Goal: Information Seeking & Learning: Check status

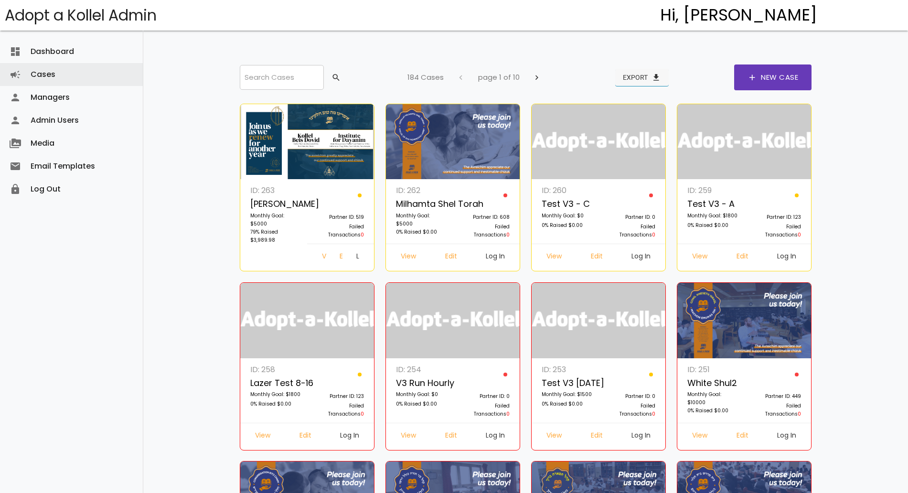
click at [639, 75] on button "Export file_download" at bounding box center [641, 77] width 53 height 17
click at [274, 69] on input "search" at bounding box center [282, 77] width 84 height 25
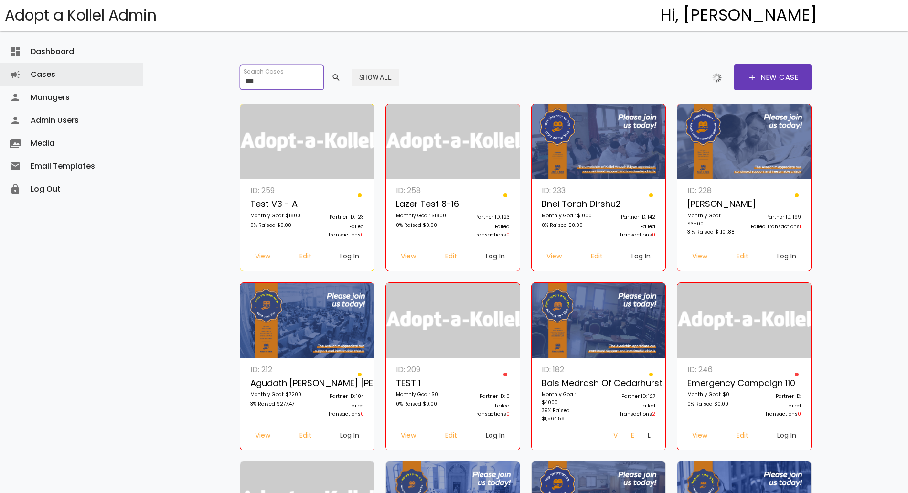
type input "***"
click at [379, 81] on button "Show All" at bounding box center [376, 77] width 48 height 17
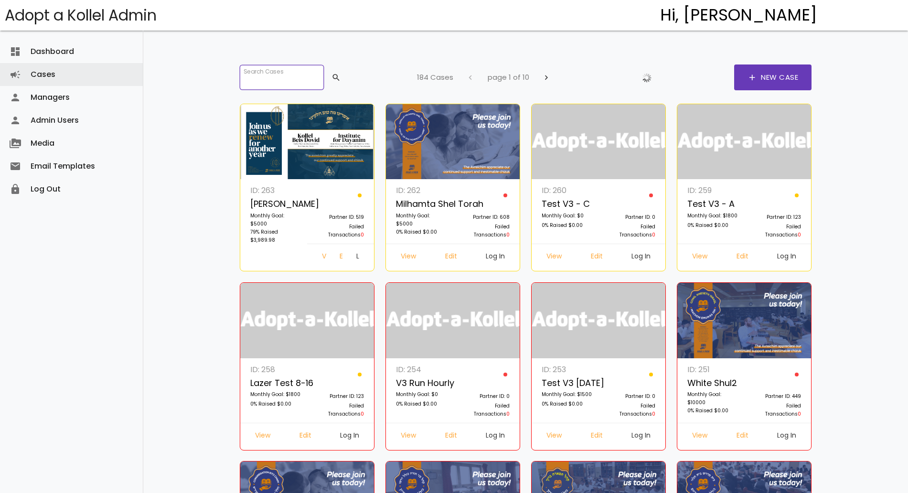
click at [286, 78] on input "search" at bounding box center [282, 77] width 84 height 25
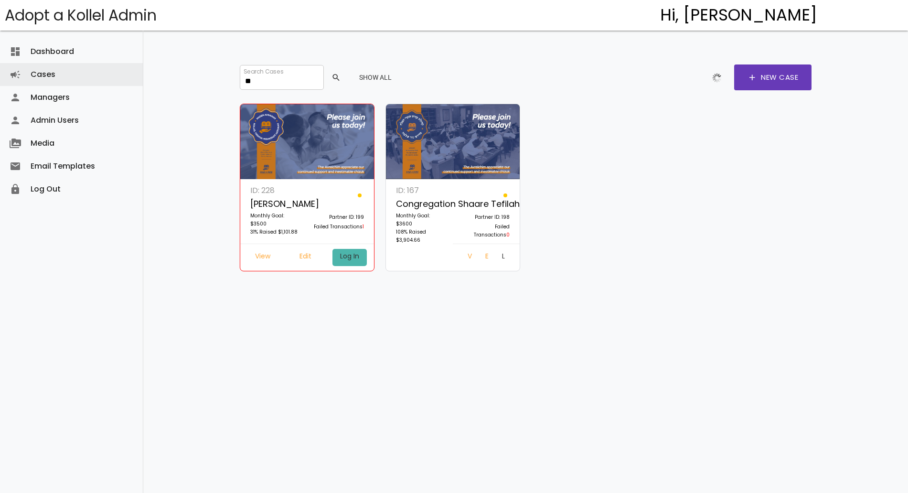
click at [356, 260] on link "Log In" at bounding box center [349, 257] width 34 height 17
click at [306, 84] on input "**" at bounding box center [282, 77] width 84 height 25
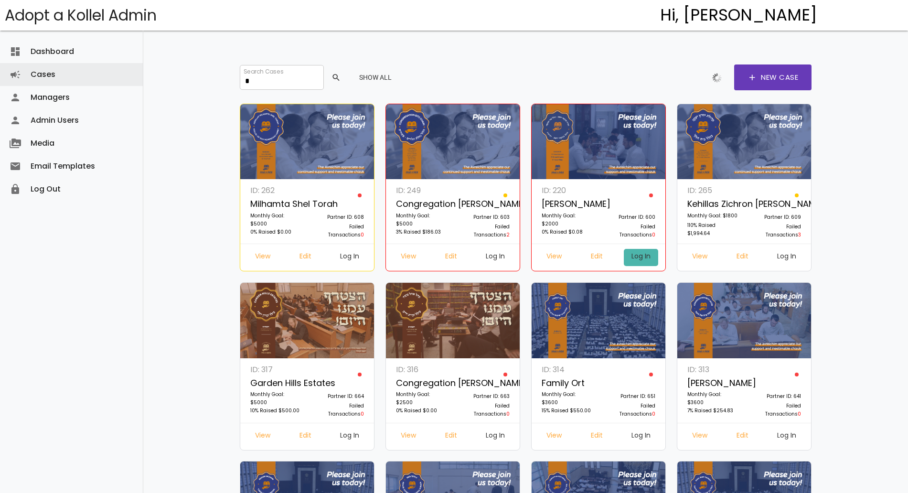
click at [640, 251] on link "Log In" at bounding box center [641, 257] width 34 height 17
click at [273, 80] on input "*" at bounding box center [282, 77] width 84 height 25
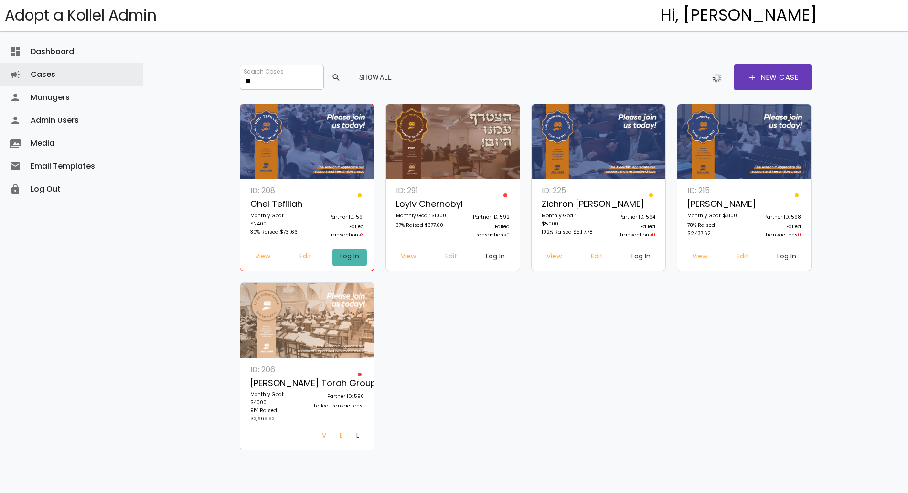
click at [343, 252] on link "Log In" at bounding box center [349, 257] width 34 height 17
click at [295, 70] on input "**" at bounding box center [282, 77] width 84 height 25
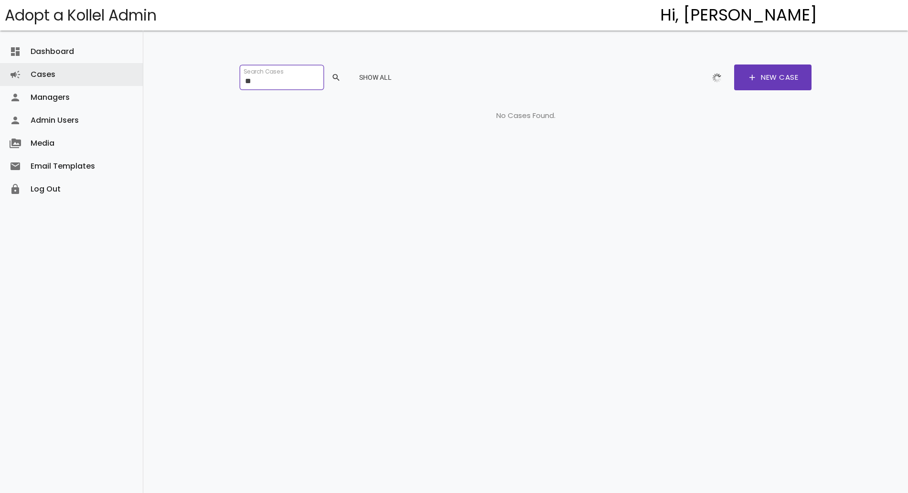
type input "*"
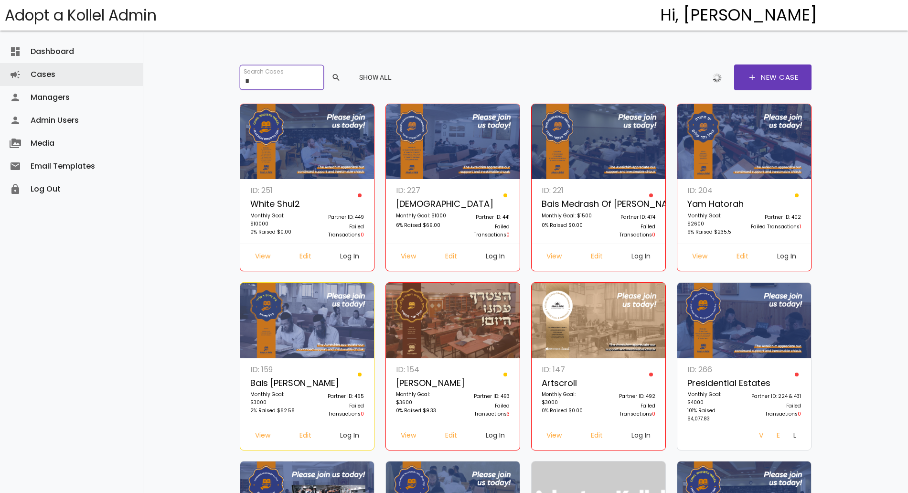
click at [278, 88] on input "*" at bounding box center [282, 77] width 84 height 25
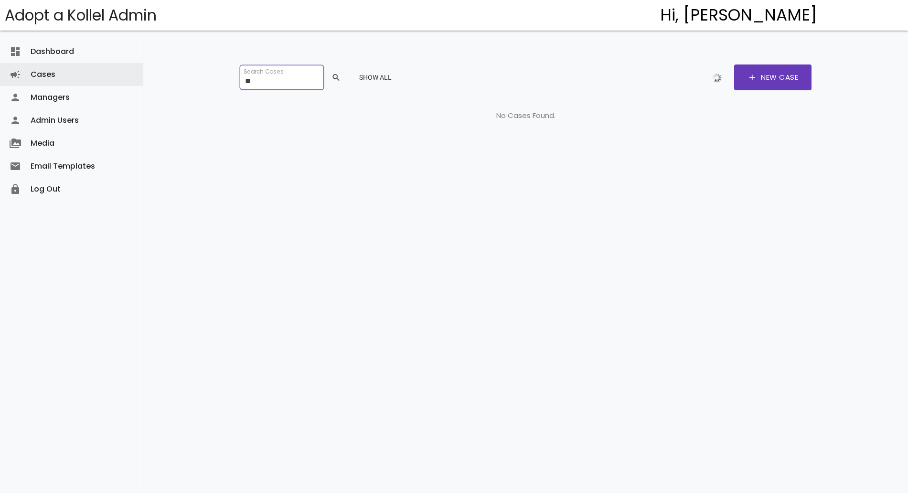
type input "*"
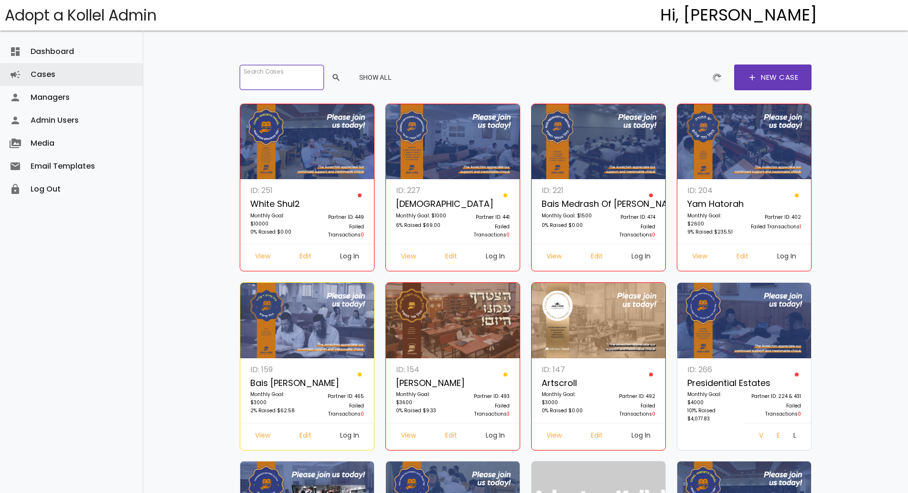
click at [255, 73] on input "search" at bounding box center [282, 77] width 84 height 25
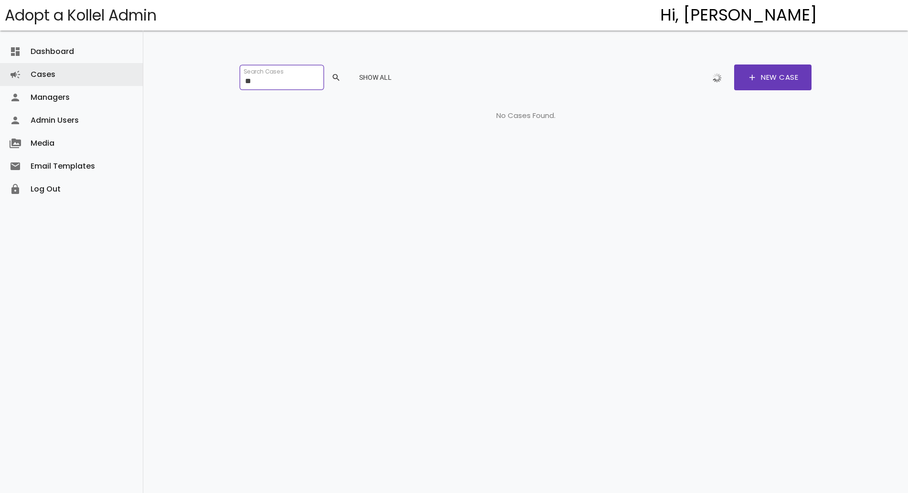
type input "*"
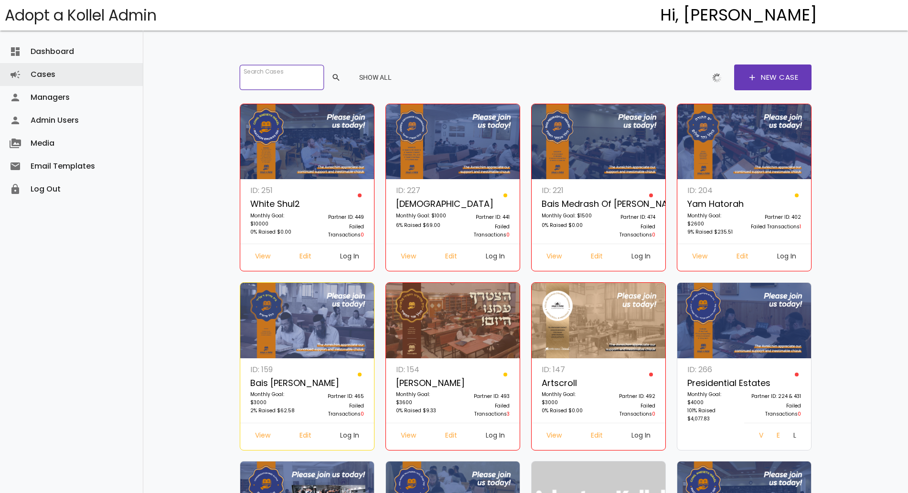
click at [273, 82] on input "search" at bounding box center [282, 77] width 84 height 25
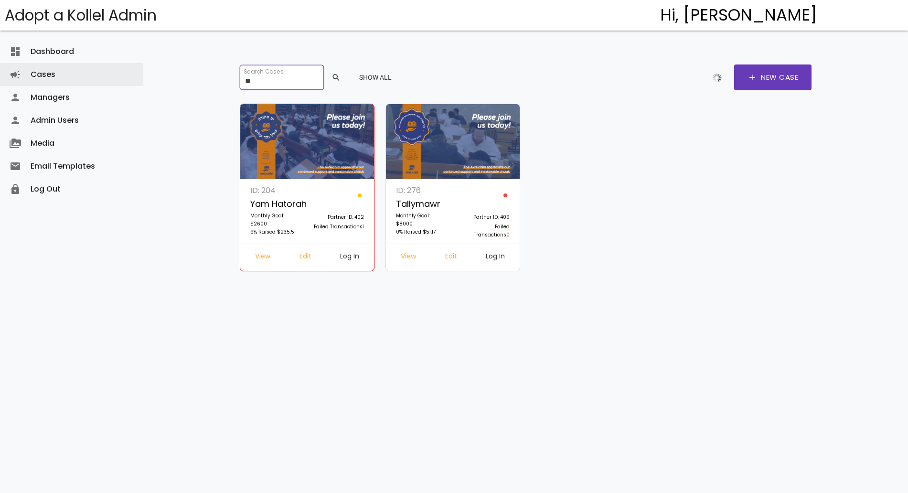
type input "**"
click at [350, 257] on link "Log In" at bounding box center [349, 257] width 34 height 17
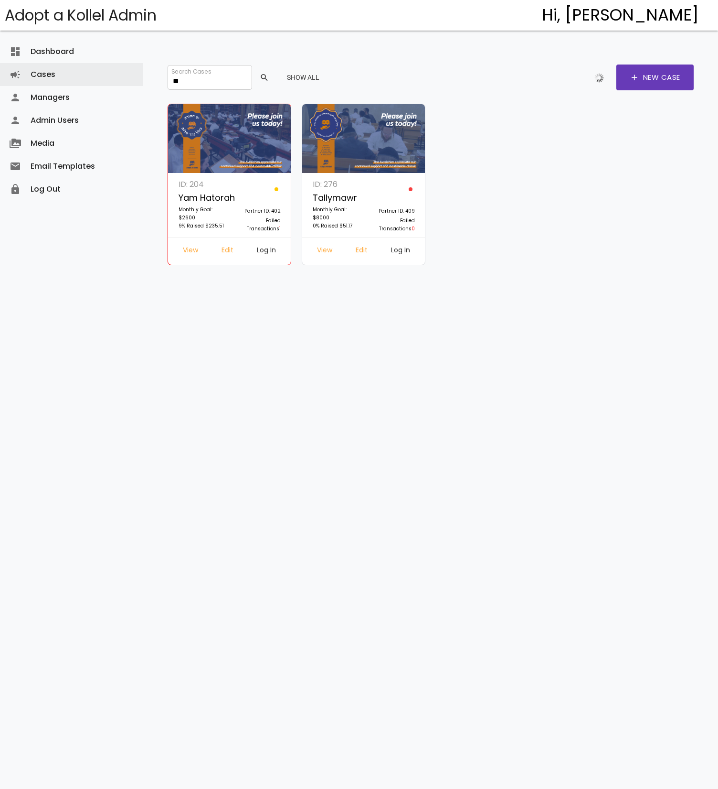
click at [199, 90] on div "Search Cases ** search Show All add New Case ID: 204 Yam Hatorah Monthly Goal: …" at bounding box center [430, 379] width 575 height 758
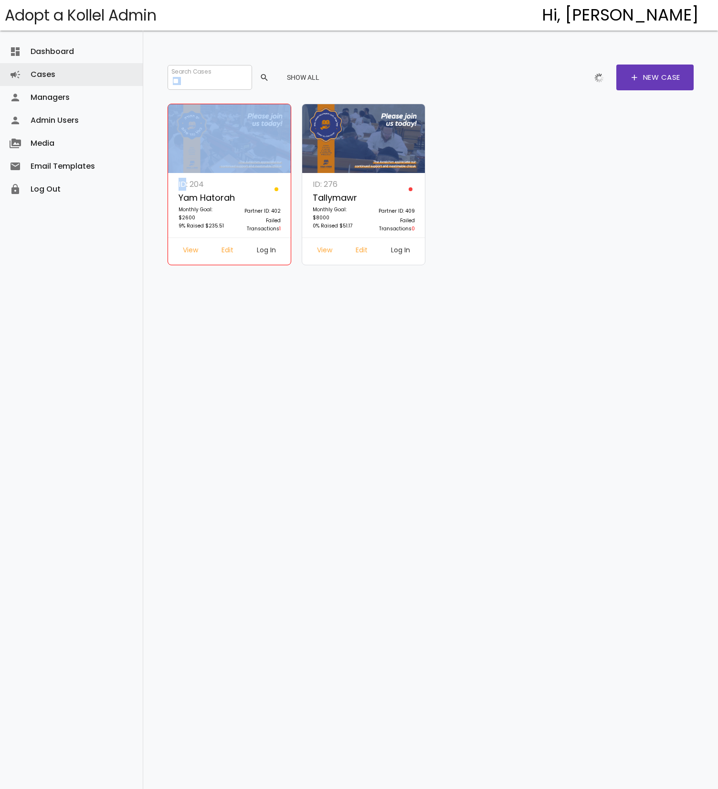
drag, startPoint x: 199, startPoint y: 90, endPoint x: 205, endPoint y: 87, distance: 7.1
click at [205, 87] on div "Search Cases ** search Show All add New Case ID: 204 Yam Hatorah Monthly Goal: …" at bounding box center [430, 379] width 575 height 758
click at [205, 87] on input "**" at bounding box center [210, 77] width 84 height 25
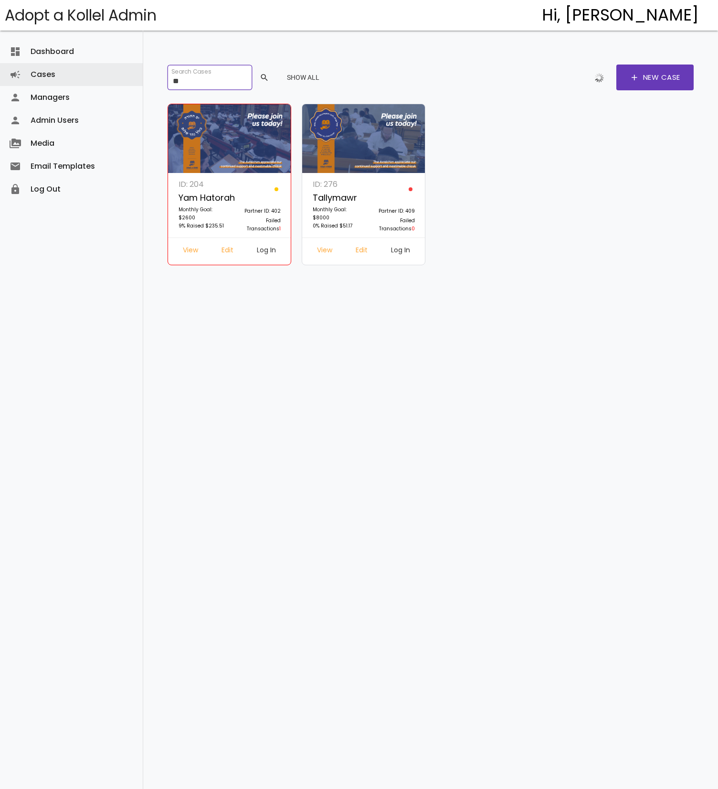
click at [205, 87] on input "**" at bounding box center [210, 77] width 84 height 25
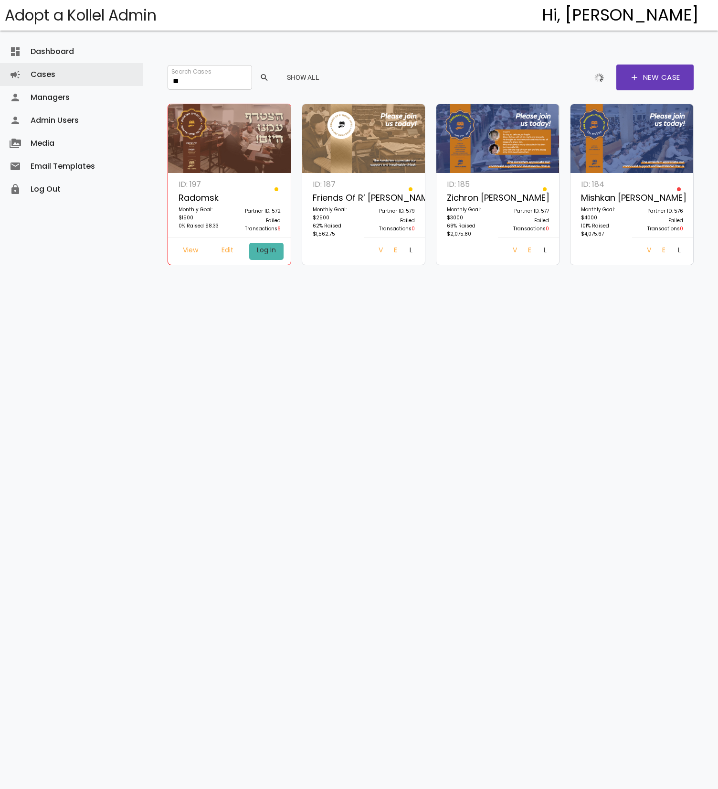
click at [264, 243] on link "Log In" at bounding box center [266, 251] width 34 height 17
click at [201, 84] on input "**" at bounding box center [210, 77] width 84 height 25
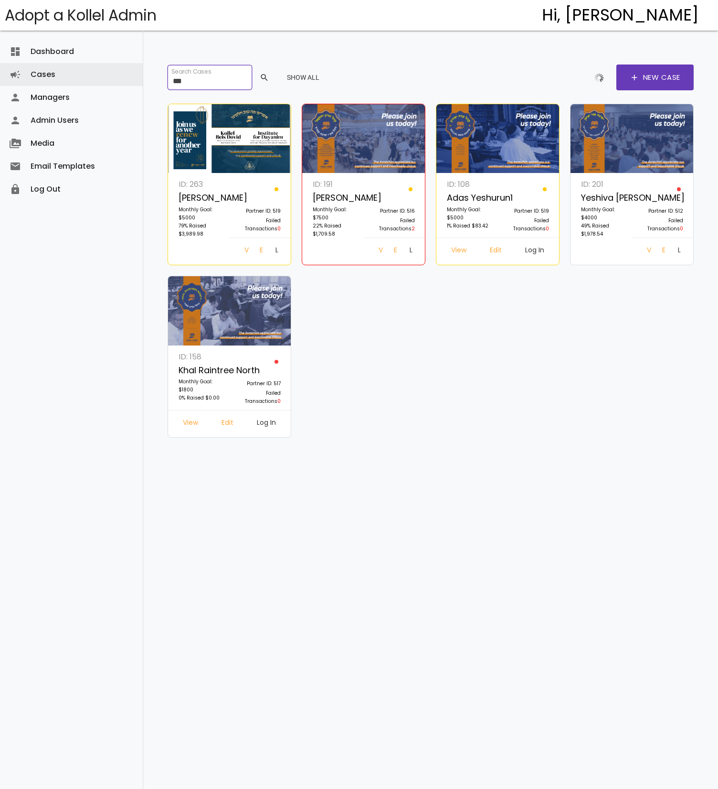
type input "***"
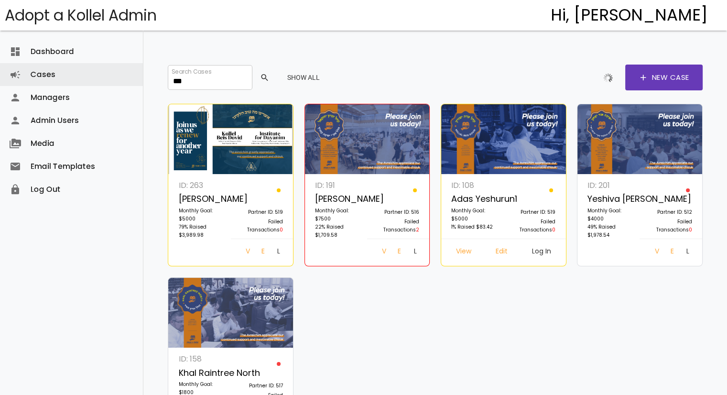
click at [377, 290] on div "ID: 263 Adas Yeshurun Monthly Goal: $5000 79% Raised $3,989.98 Partner ID: 519 …" at bounding box center [434, 273] width 545 height 347
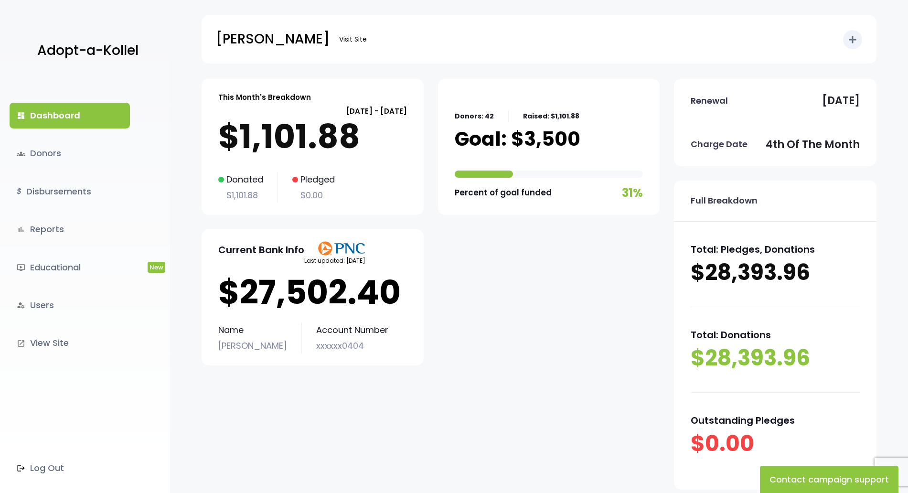
click at [356, 260] on p "Last updated: September 04" at bounding box center [334, 261] width 61 height 11
click at [85, 164] on link "groups Donors" at bounding box center [70, 153] width 120 height 26
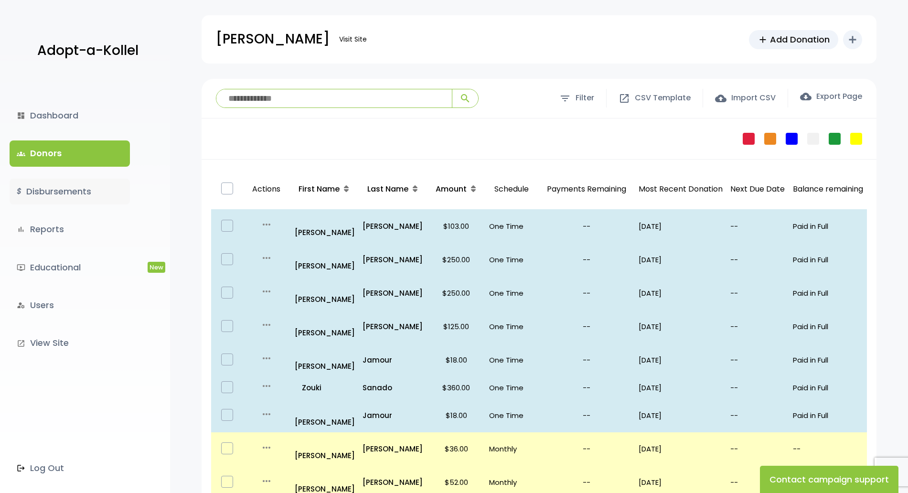
click at [78, 183] on link "$ Disbursements" at bounding box center [70, 192] width 120 height 26
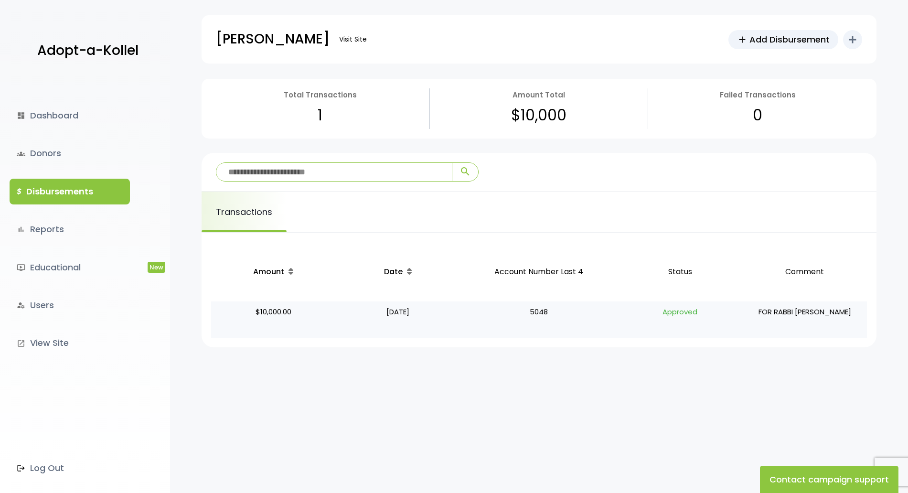
click at [395, 314] on p "10/10/24" at bounding box center [398, 319] width 117 height 29
click at [394, 330] on p "10/10/24" at bounding box center [398, 319] width 117 height 29
click at [61, 181] on link "$ Disbursements" at bounding box center [70, 192] width 120 height 26
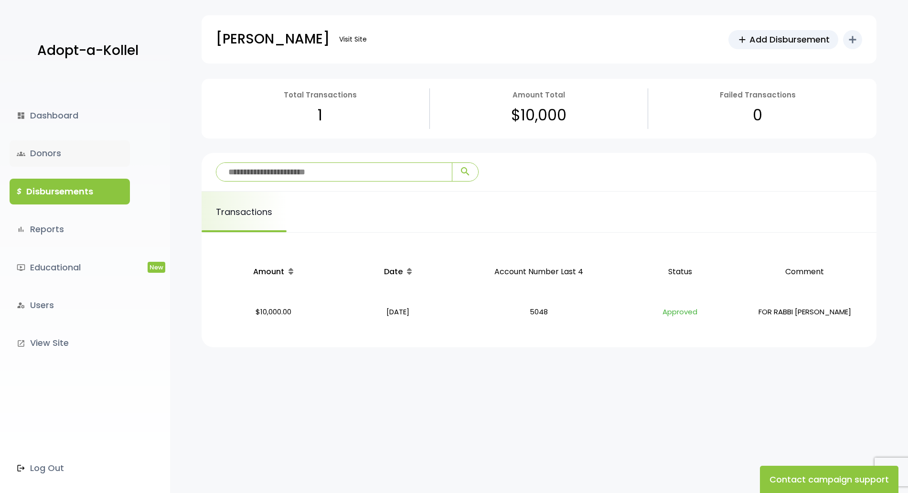
click at [58, 157] on link "groups Donors" at bounding box center [70, 153] width 120 height 26
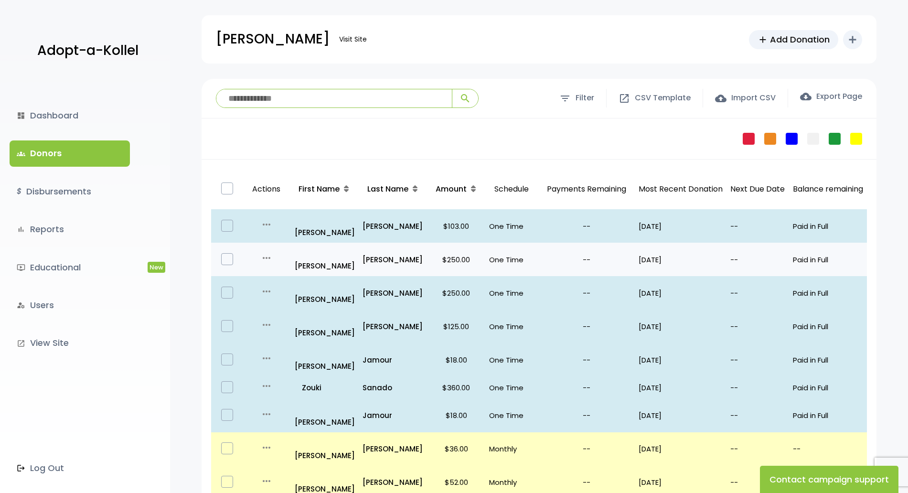
click at [571, 253] on p "--" at bounding box center [586, 259] width 89 height 13
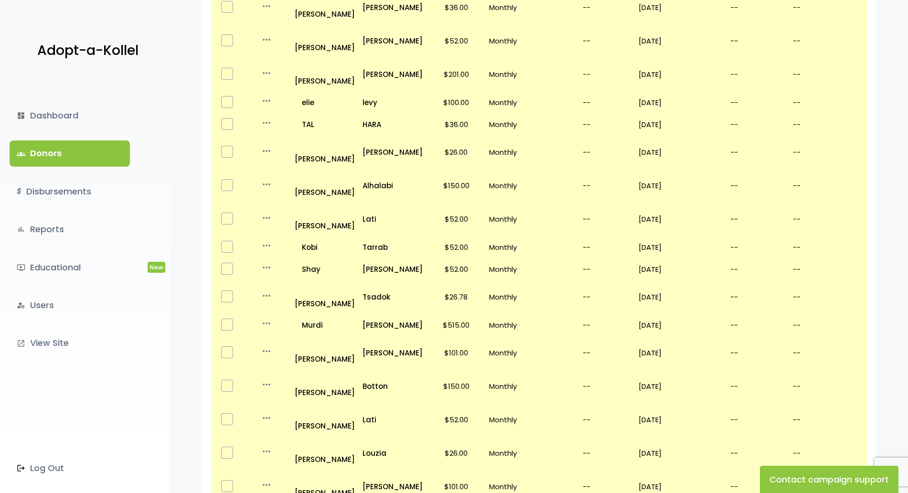
scroll to position [488, 0]
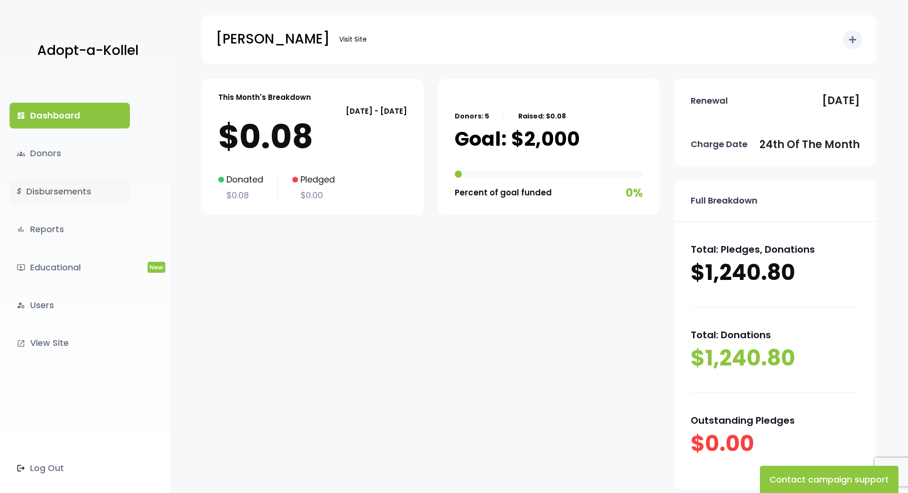
click at [70, 194] on link "$ Disbursements" at bounding box center [70, 192] width 120 height 26
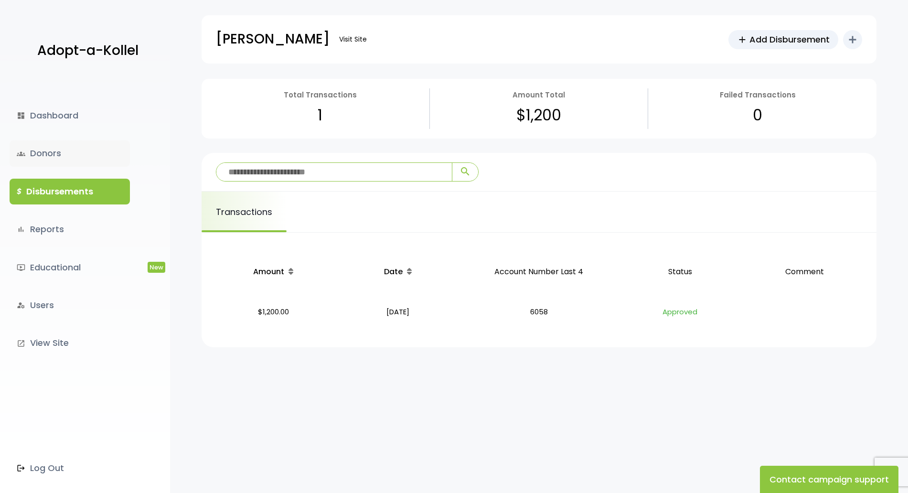
click at [53, 157] on link "groups Donors" at bounding box center [70, 153] width 120 height 26
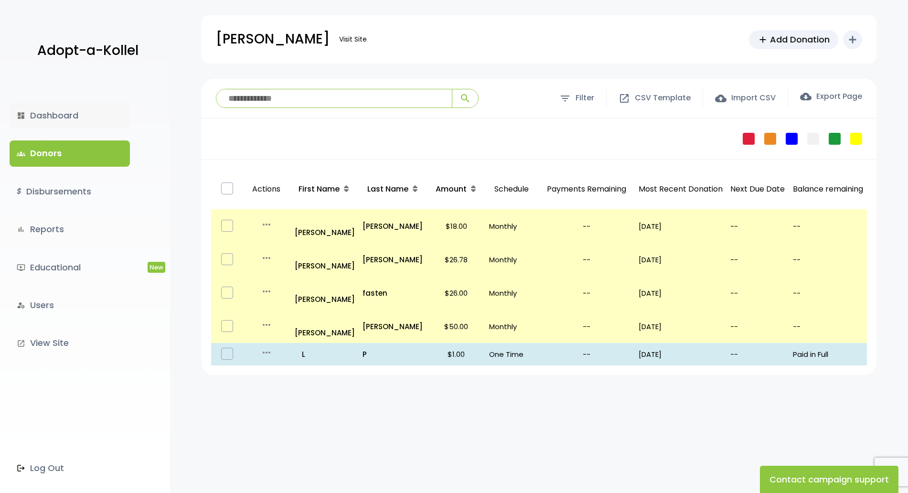
click at [71, 114] on link "dashboard Dashboard" at bounding box center [70, 116] width 120 height 26
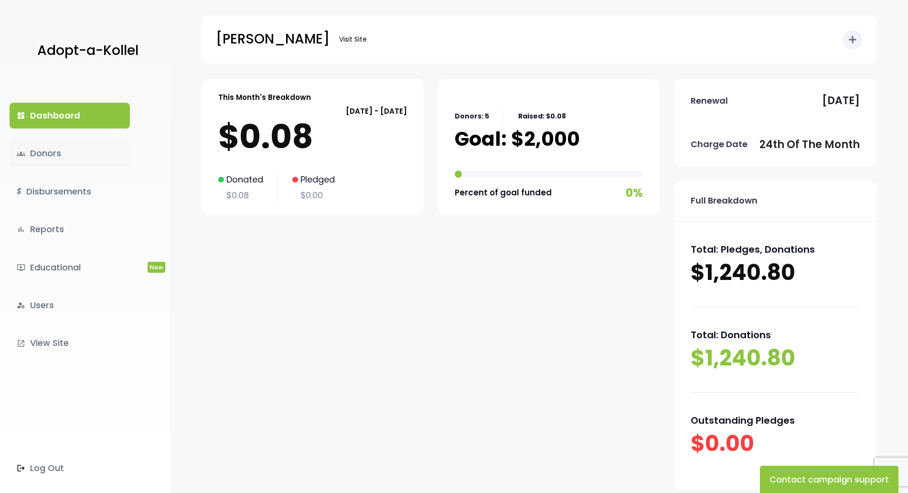
click at [37, 153] on link "groups Donors" at bounding box center [70, 153] width 120 height 26
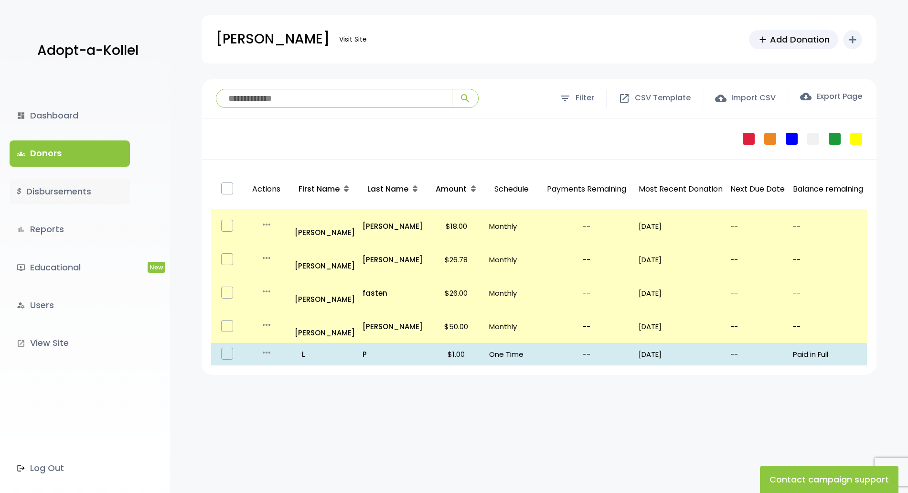
click at [52, 179] on link "$ Disbursements" at bounding box center [70, 192] width 120 height 26
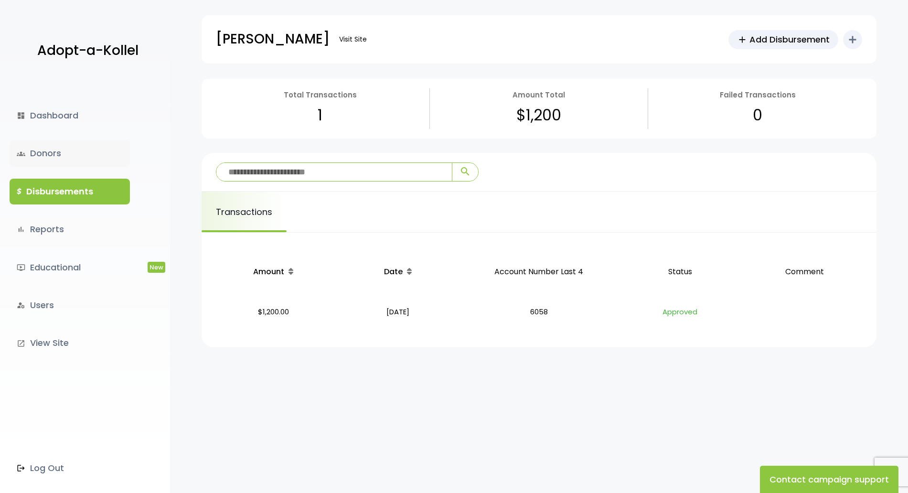
click at [61, 156] on link "groups Donors" at bounding box center [70, 153] width 120 height 26
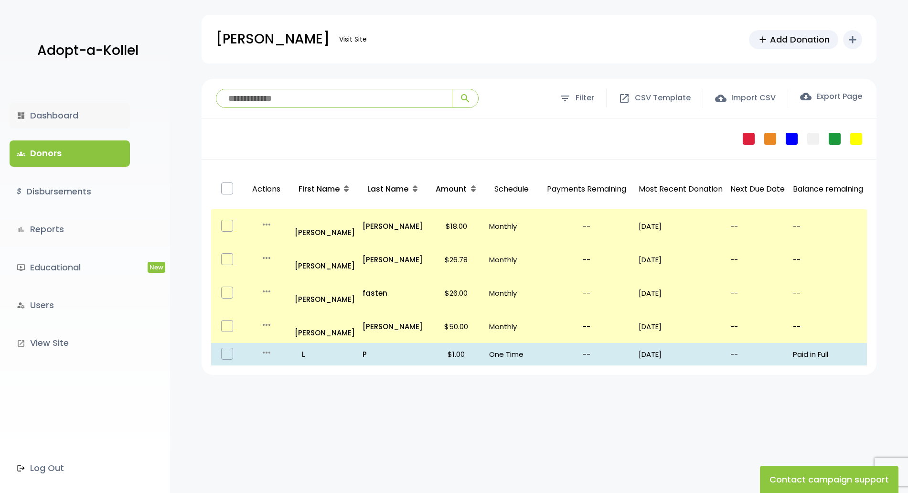
click at [74, 124] on link "dashboard Dashboard" at bounding box center [70, 116] width 120 height 26
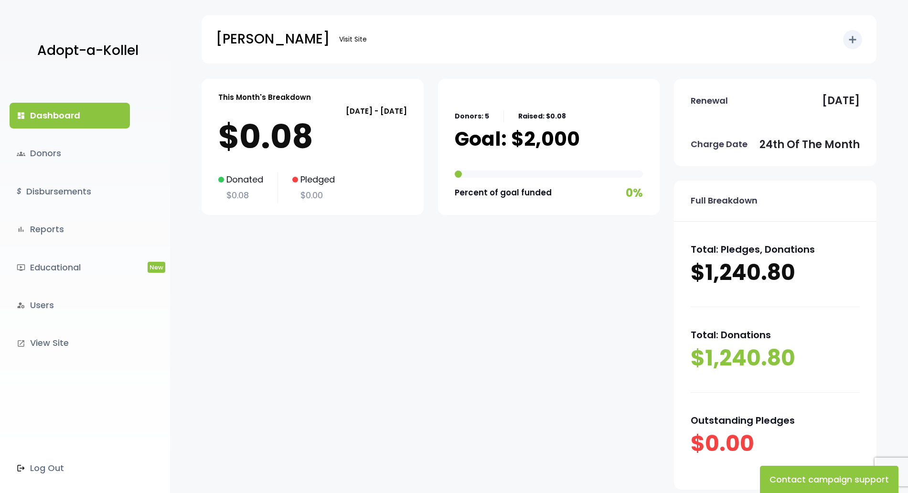
click at [70, 207] on div "dashboard Dashboard groups Donors $ Disbursements bar_chart Reports ondemand_vi…" at bounding box center [85, 286] width 170 height 414
click at [51, 201] on link "$ Disbursements" at bounding box center [70, 192] width 120 height 26
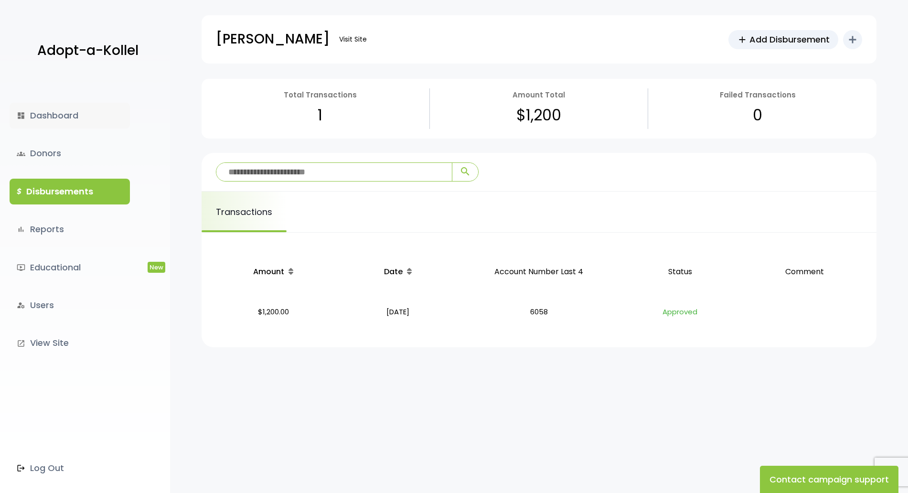
click at [70, 126] on link "dashboard Dashboard" at bounding box center [70, 116] width 120 height 26
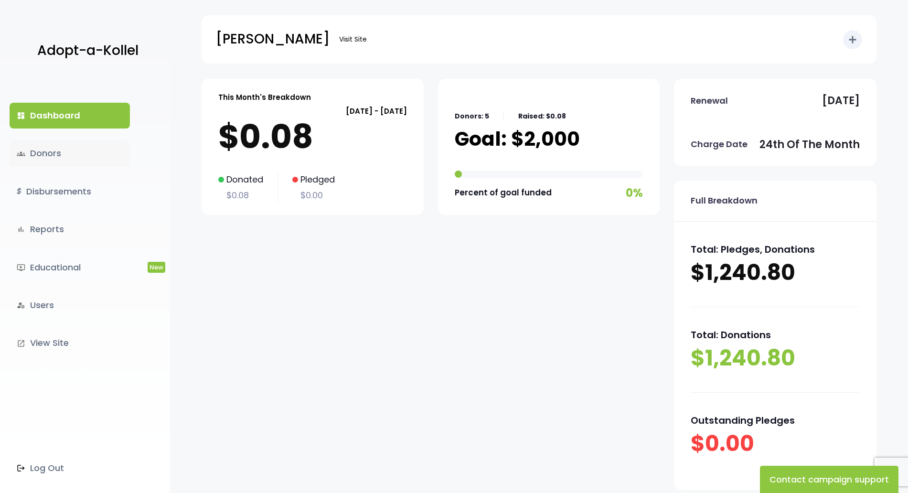
click at [69, 162] on link "groups Donors" at bounding box center [70, 153] width 120 height 26
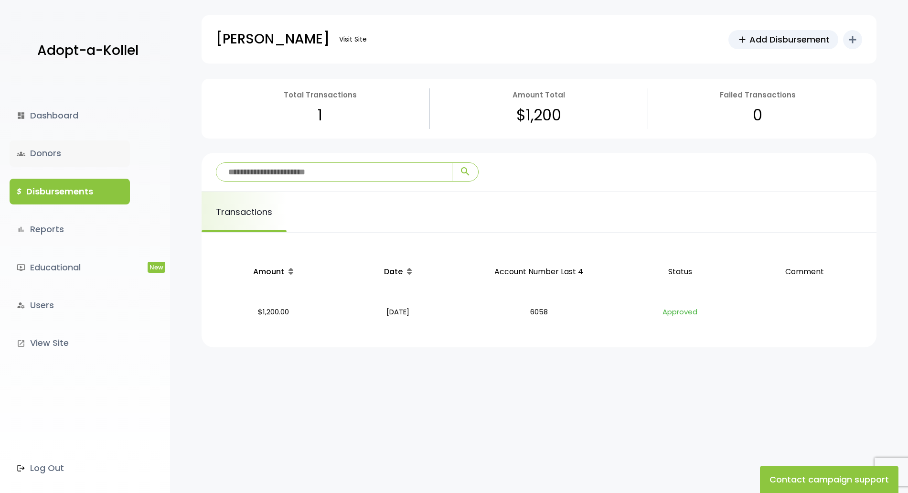
click at [66, 152] on link "groups Donors" at bounding box center [70, 153] width 120 height 26
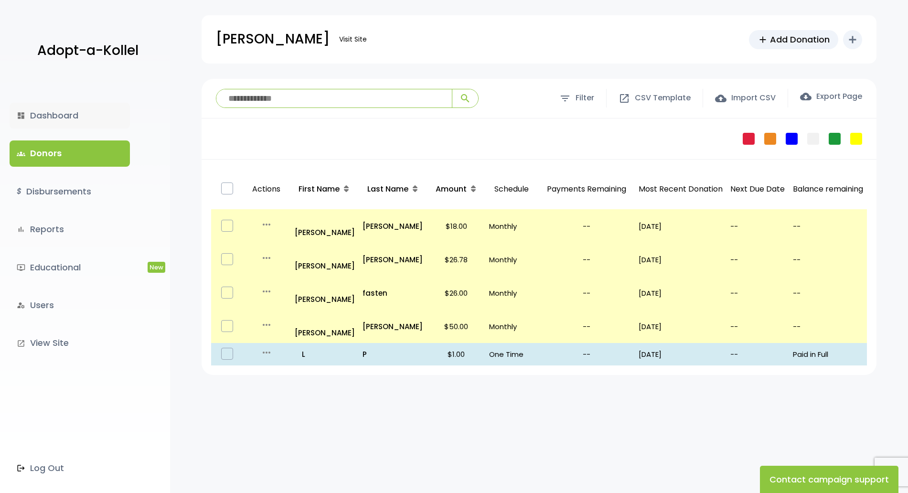
click at [62, 123] on link "dashboard Dashboard" at bounding box center [70, 116] width 120 height 26
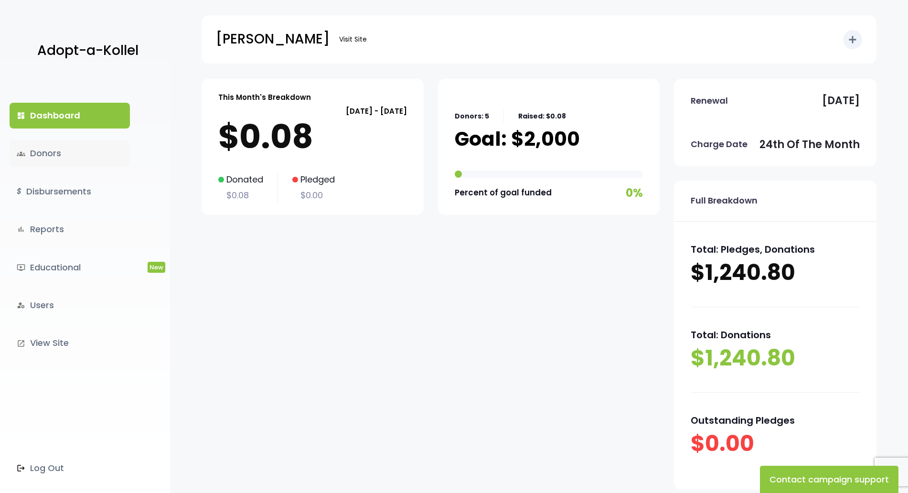
click at [37, 154] on link "groups Donors" at bounding box center [70, 153] width 120 height 26
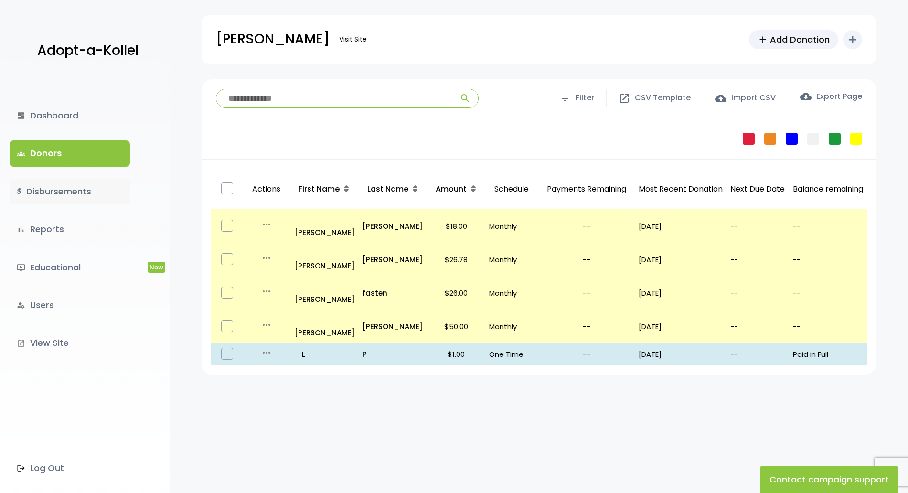
click at [33, 191] on link "$ Disbursements" at bounding box center [70, 192] width 120 height 26
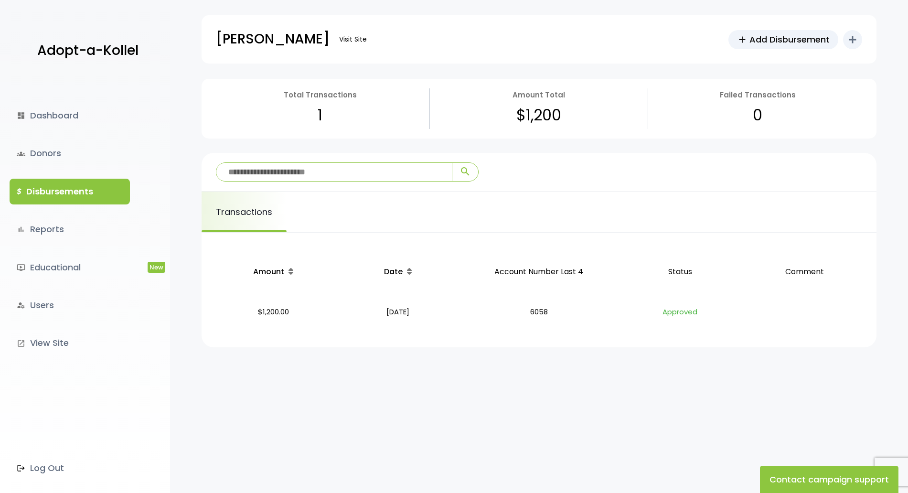
click at [75, 129] on div "dashboard Dashboard groups Donors $ Disbursements bar_chart Reports ondemand_vi…" at bounding box center [85, 286] width 170 height 414
click at [46, 116] on link "dashboard Dashboard" at bounding box center [70, 116] width 120 height 26
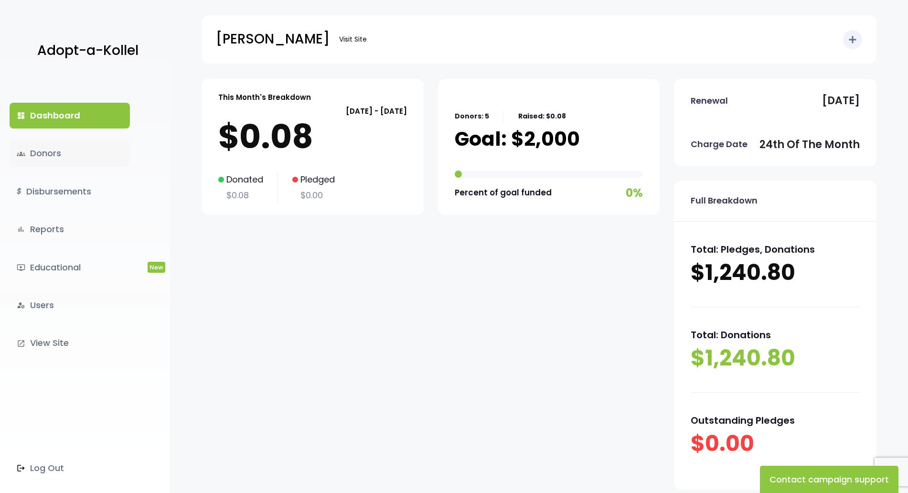
click at [40, 157] on link "groups Donors" at bounding box center [70, 153] width 120 height 26
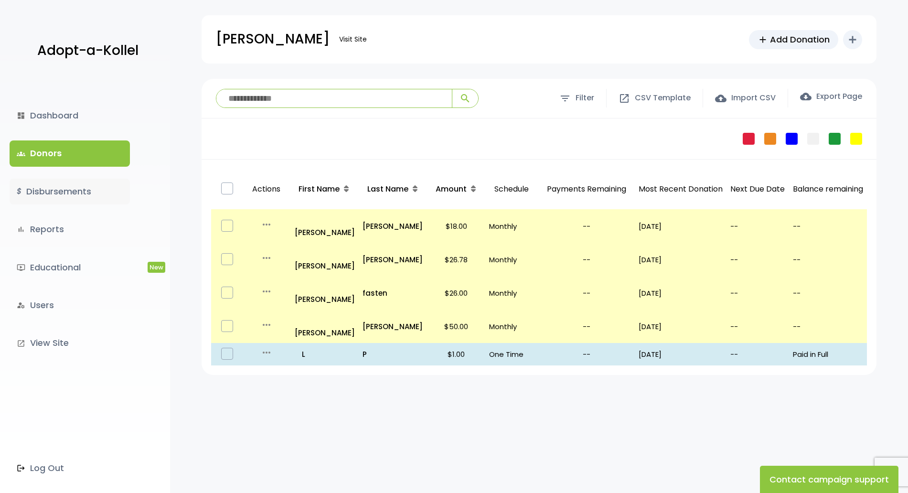
click at [35, 204] on link "$ Disbursements" at bounding box center [70, 192] width 120 height 26
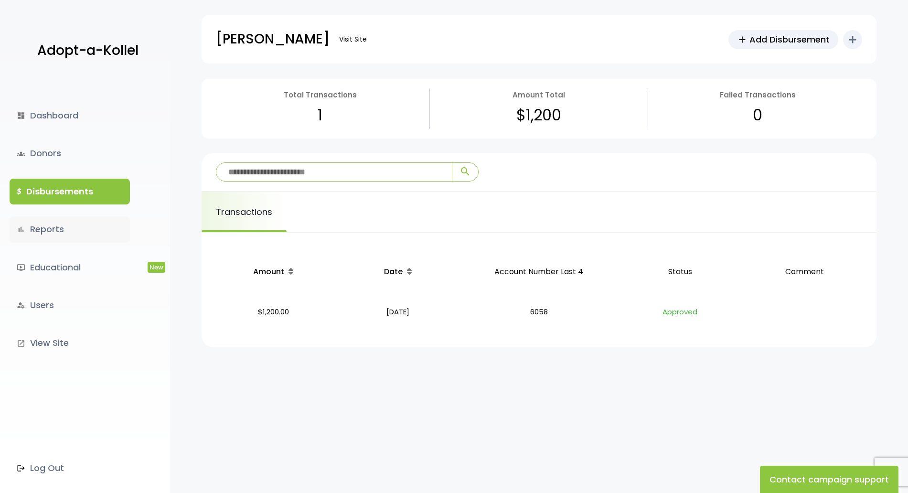
click at [43, 224] on link "bar_chart Reports" at bounding box center [70, 229] width 120 height 26
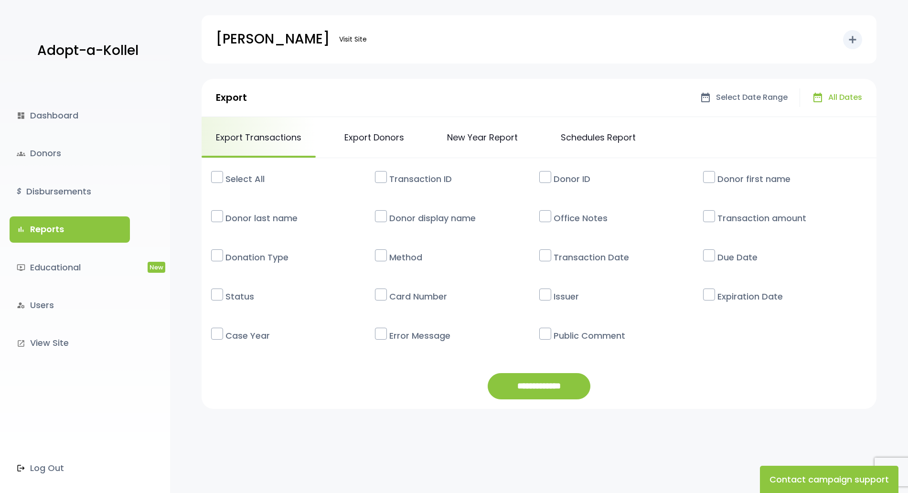
click at [66, 176] on div "dashboard Dashboard groups Donors $ Disbursements bar_chart Reports ondemand_vi…" at bounding box center [85, 286] width 170 height 414
click at [63, 197] on link "$ Disbursements" at bounding box center [70, 192] width 120 height 26
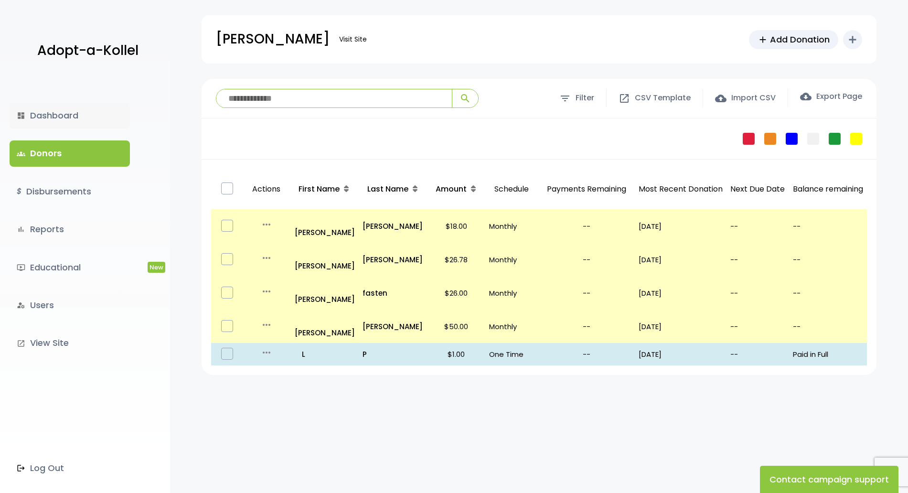
click at [57, 120] on link "dashboard Dashboard" at bounding box center [70, 116] width 120 height 26
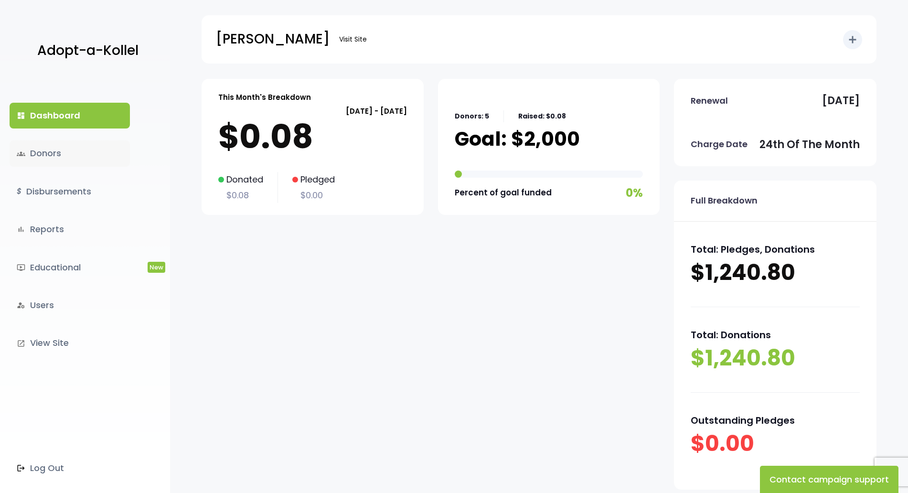
click at [55, 147] on link "groups Donors" at bounding box center [70, 153] width 120 height 26
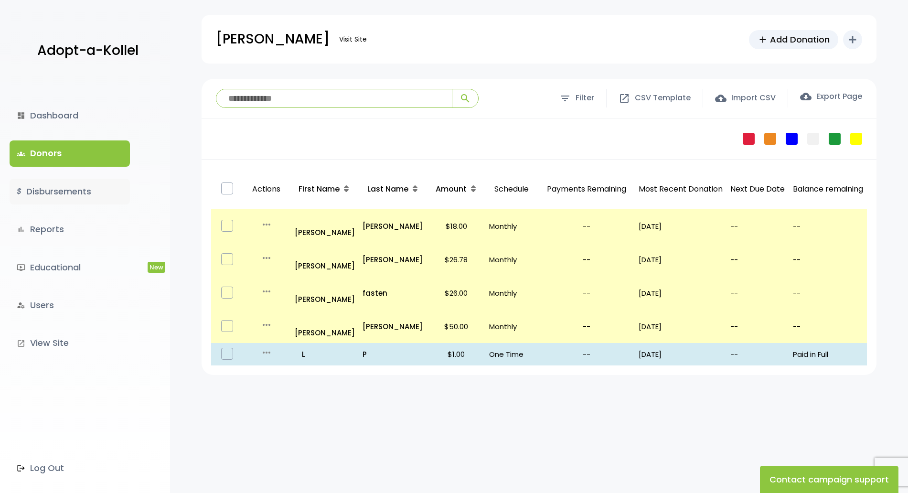
click at [60, 196] on link "$ Disbursements" at bounding box center [70, 192] width 120 height 26
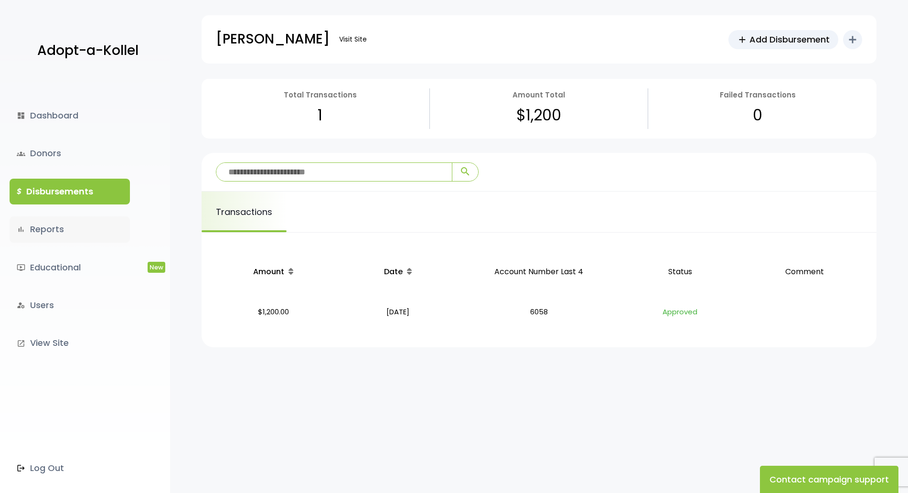
click at [46, 231] on link "bar_chart Reports" at bounding box center [70, 229] width 120 height 26
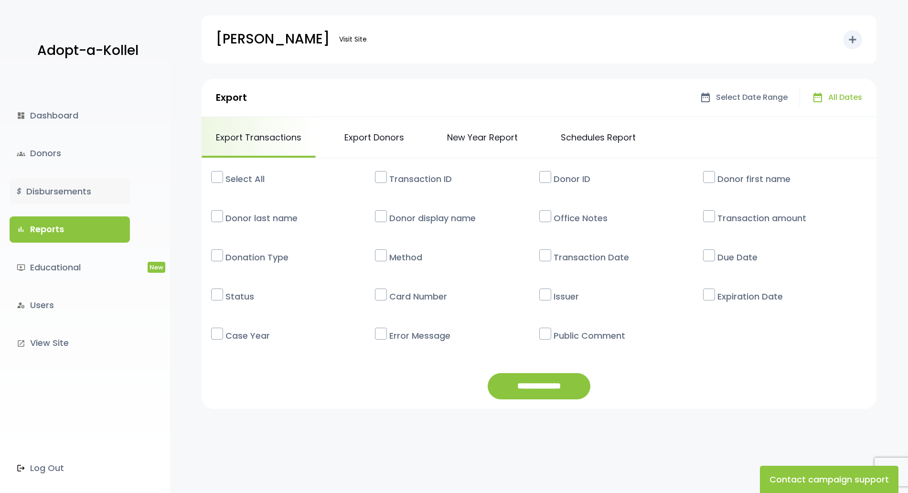
click at [73, 195] on link "$ Disbursements" at bounding box center [70, 192] width 120 height 26
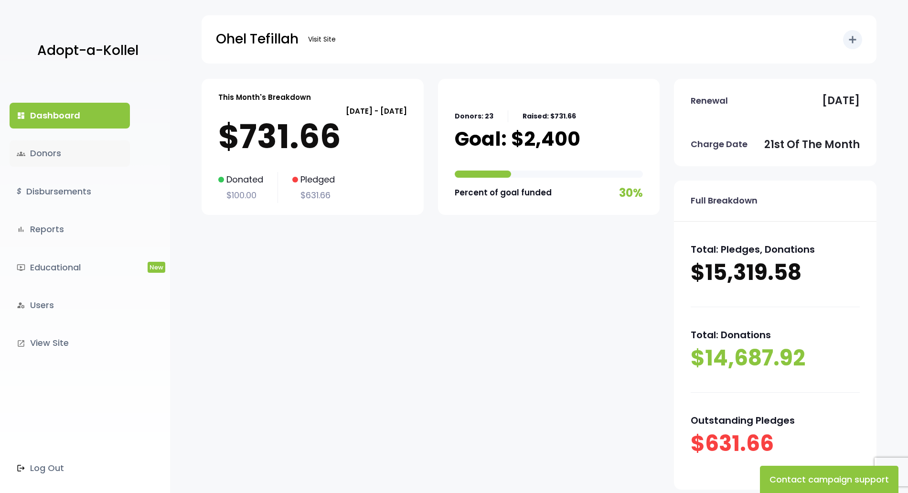
click at [63, 151] on link "groups Donors" at bounding box center [70, 153] width 120 height 26
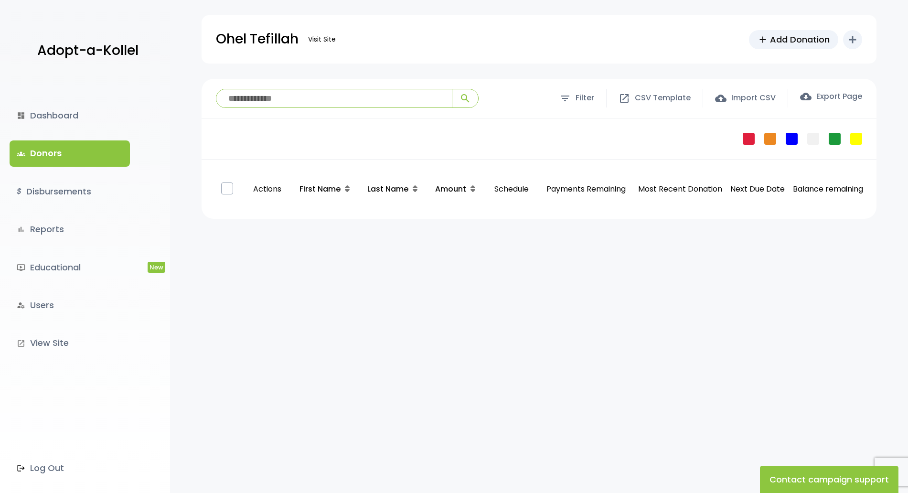
click at [64, 177] on div "dashboard Dashboard groups Donors $ Disbursements bar_chart Reports ondemand_vi…" at bounding box center [85, 286] width 170 height 414
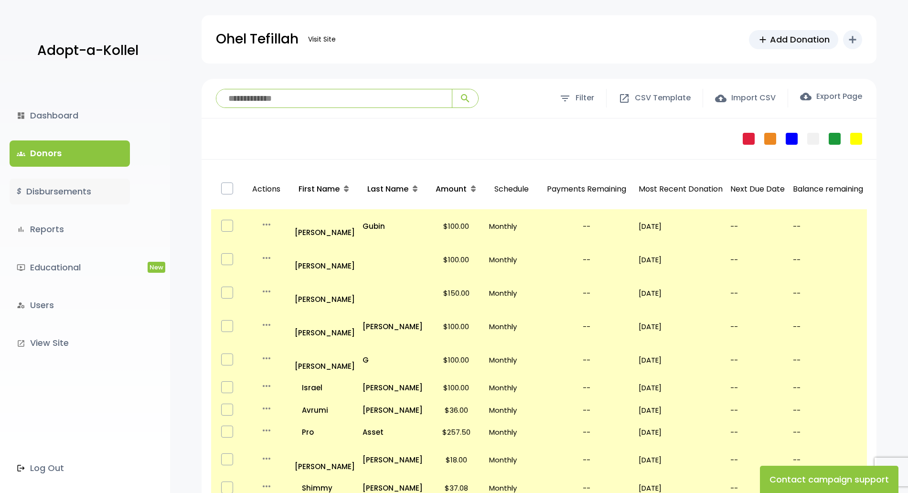
click at [67, 184] on link "$ Disbursements" at bounding box center [70, 192] width 120 height 26
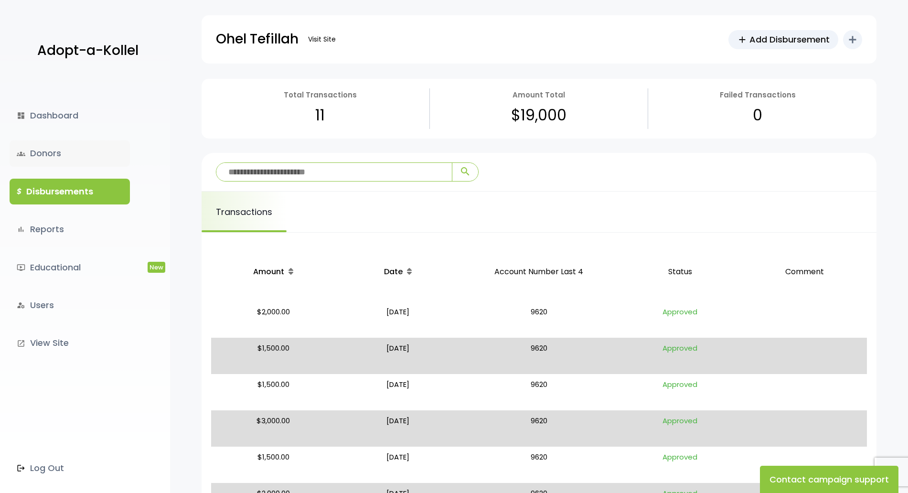
click at [48, 144] on link "groups Donors" at bounding box center [70, 153] width 120 height 26
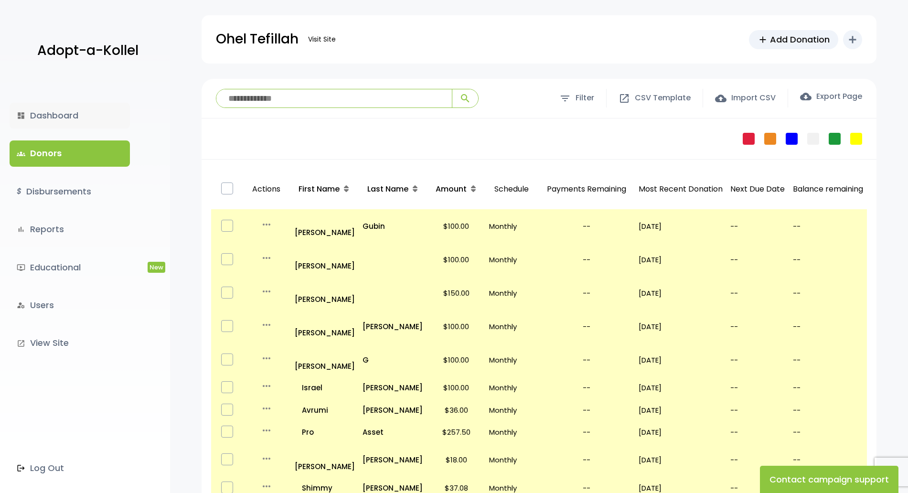
click at [43, 114] on link "dashboard Dashboard" at bounding box center [70, 116] width 120 height 26
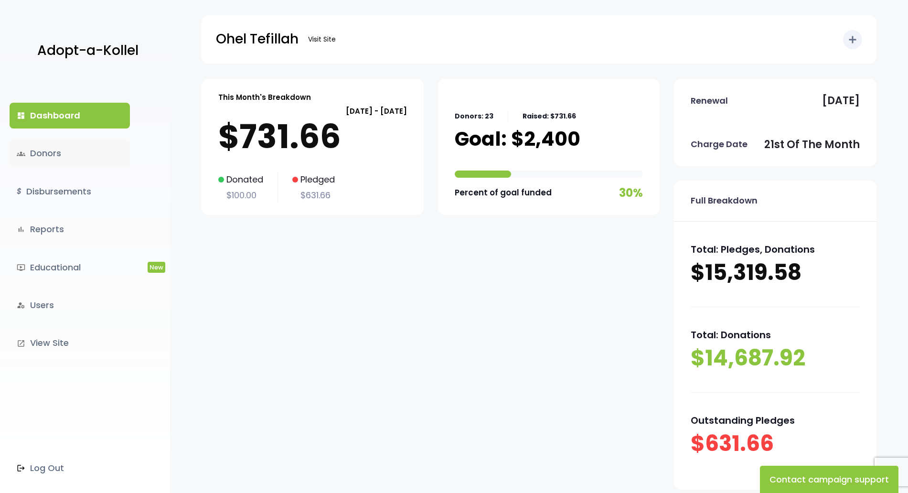
click at [50, 160] on link "groups Donors" at bounding box center [70, 153] width 120 height 26
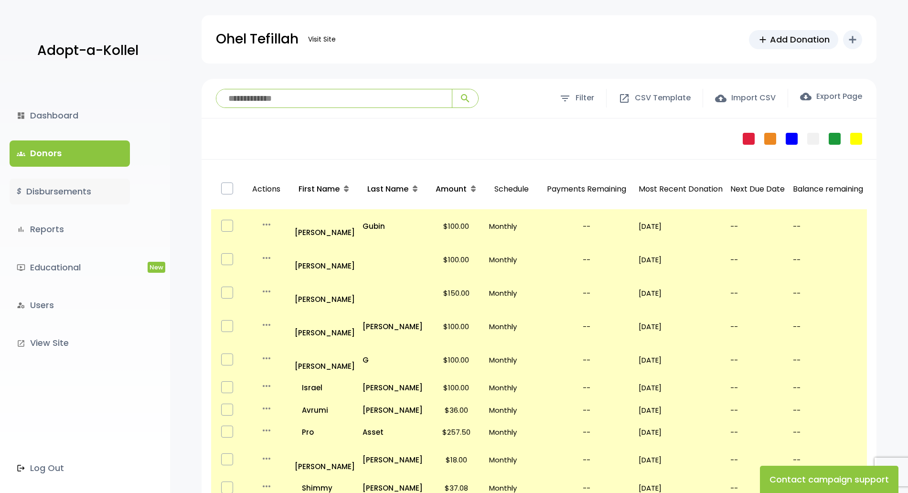
click at [99, 200] on link "$ Disbursements" at bounding box center [70, 192] width 120 height 26
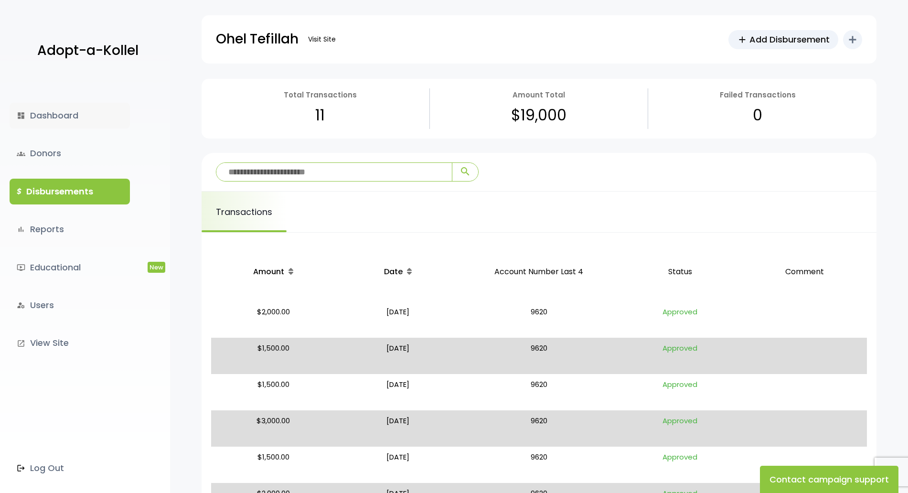
click at [54, 117] on link "dashboard Dashboard" at bounding box center [70, 116] width 120 height 26
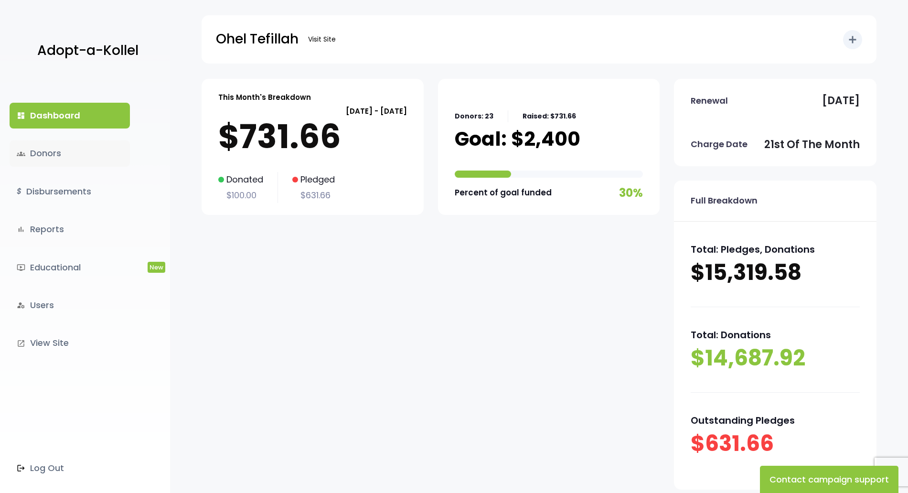
click at [48, 147] on link "groups Donors" at bounding box center [70, 153] width 120 height 26
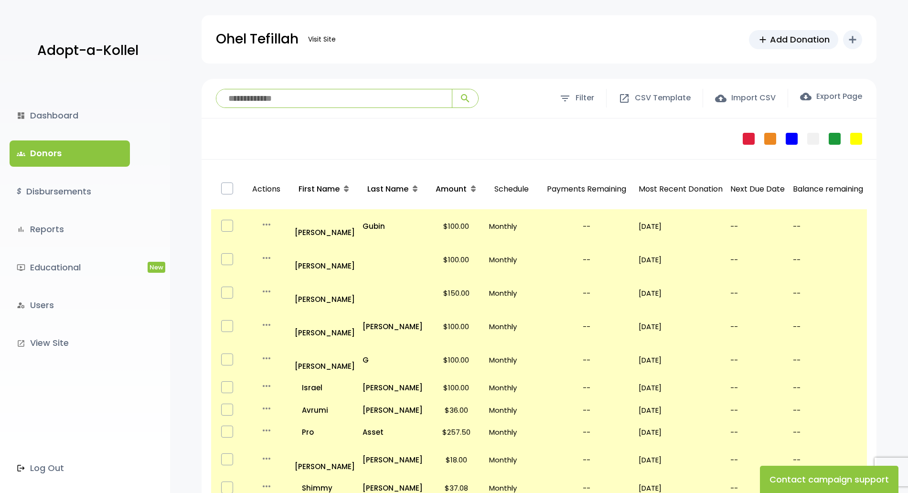
click at [859, 83] on div "**********" at bounding box center [539, 99] width 675 height 40
click at [530, 14] on div "Ohel Tefillah Visit Site add Add Donation add Shortcuts person Donor attach_mon…" at bounding box center [539, 32] width 738 height 64
click at [244, 43] on p "Ohel Tefillah" at bounding box center [257, 39] width 83 height 24
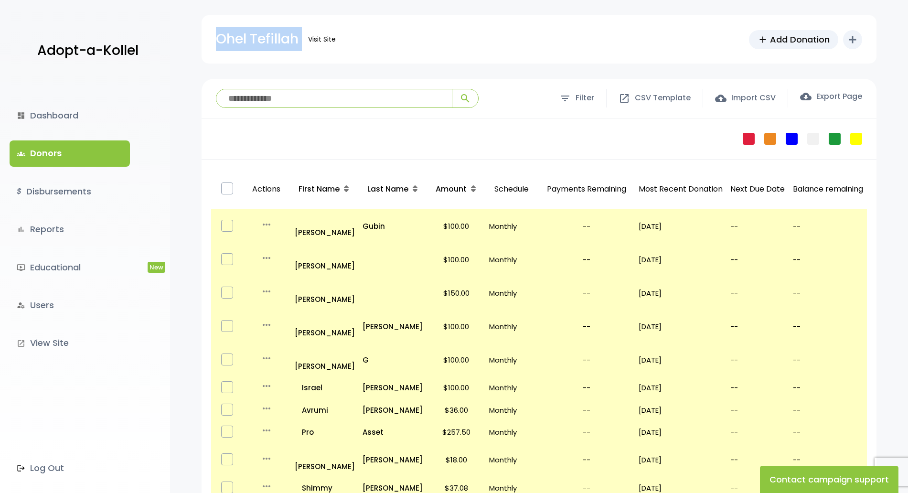
click at [244, 43] on p "Ohel Tefillah" at bounding box center [257, 39] width 83 height 24
click at [266, 43] on p "Ohel Tefillah" at bounding box center [257, 39] width 83 height 24
click at [244, 34] on p "Ohel Tefillah" at bounding box center [257, 39] width 83 height 24
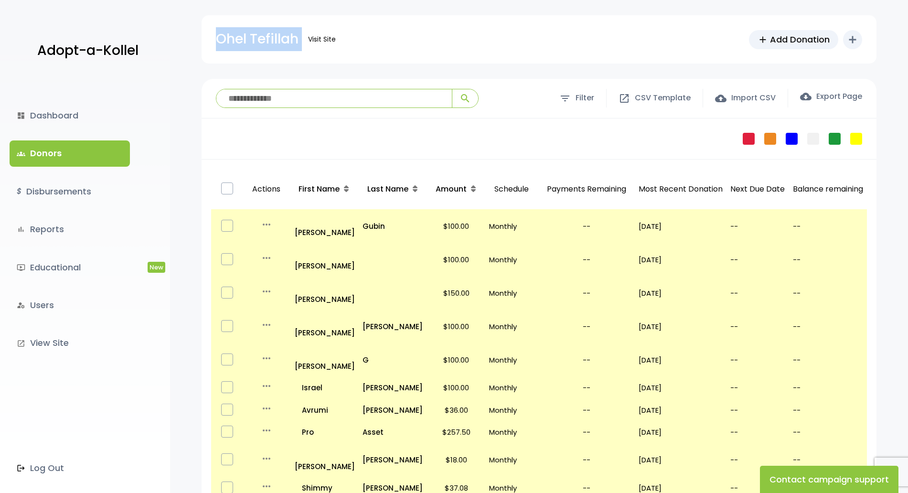
click at [244, 34] on p "Ohel Tefillah" at bounding box center [257, 39] width 83 height 24
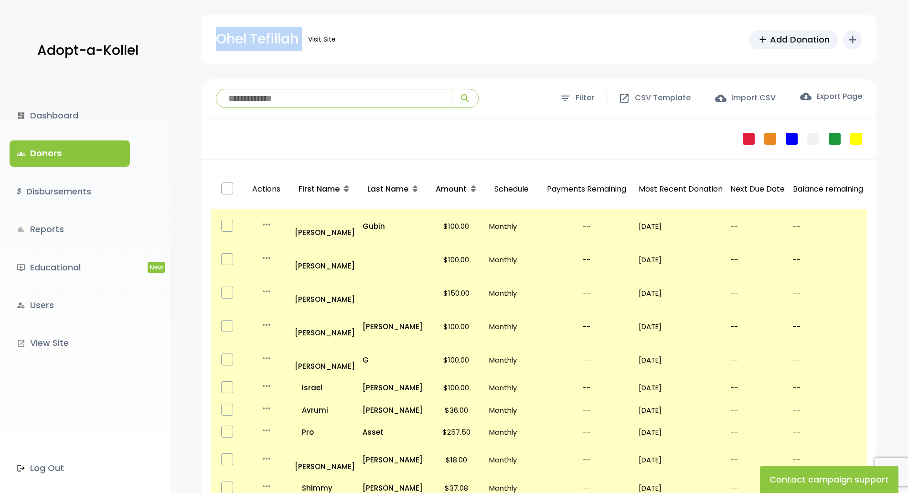
click at [244, 34] on p "Ohel Tefillah" at bounding box center [257, 39] width 83 height 24
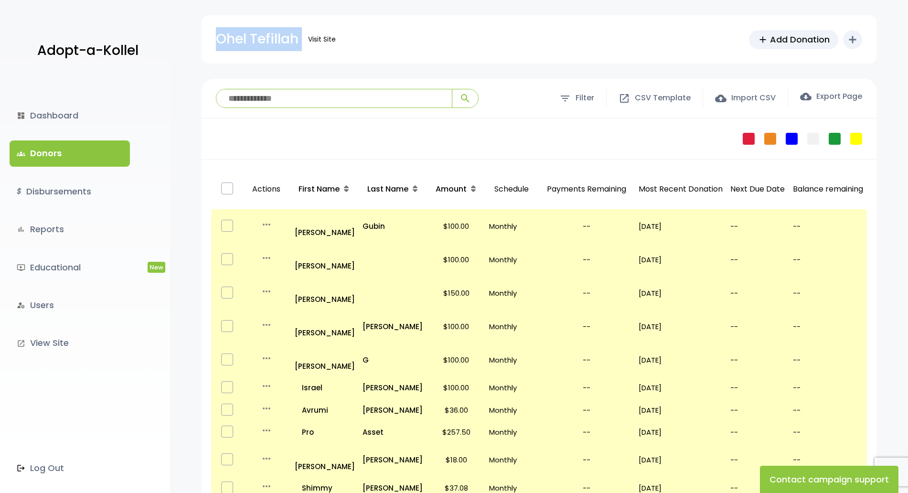
click at [271, 43] on p "Ohel Tefillah" at bounding box center [257, 39] width 83 height 24
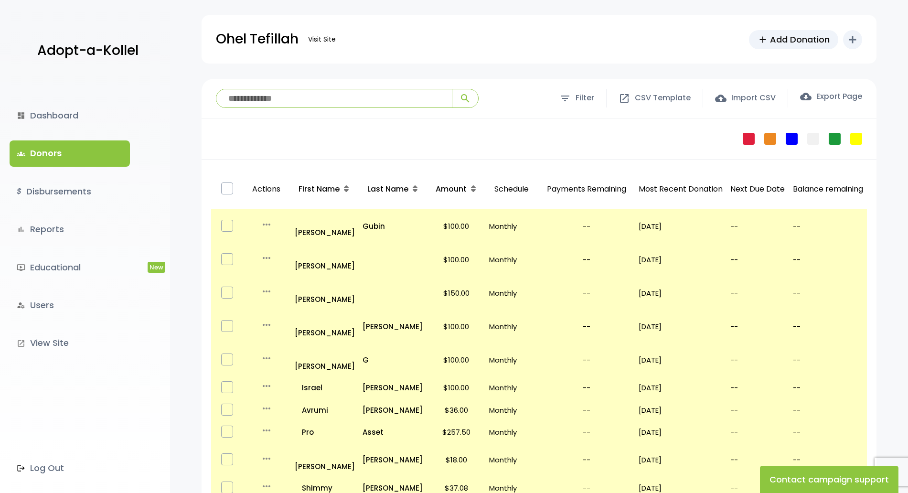
click at [373, 33] on div "Ohel Tefillah Visit Site add Add Donation add Shortcuts person Donor attach_mon…" at bounding box center [539, 39] width 646 height 48
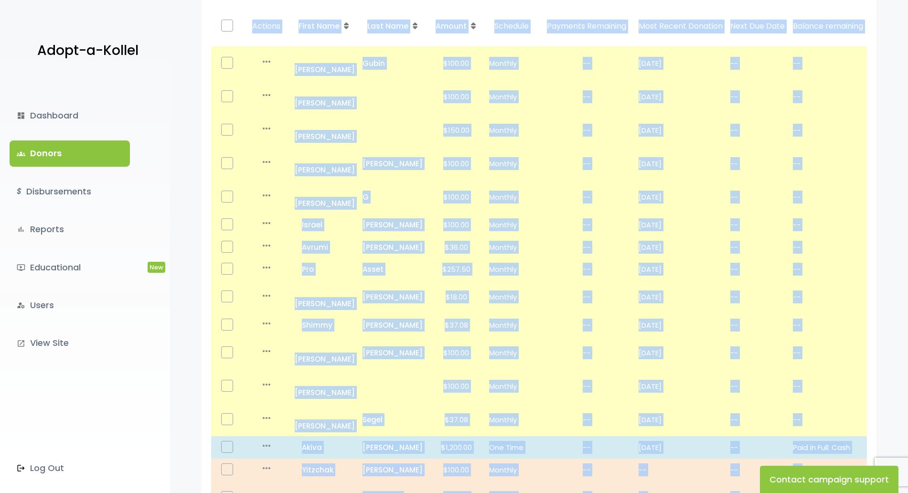
scroll to position [318, 0]
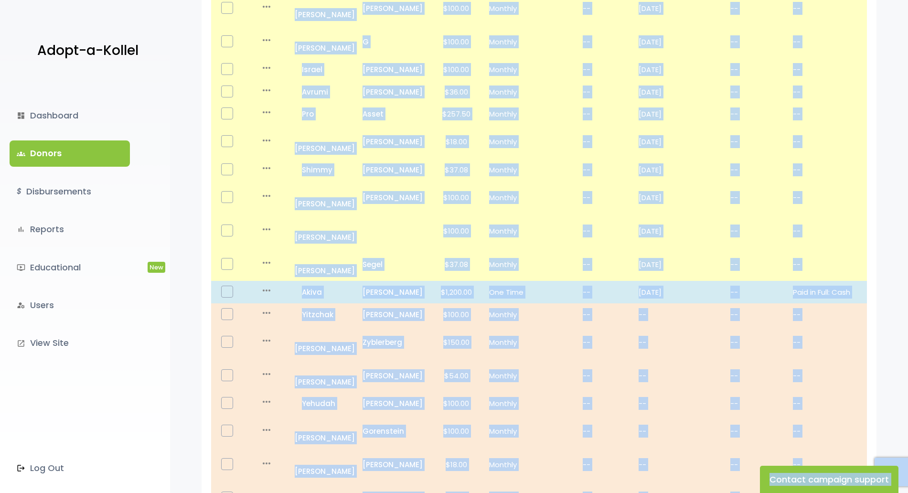
drag, startPoint x: 253, startPoint y: 193, endPoint x: 380, endPoint y: 511, distance: 342.1
click at [380, 492] on html "Adopt-a-Kollel dashboard Dashboard groups Donors $ Disbursements bar_chart Repo…" at bounding box center [454, 171] width 908 height 979
click at [344, 444] on div "**********" at bounding box center [539, 187] width 738 height 853
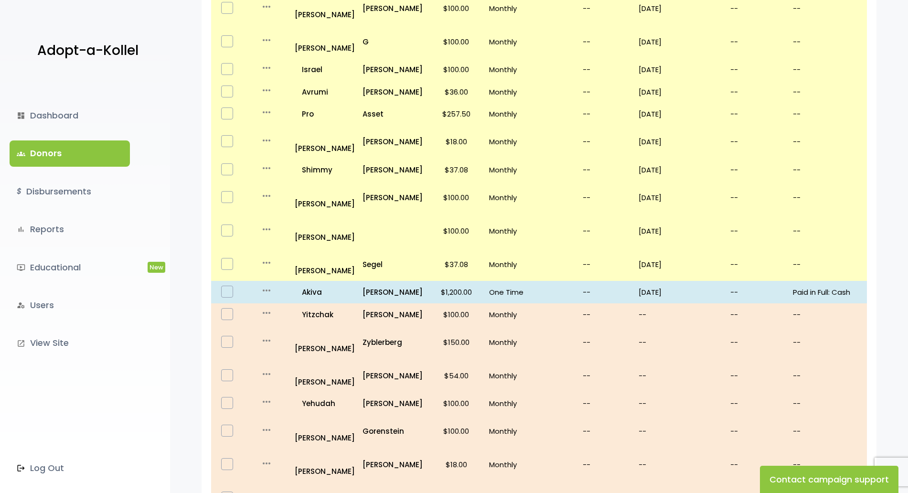
scroll to position [0, 0]
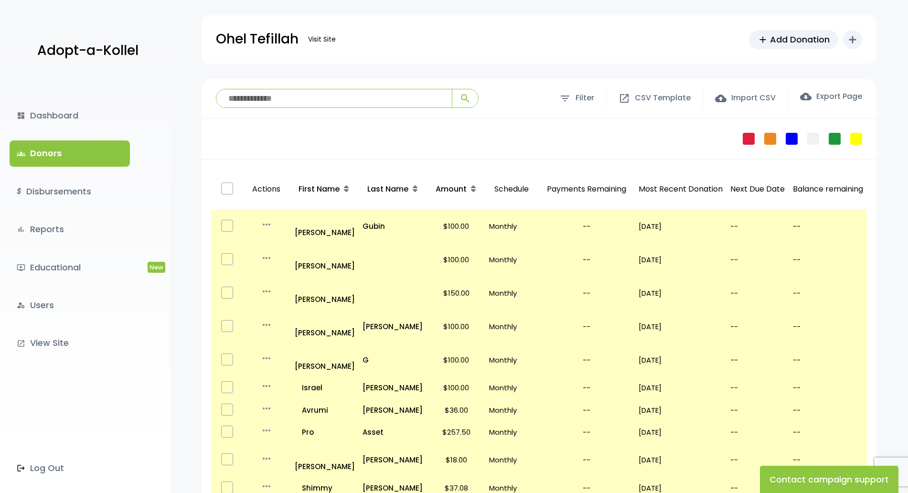
click at [629, 143] on div "Failed Pledge One Time No Schedule Recurring Stopped Recurring" at bounding box center [539, 138] width 675 height 41
click at [105, 190] on link "$ Disbursements" at bounding box center [70, 192] width 120 height 26
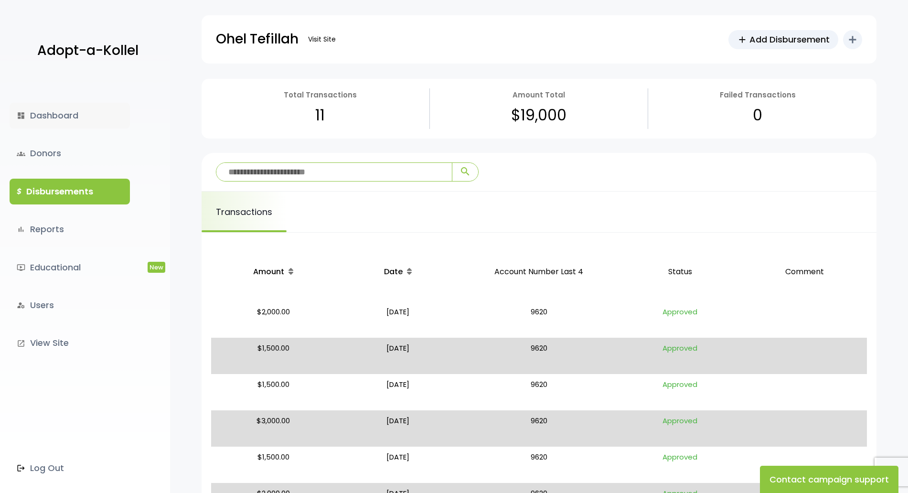
click at [53, 108] on link "dashboard Dashboard" at bounding box center [70, 116] width 120 height 26
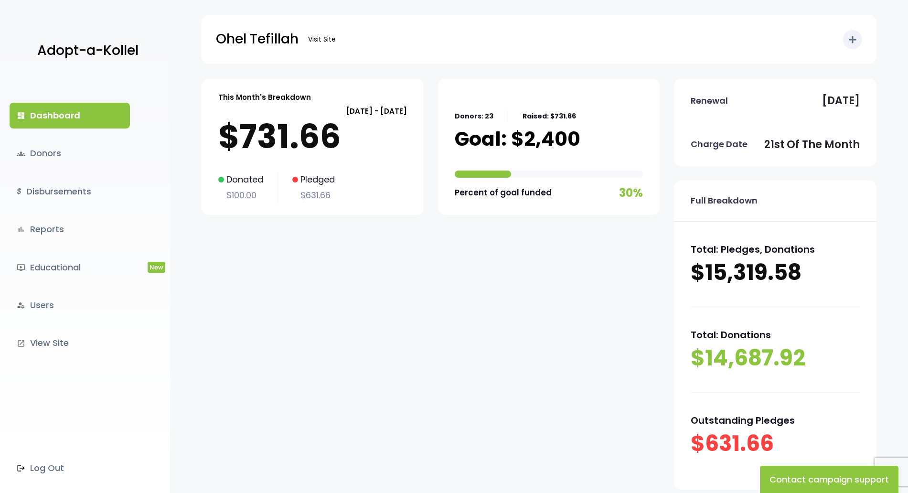
click at [647, 402] on div "This Month's Breakdown August 21 - September 20 $731.66 Donated $100.00 Pledged…" at bounding box center [431, 291] width 458 height 425
click at [68, 163] on link "groups Donors" at bounding box center [70, 153] width 120 height 26
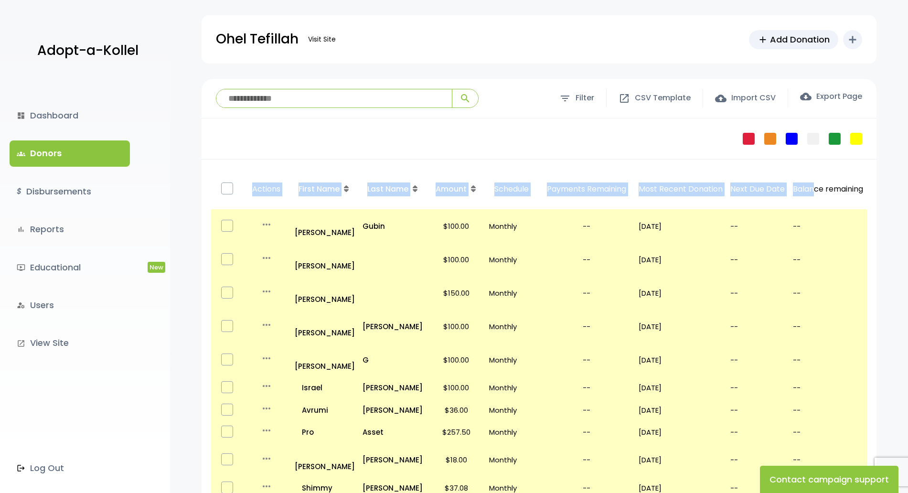
drag, startPoint x: 295, startPoint y: 175, endPoint x: 818, endPoint y: 171, distance: 523.0
click at [806, 180] on th "Balance remaining" at bounding box center [828, 189] width 78 height 41
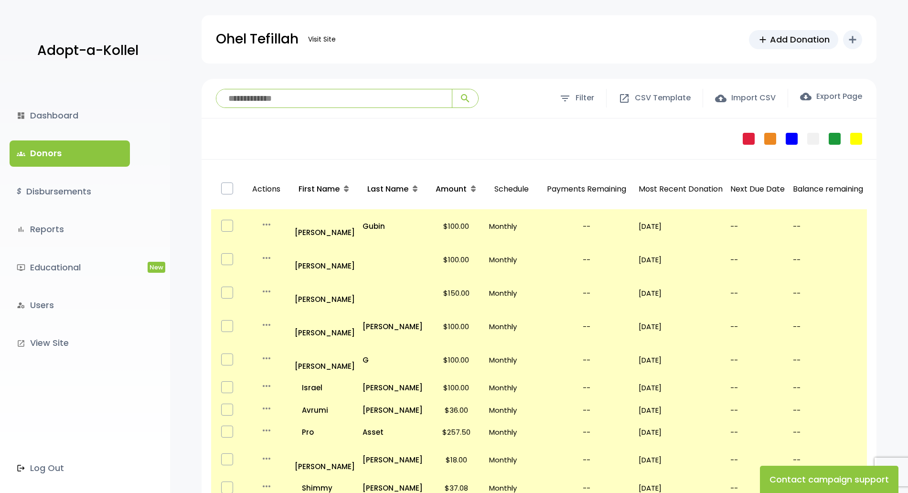
click at [806, 180] on th "Balance remaining" at bounding box center [828, 189] width 78 height 41
click at [850, 174] on th "Balance remaining" at bounding box center [828, 189] width 78 height 41
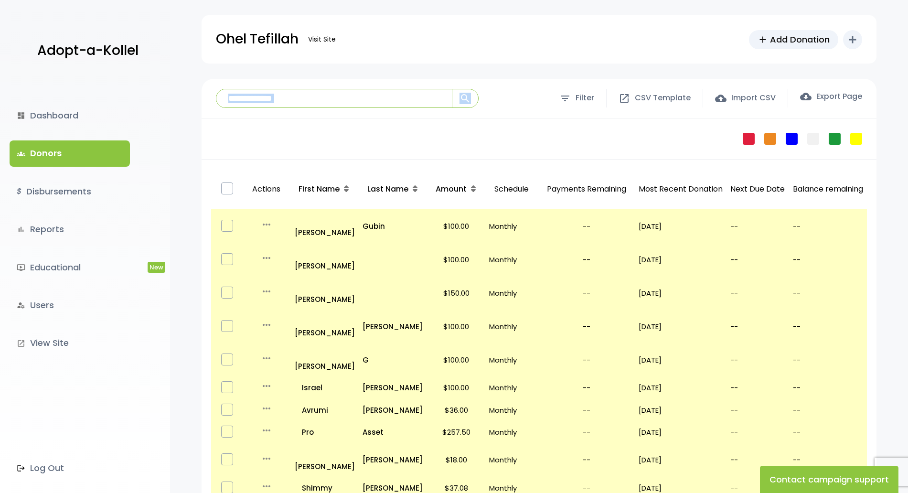
drag, startPoint x: 846, startPoint y: 181, endPoint x: 326, endPoint y: 117, distance: 523.6
click at [326, 117] on div "**********" at bounding box center [539, 488] width 675 height 819
click at [326, 117] on div "**********" at bounding box center [539, 99] width 675 height 40
drag, startPoint x: 437, startPoint y: 208, endPoint x: 917, endPoint y: 268, distance: 483.9
click at [908, 268] on html "Adopt-a-Kollel dashboard Dashboard groups Donors $ Disbursements bar_chart Repo…" at bounding box center [454, 489] width 908 height 979
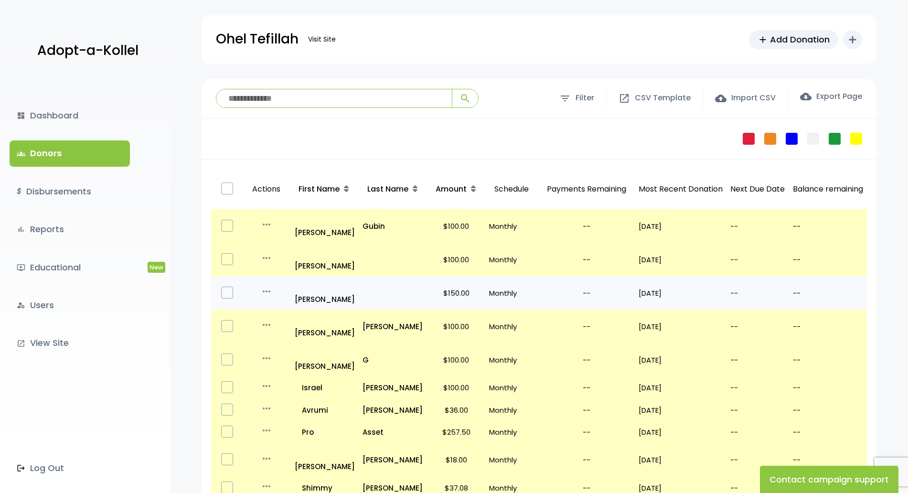
click at [841, 287] on p "--" at bounding box center [828, 293] width 70 height 13
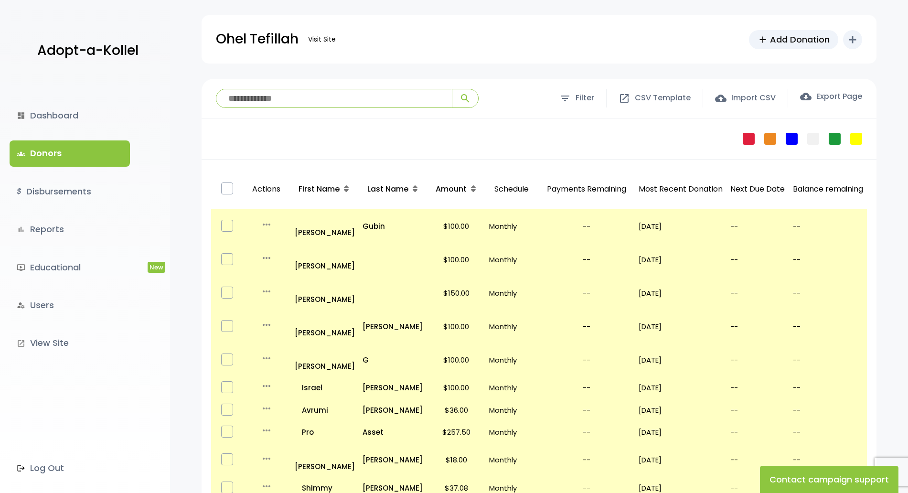
click at [625, 182] on p "Payments Remaining" at bounding box center [586, 189] width 89 height 33
click at [560, 156] on div "Failed Pledge One Time No Schedule Recurring Stopped Recurring" at bounding box center [539, 138] width 675 height 41
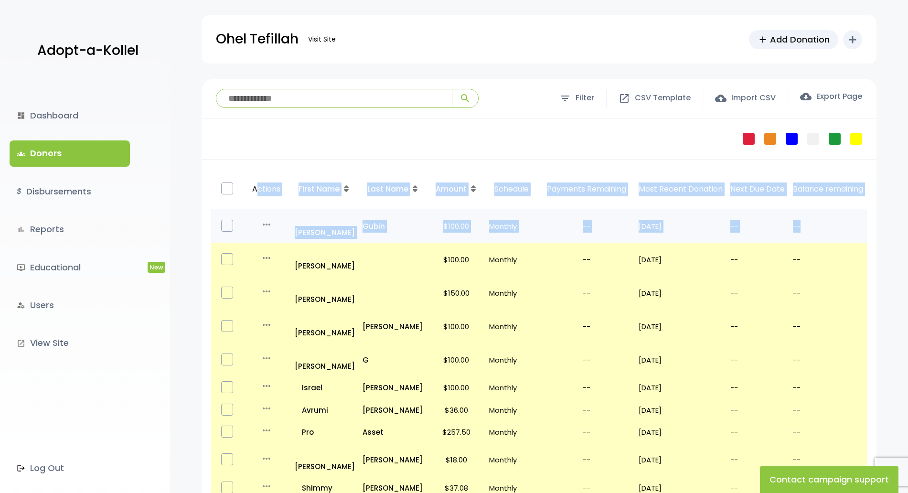
drag, startPoint x: 284, startPoint y: 184, endPoint x: 832, endPoint y: 213, distance: 548.1
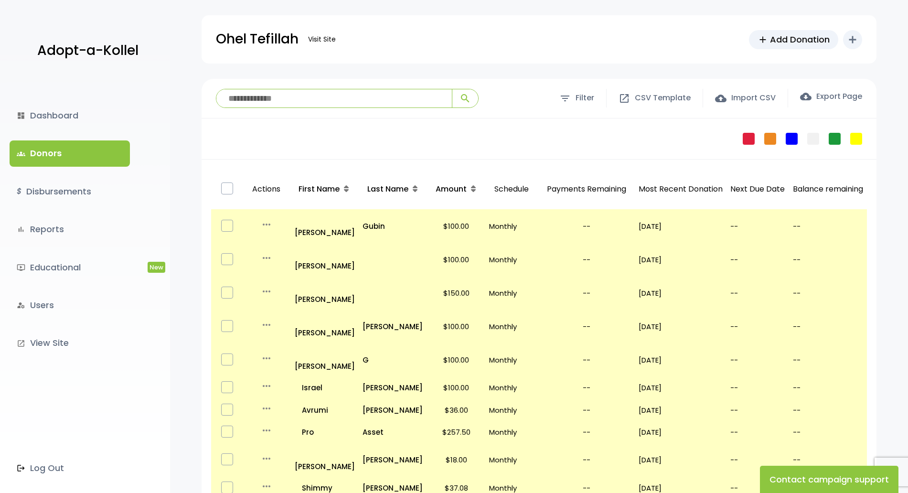
click at [531, 144] on div "Failed Pledge One Time No Schedule Recurring Stopped Recurring" at bounding box center [539, 138] width 675 height 41
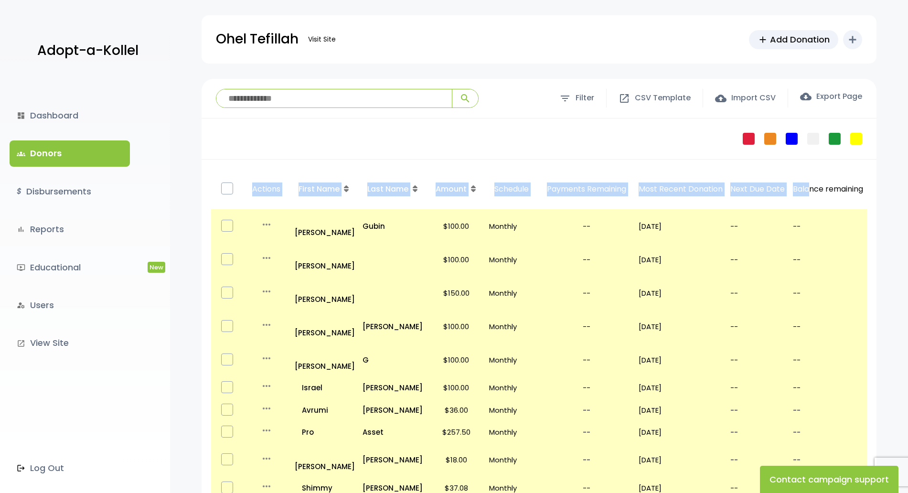
drag, startPoint x: 209, startPoint y: 149, endPoint x: 826, endPoint y: 194, distance: 619.3
click at [826, 194] on div "**********" at bounding box center [539, 488] width 675 height 819
click at [682, 173] on th "Most Recent Donation" at bounding box center [681, 189] width 92 height 41
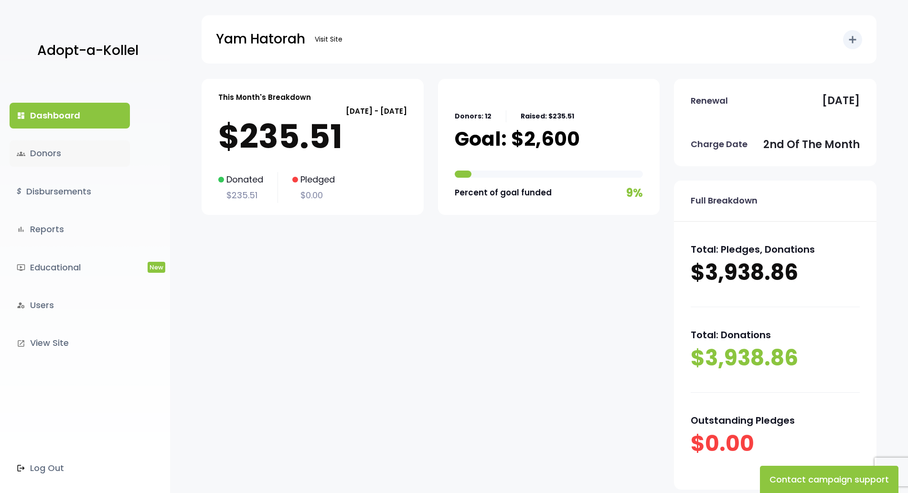
click at [36, 159] on link "groups Donors" at bounding box center [70, 153] width 120 height 26
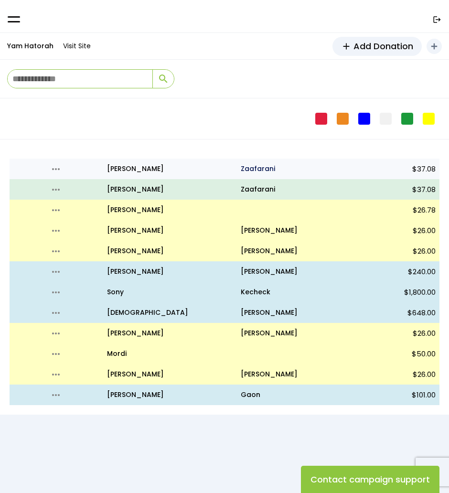
click at [320, 168] on p "Zaafarani" at bounding box center [292, 169] width 102 height 12
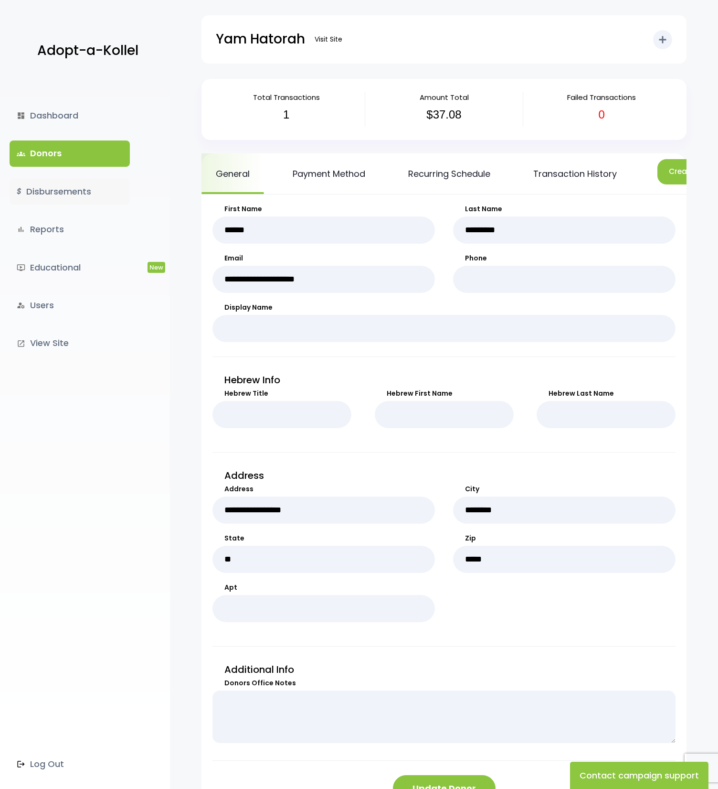
click at [66, 181] on link "$ Disbursements" at bounding box center [70, 192] width 120 height 26
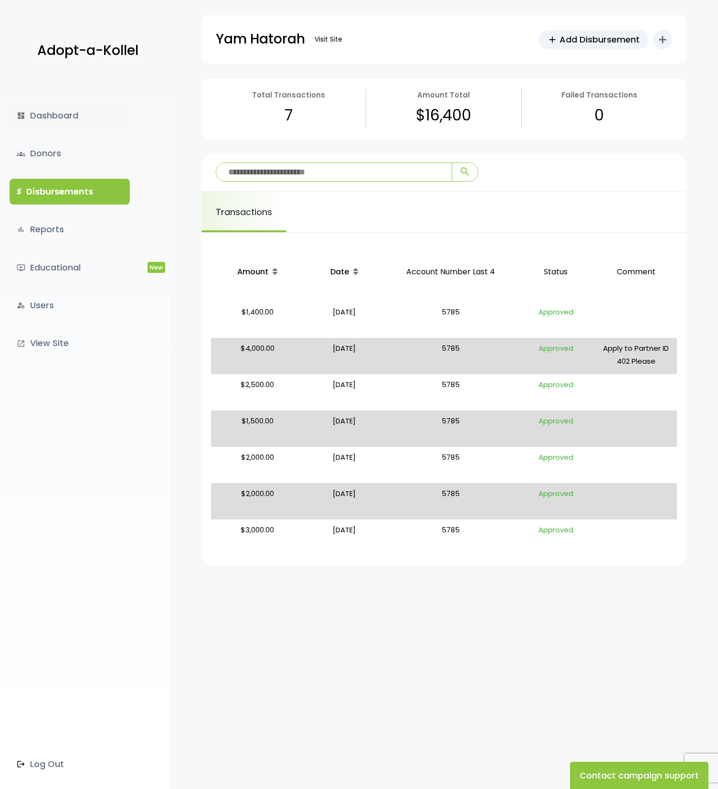
click at [80, 105] on link "dashboard Dashboard" at bounding box center [70, 116] width 120 height 26
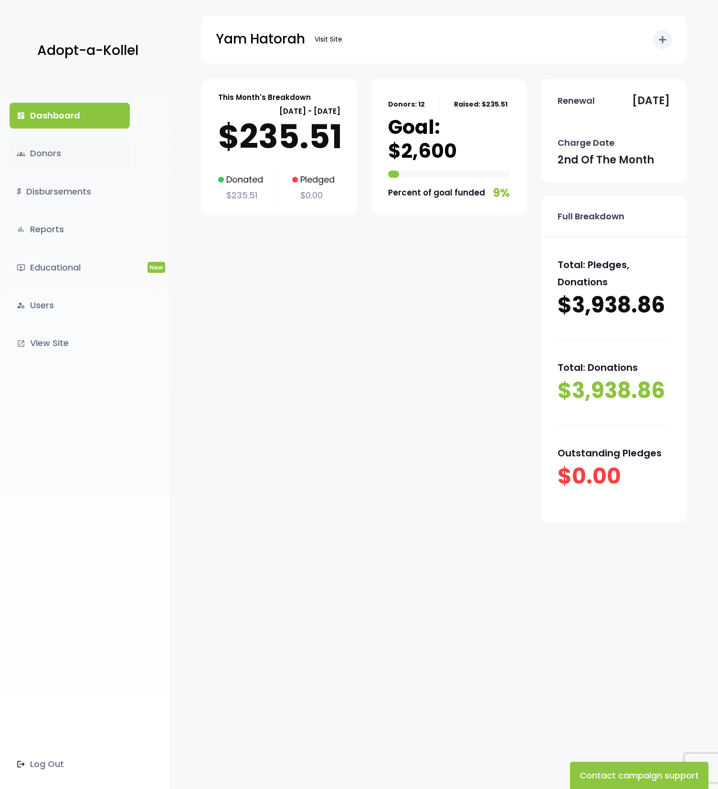
click at [73, 141] on link "groups Donors" at bounding box center [70, 153] width 120 height 26
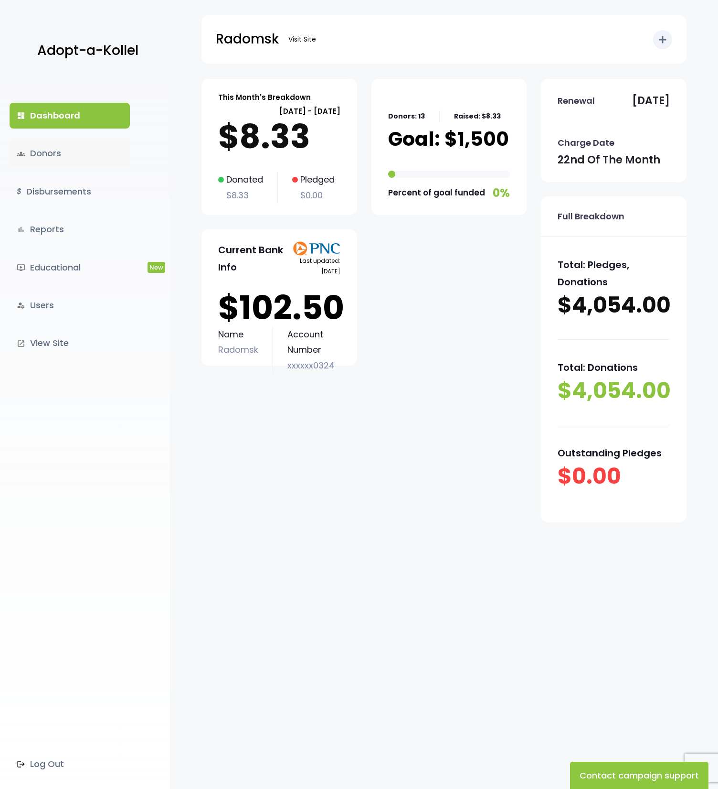
click at [90, 151] on link "groups Donors" at bounding box center [70, 153] width 120 height 26
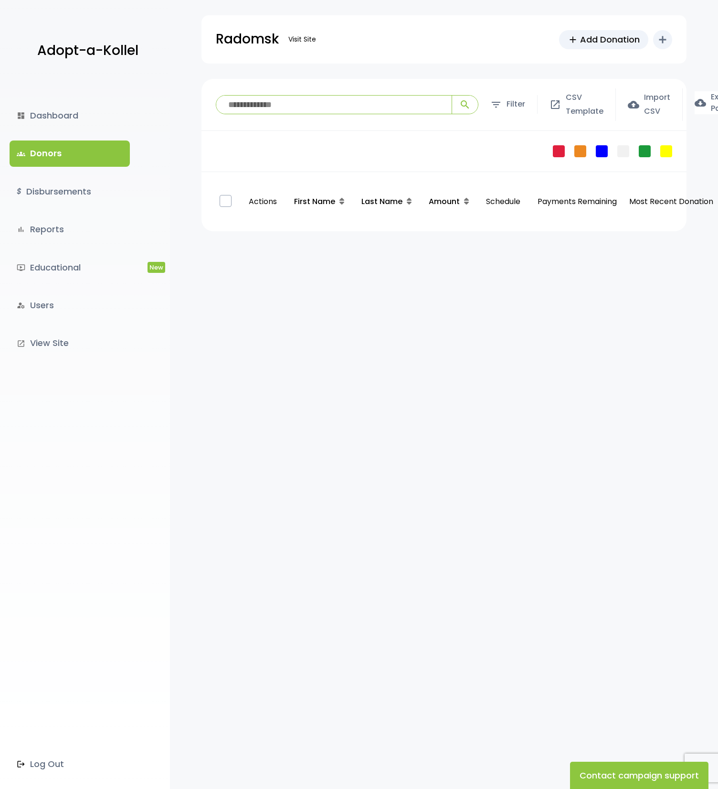
click at [90, 151] on link "groups Donors" at bounding box center [70, 153] width 120 height 26
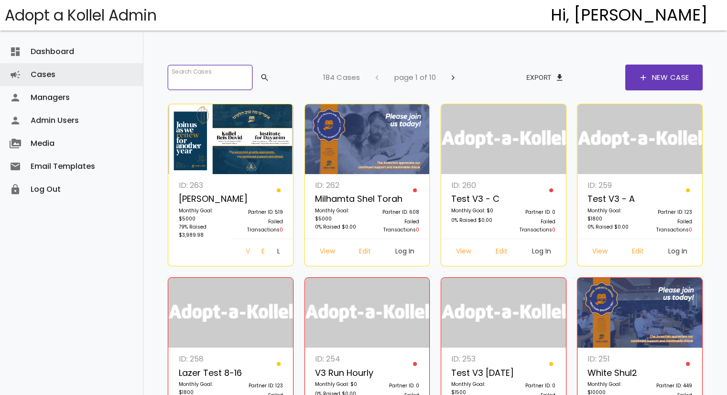
click at [231, 78] on input "search" at bounding box center [210, 77] width 84 height 25
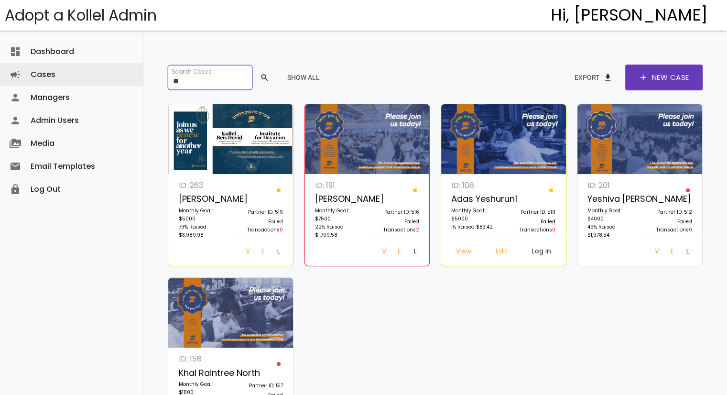
type input "**"
click at [413, 246] on link "Log In" at bounding box center [414, 252] width 16 height 17
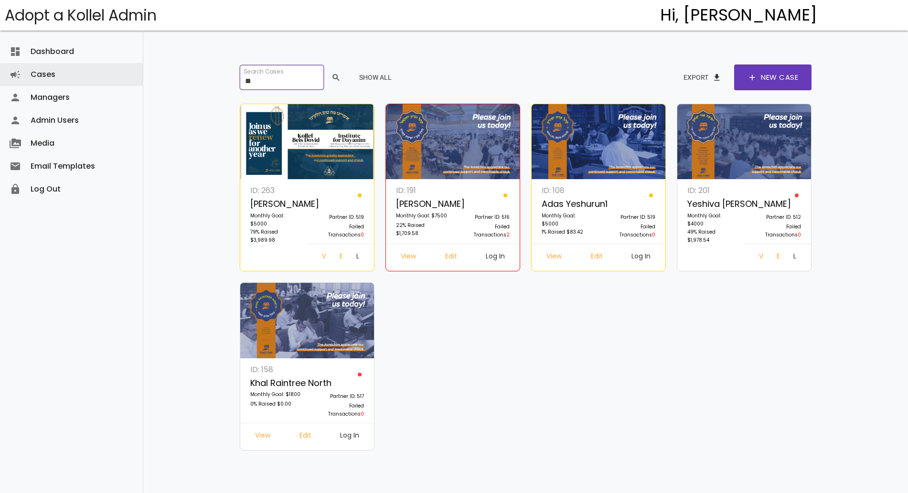
click at [272, 82] on input "**" at bounding box center [282, 77] width 84 height 25
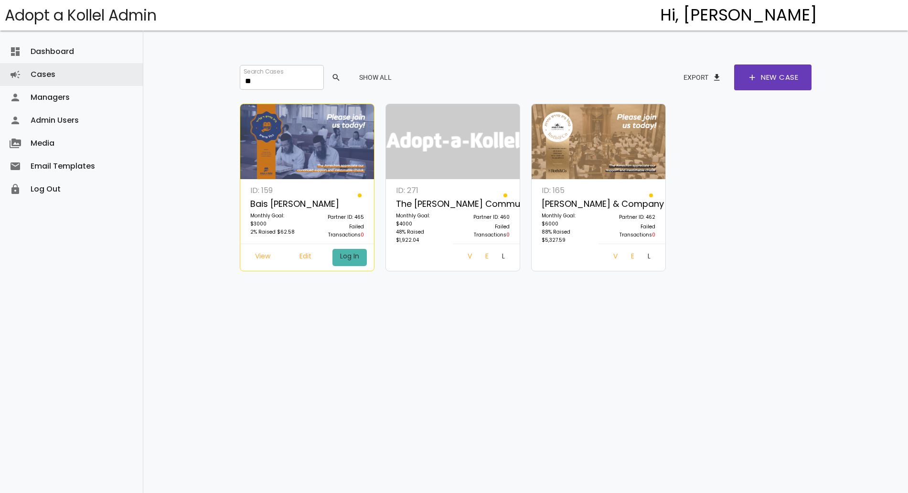
click at [348, 256] on link "Log In" at bounding box center [349, 257] width 34 height 17
click at [262, 85] on input "**" at bounding box center [282, 77] width 84 height 25
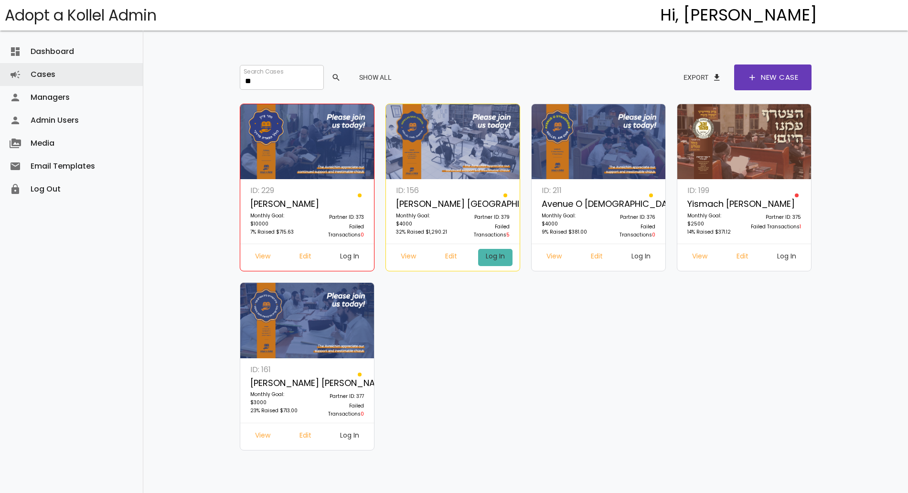
click at [497, 262] on link "Log In" at bounding box center [495, 257] width 34 height 17
click at [304, 75] on input "**" at bounding box center [282, 77] width 84 height 25
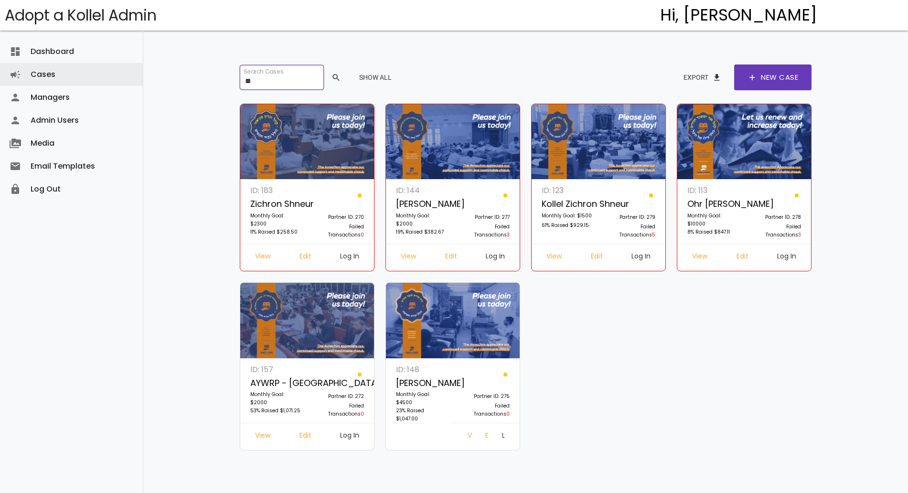
type input "**"
click at [495, 257] on link "Log In" at bounding box center [495, 257] width 34 height 17
click at [273, 81] on input "**" at bounding box center [282, 77] width 84 height 25
click at [269, 83] on input "**" at bounding box center [282, 77] width 84 height 25
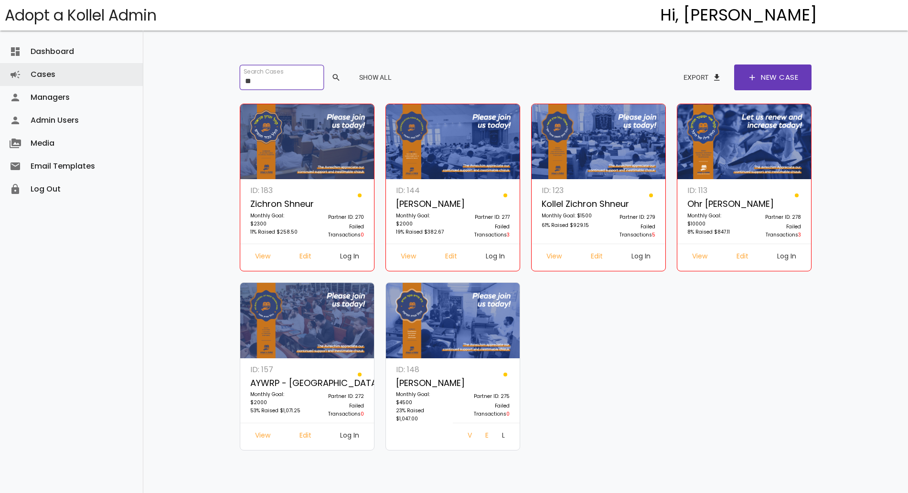
click at [269, 83] on input "**" at bounding box center [282, 77] width 84 height 25
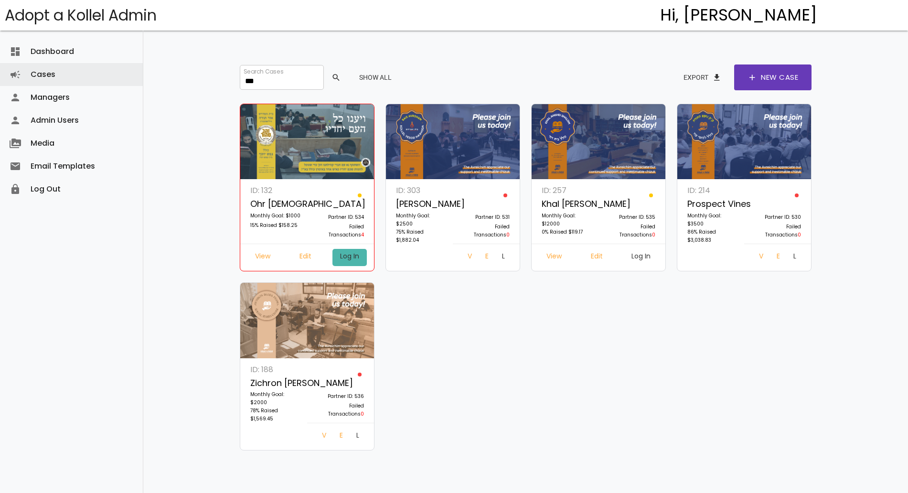
click at [346, 253] on link "Log In" at bounding box center [349, 257] width 34 height 17
click at [726, 301] on div "dashboard Dashboard attach_money Transactions keyboard_arrow_right attach_money…" at bounding box center [525, 243] width 765 height 486
click at [264, 87] on input "***" at bounding box center [282, 77] width 84 height 25
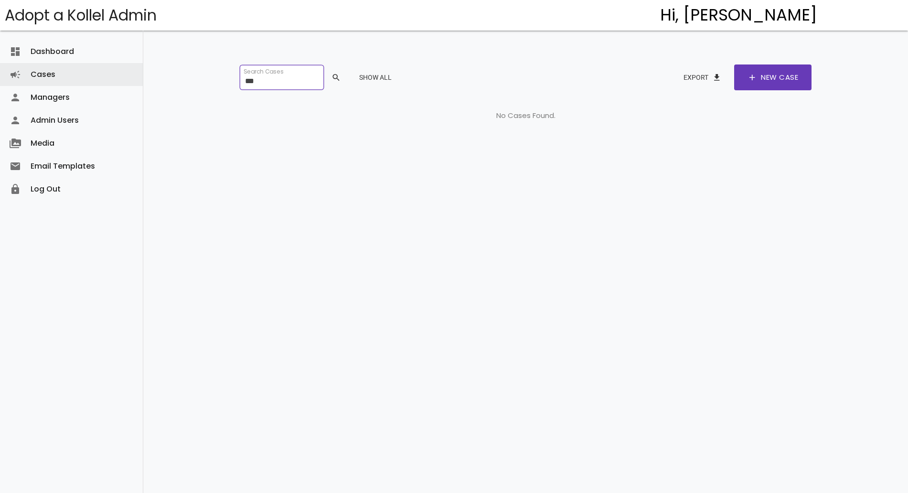
click at [264, 87] on input "***" at bounding box center [282, 77] width 84 height 25
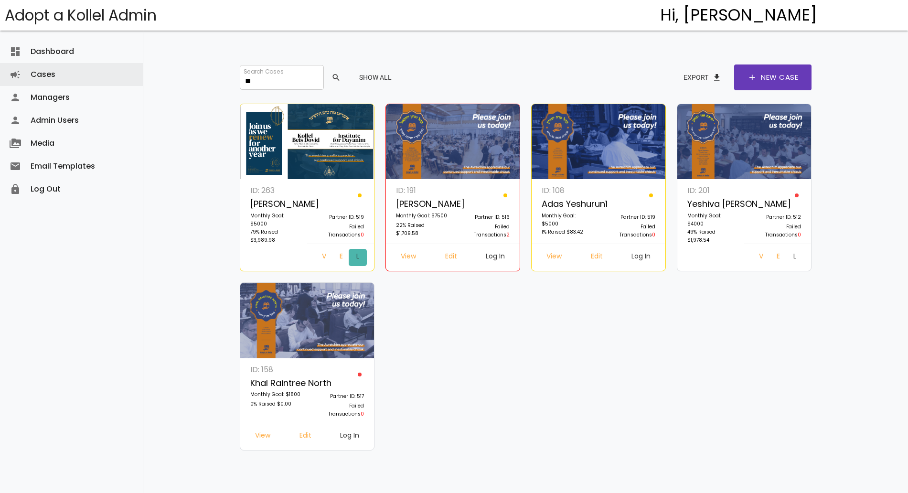
click at [349, 258] on link "Log In" at bounding box center [358, 257] width 18 height 17
click at [390, 394] on div "ID: 263 Adas Yeshurun Monthly Goal: $5000 79% Raised $3,989.98 Partner ID: 519 …" at bounding box center [526, 279] width 583 height 358
click at [253, 83] on input "**" at bounding box center [282, 77] width 84 height 25
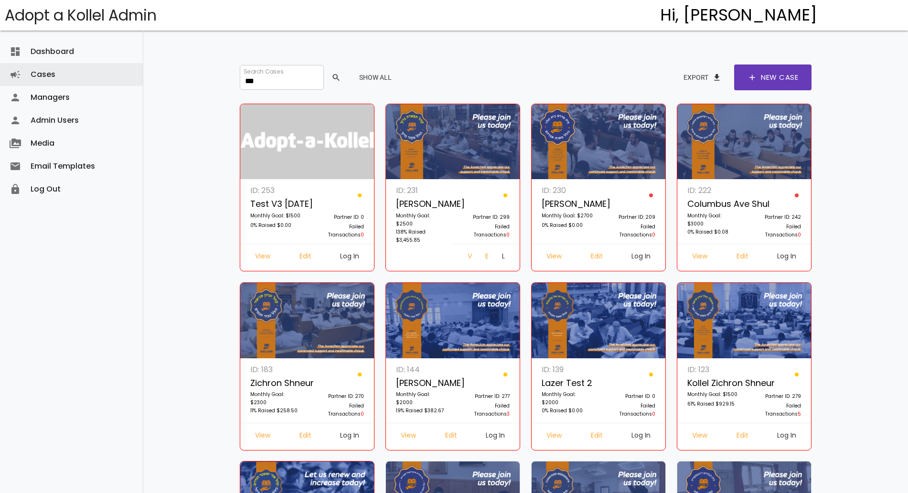
click at [282, 85] on input "***" at bounding box center [282, 77] width 84 height 25
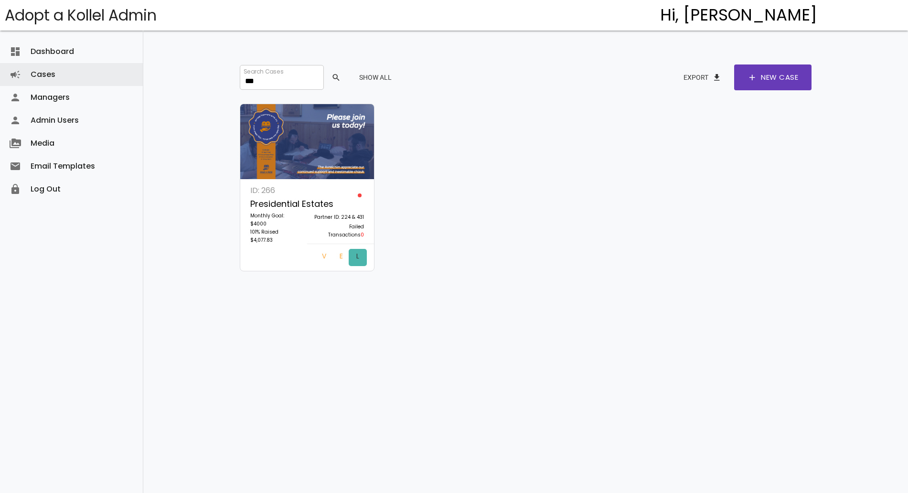
click at [350, 259] on link "Log In" at bounding box center [358, 257] width 18 height 17
click at [350, 254] on link "Log In" at bounding box center [358, 257] width 18 height 17
click at [283, 73] on input "***" at bounding box center [282, 77] width 84 height 25
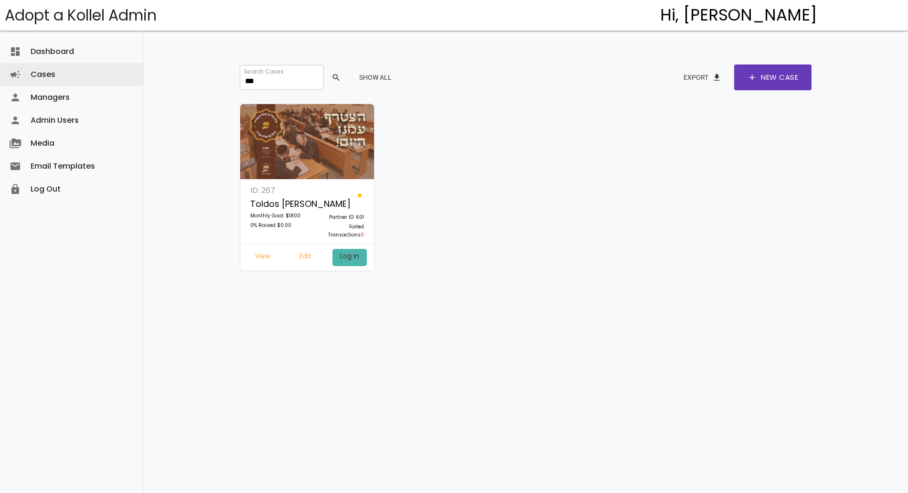
click at [353, 259] on link "Log In" at bounding box center [349, 257] width 34 height 17
click at [440, 58] on div "Search Cases *** search Show All Export file_download add New Case ID: 267 Told…" at bounding box center [525, 231] width 621 height 462
click at [290, 84] on input "***" at bounding box center [282, 77] width 84 height 25
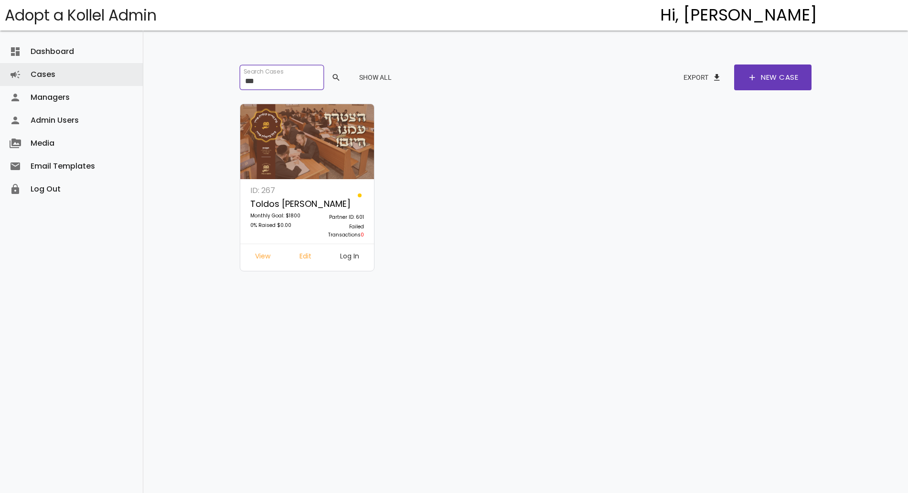
click at [264, 79] on input "***" at bounding box center [282, 77] width 84 height 25
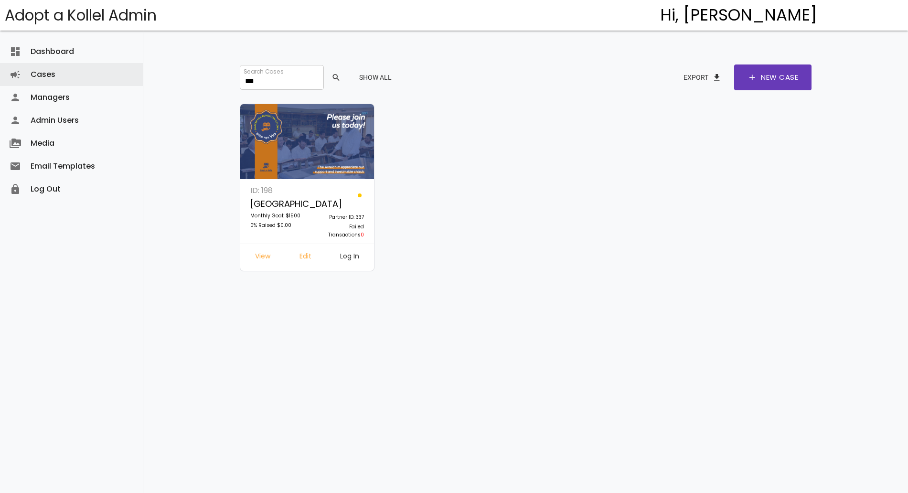
click at [352, 255] on link "Log In" at bounding box center [349, 257] width 34 height 17
click at [266, 72] on input "***" at bounding box center [282, 77] width 84 height 25
click at [643, 394] on body "Adopt a Kollel Admin Hi, S. Dunner menu Dashboard dashboard Cases campaign Mana…" at bounding box center [454, 249] width 908 height 498
click at [254, 77] on input "***" at bounding box center [282, 77] width 84 height 25
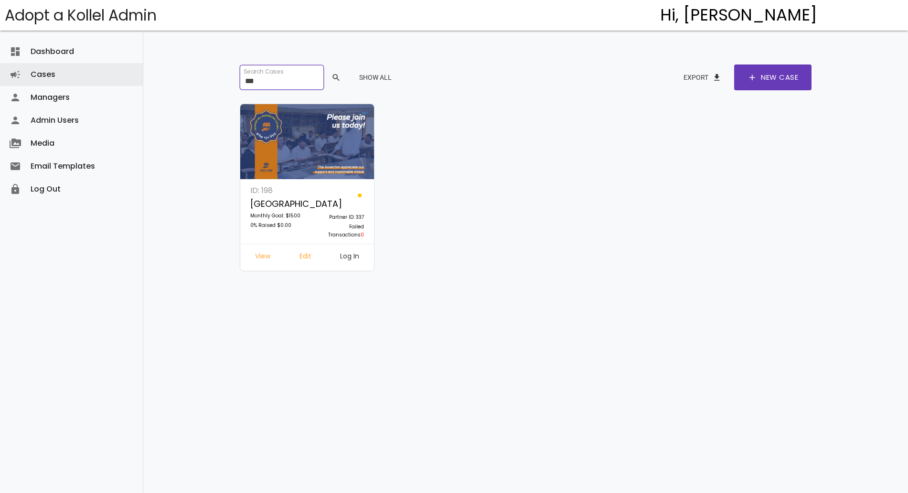
click at [254, 77] on input "***" at bounding box center [282, 77] width 84 height 25
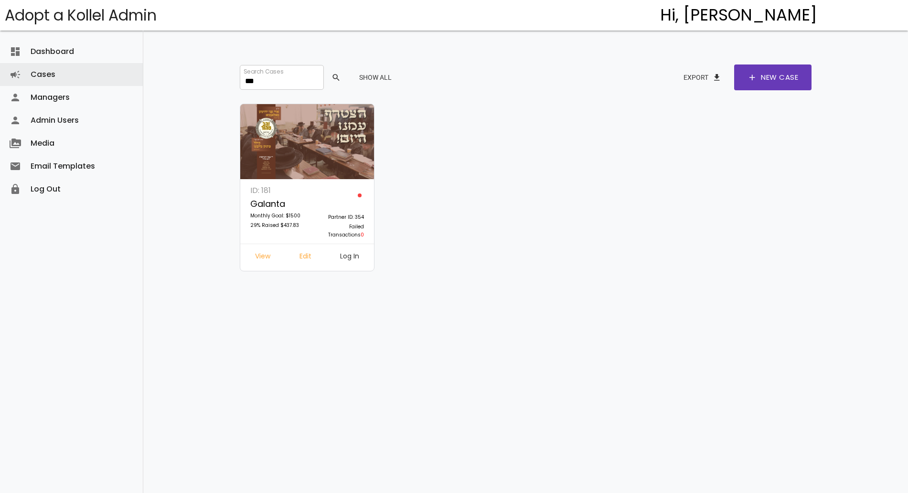
click at [350, 261] on link "Log In" at bounding box center [349, 257] width 34 height 17
click at [726, 324] on div "Search Cases *** search Show All Export file_download add New Case ID: 181 Gala…" at bounding box center [525, 231] width 621 height 462
click at [726, 365] on div "Search Cases *** search Show All Export file_download add New Case ID: 181 Gala…" at bounding box center [525, 231] width 621 height 462
click at [264, 89] on input "***" at bounding box center [282, 77] width 84 height 25
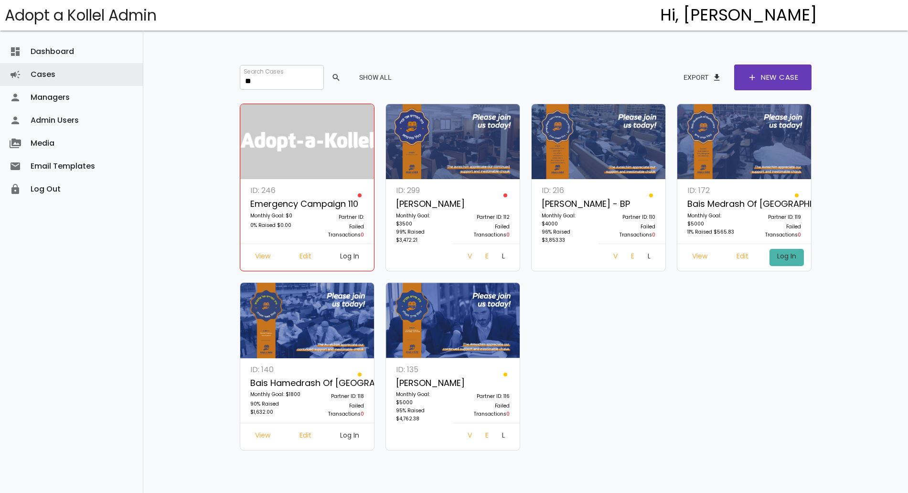
click at [726, 256] on link "Log In" at bounding box center [786, 257] width 34 height 17
click at [265, 80] on input "**" at bounding box center [282, 77] width 84 height 25
click at [266, 82] on input "**" at bounding box center [282, 77] width 84 height 25
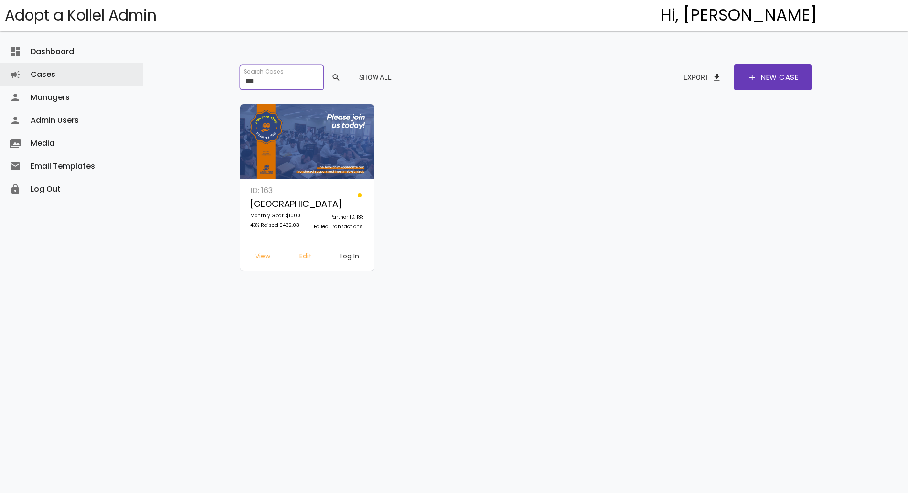
type input "***"
click at [359, 264] on link "Log In" at bounding box center [349, 257] width 34 height 17
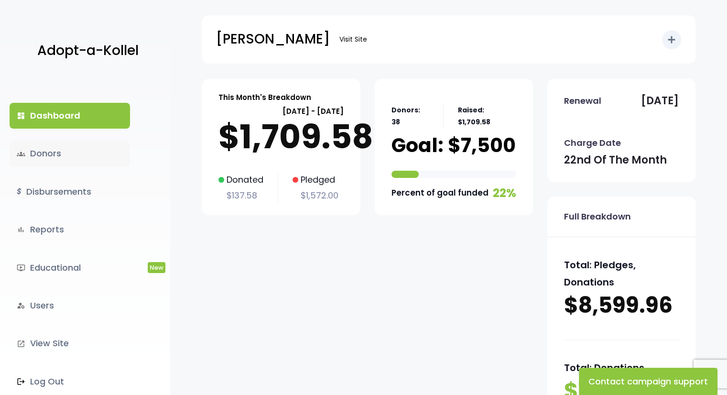
click at [29, 164] on link "groups Donors" at bounding box center [70, 153] width 120 height 26
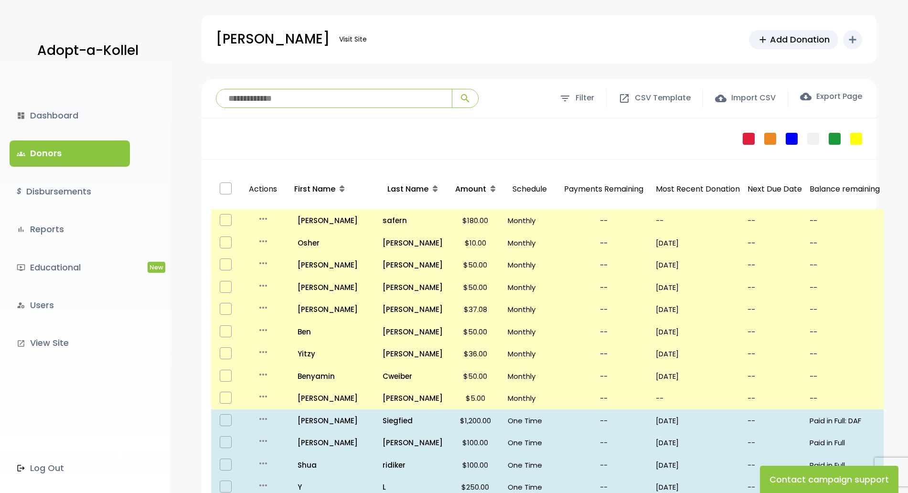
drag, startPoint x: 638, startPoint y: 0, endPoint x: 644, endPoint y: 113, distance: 113.4
click at [644, 113] on div "**********" at bounding box center [539, 99] width 675 height 40
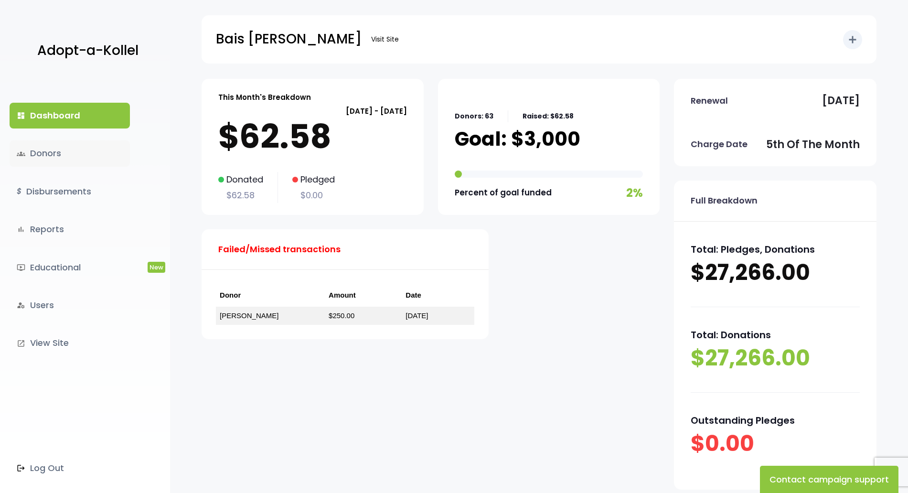
click at [62, 164] on link "groups Donors" at bounding box center [70, 153] width 120 height 26
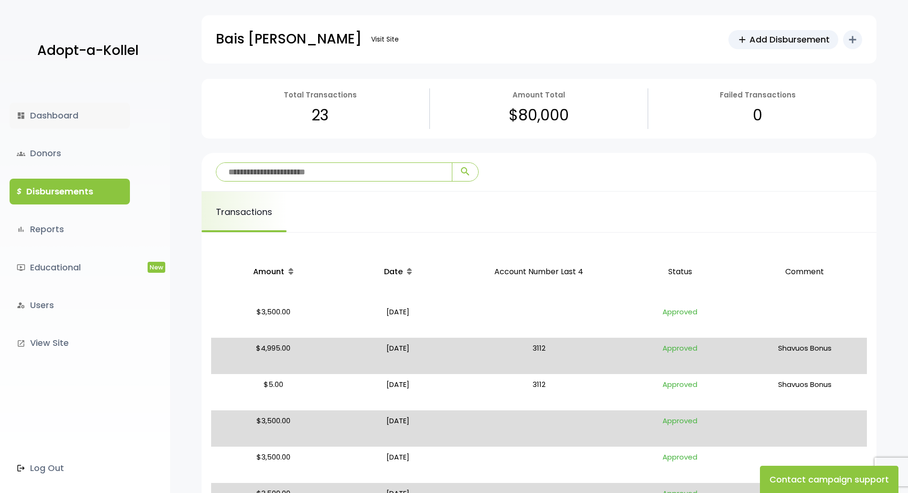
click at [76, 121] on link "dashboard Dashboard" at bounding box center [70, 116] width 120 height 26
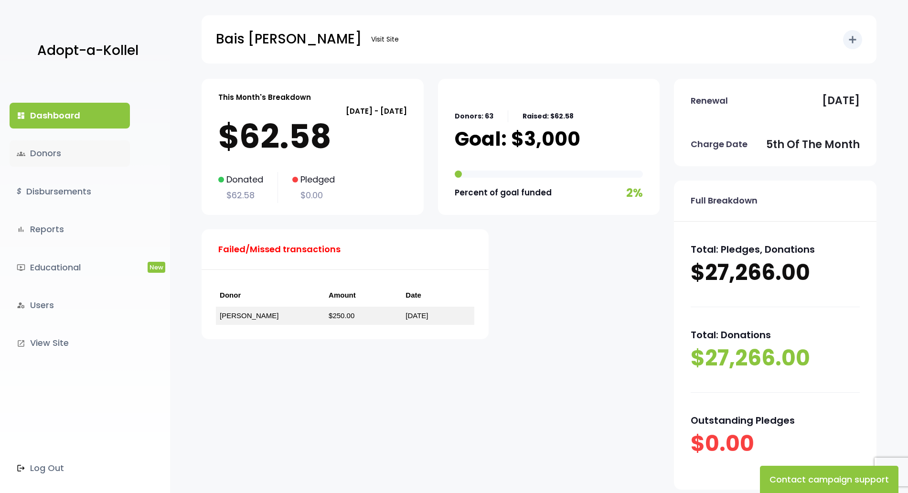
click at [48, 152] on link "groups Donors" at bounding box center [70, 153] width 120 height 26
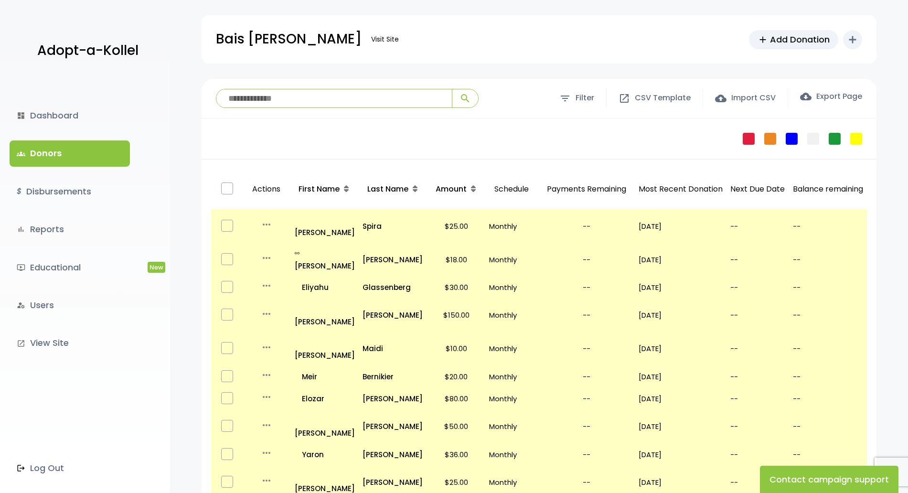
click at [293, 134] on div "Failed Pledge One Time No Schedule Recurring Stopped Recurring" at bounding box center [539, 138] width 675 height 41
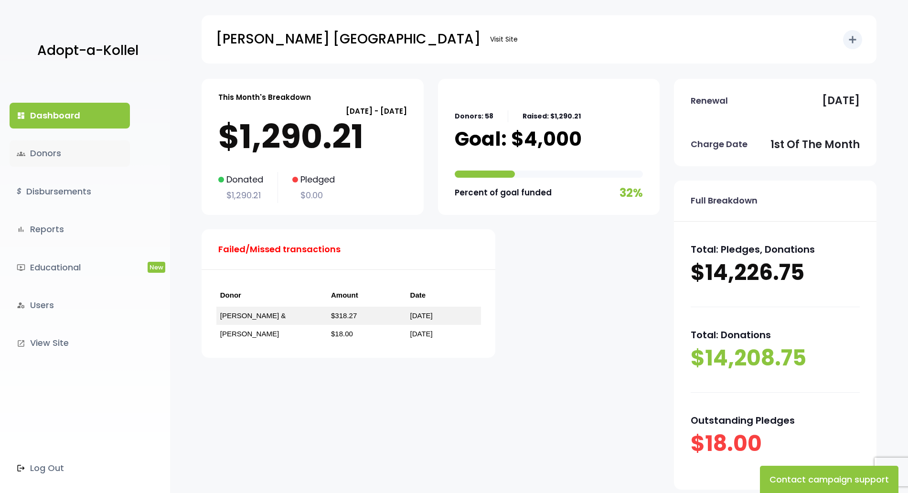
click at [96, 159] on link "groups Donors" at bounding box center [70, 153] width 120 height 26
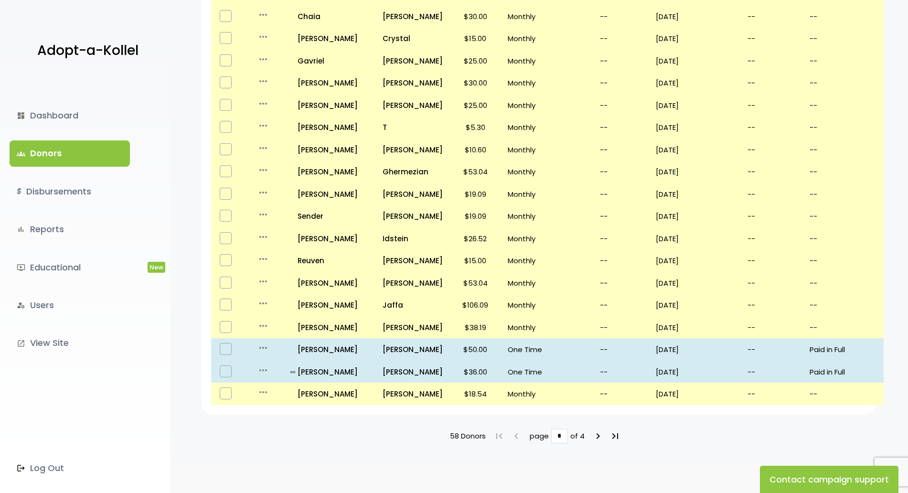
scroll to position [488, 0]
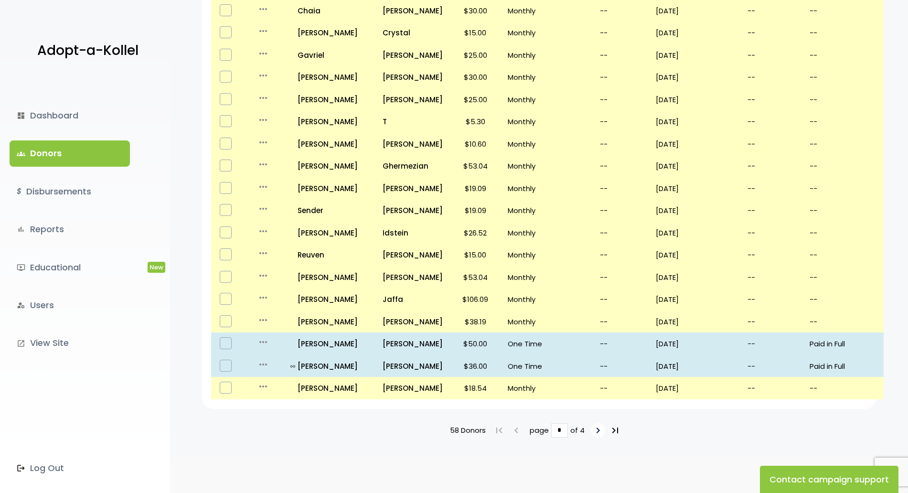
click at [593, 425] on icon "keyboard_arrow_right" at bounding box center [597, 430] width 11 height 11
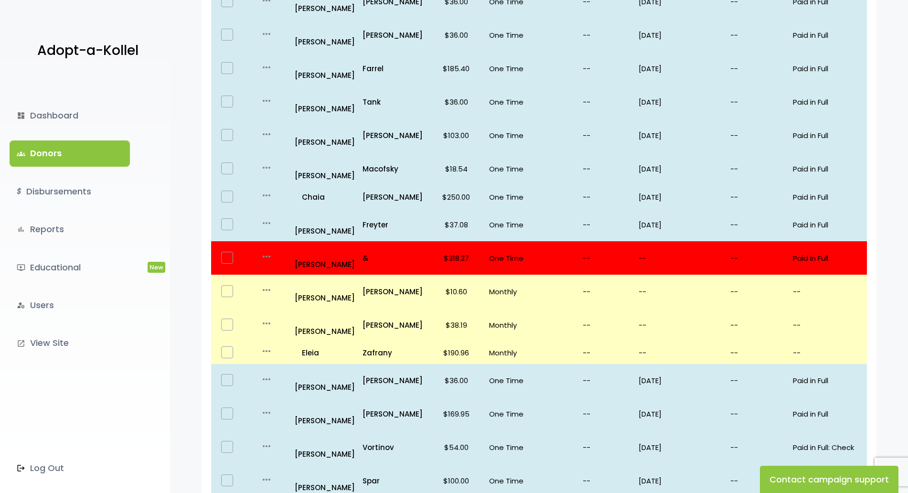
scroll to position [499, 0]
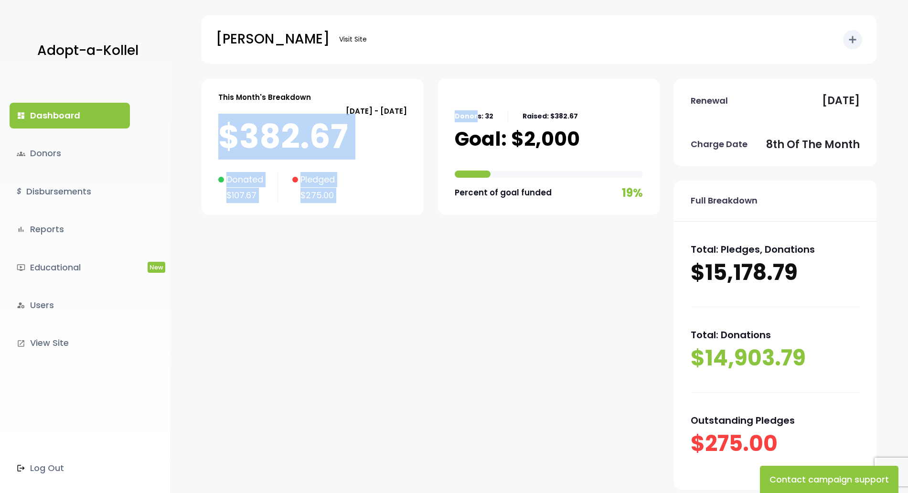
drag, startPoint x: 221, startPoint y: 135, endPoint x: 476, endPoint y: 117, distance: 255.7
click at [476, 117] on div "This Month's Breakdown August 08 - September 07 $382.67 Donated $107.67 Pledged…" at bounding box center [431, 154] width 458 height 150
click at [344, 121] on p "$382.67" at bounding box center [312, 137] width 189 height 38
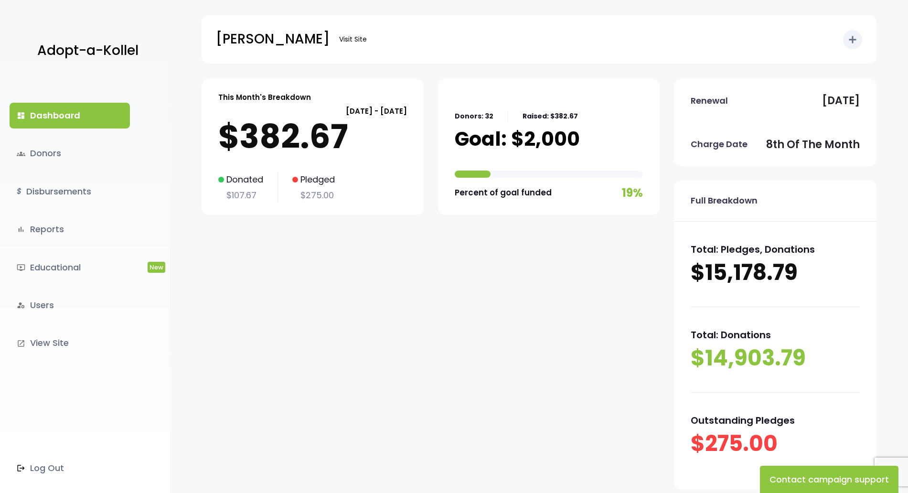
click at [344, 121] on p "$382.67" at bounding box center [312, 137] width 189 height 38
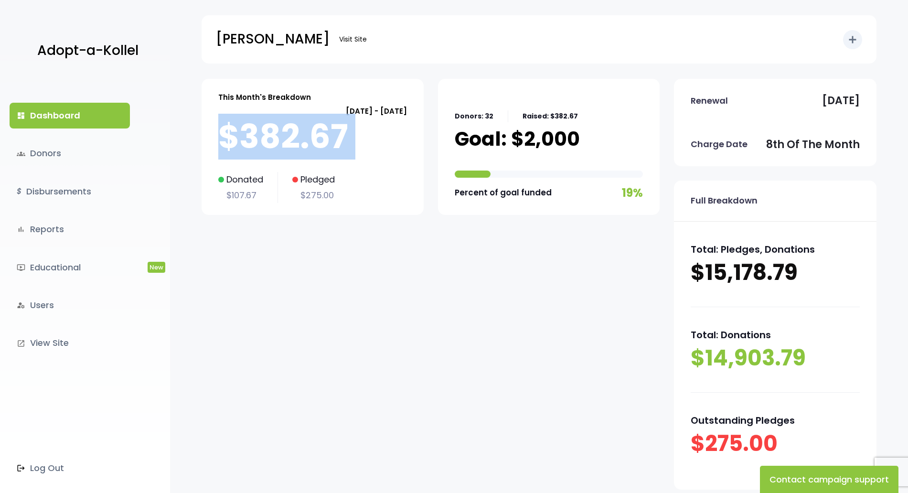
click at [344, 121] on p "$382.67" at bounding box center [312, 137] width 189 height 38
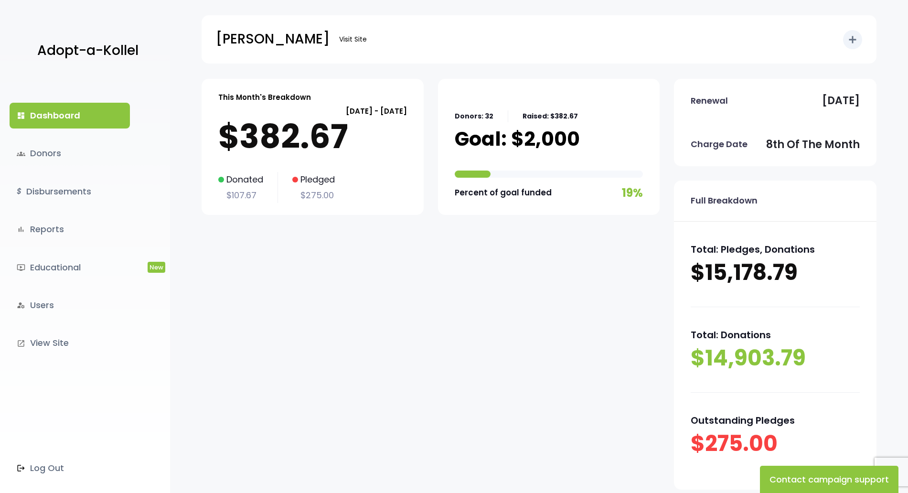
click at [384, 195] on div "Donated $107.67 Pledged $275.00" at bounding box center [312, 187] width 189 height 31
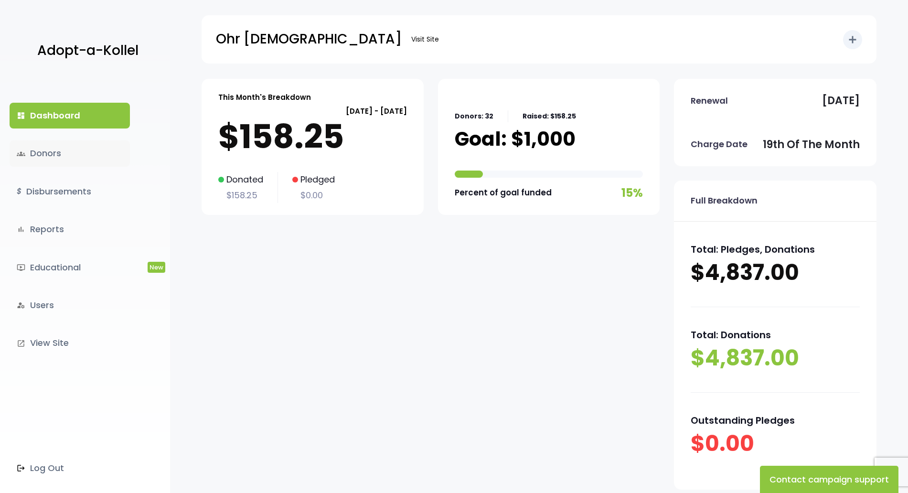
click at [38, 151] on link "groups Donors" at bounding box center [70, 153] width 120 height 26
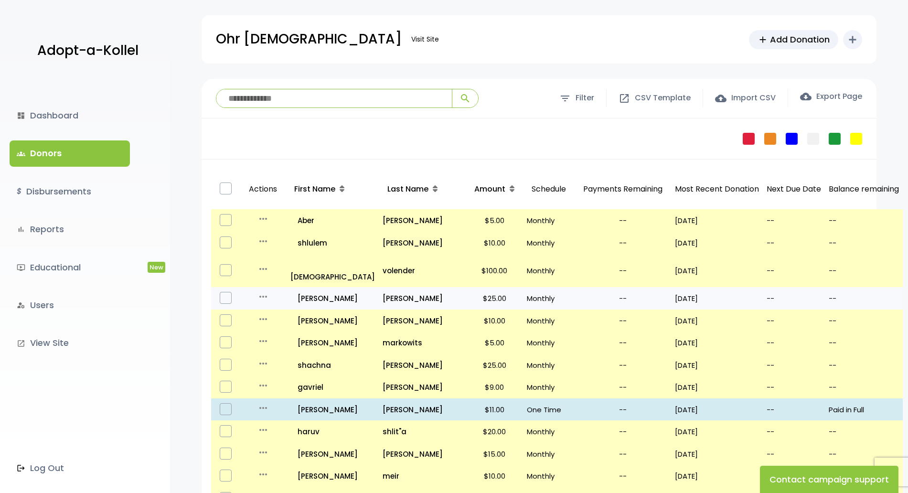
click at [470, 293] on p "$25.00" at bounding box center [495, 298] width 50 height 13
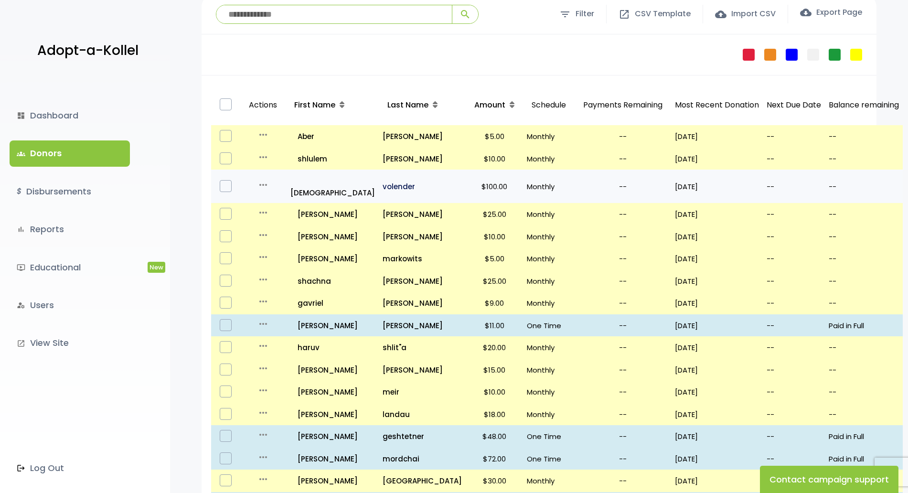
scroll to position [86, 0]
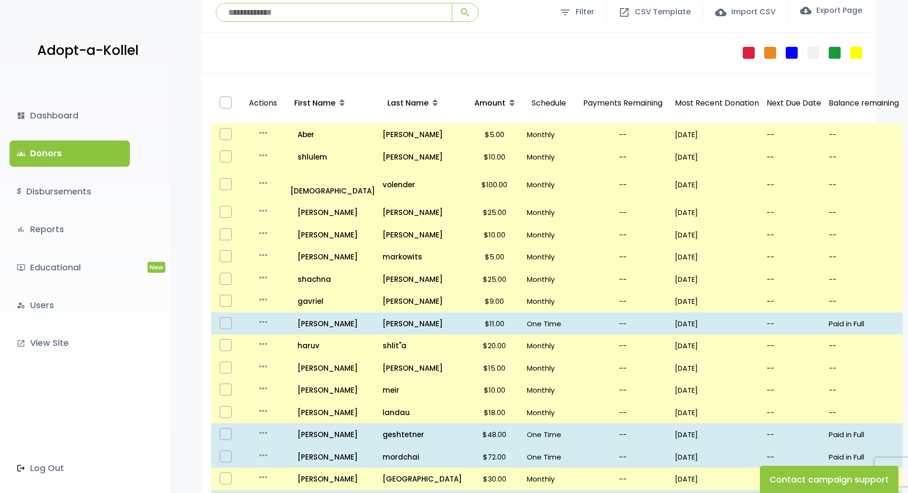
click at [62, 64] on link "Adopt-a-Kollel" at bounding box center [85, 51] width 106 height 46
click at [61, 63] on p "Adopt-a-Kollel" at bounding box center [87, 51] width 101 height 24
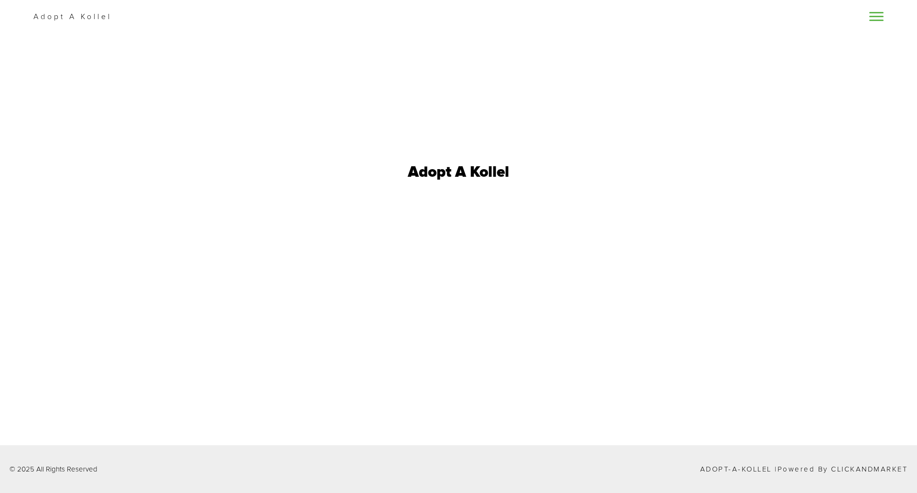
click at [883, 18] on link at bounding box center [876, 16] width 14 height 11
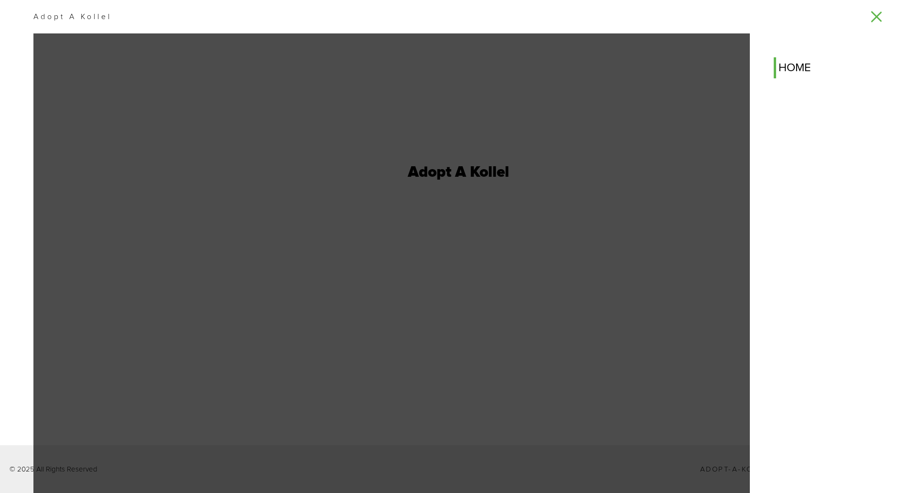
click at [803, 65] on link "home" at bounding box center [833, 67] width 119 height 21
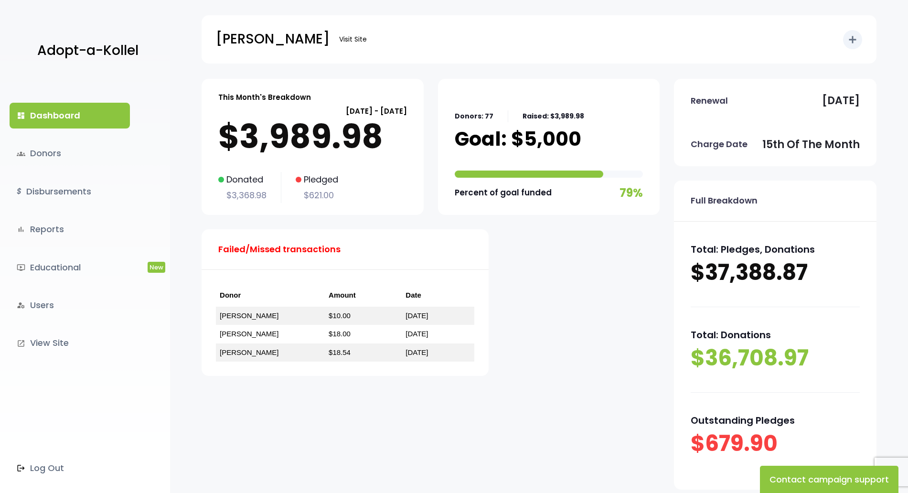
click at [261, 366] on div "Failed/Missed transactions Donor Amount Date Shalom Abowitz $10.00 December 15,…" at bounding box center [345, 302] width 287 height 147
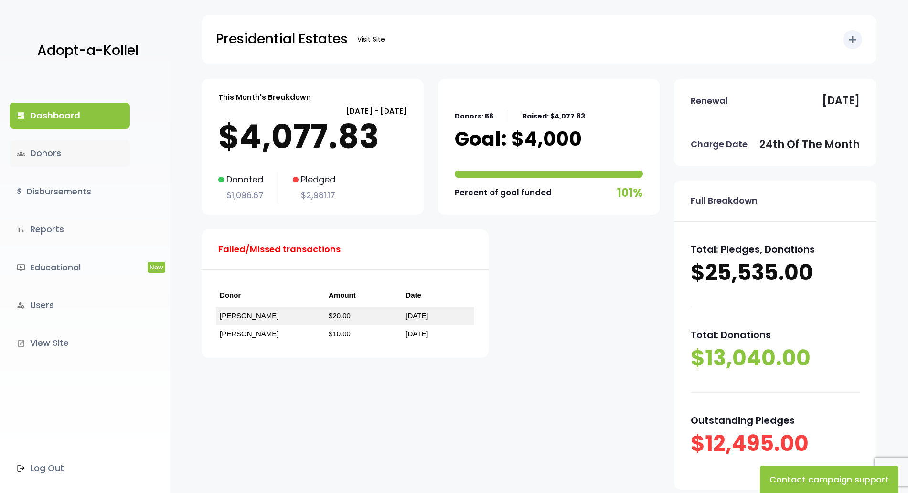
click at [64, 161] on link "groups Donors" at bounding box center [70, 153] width 120 height 26
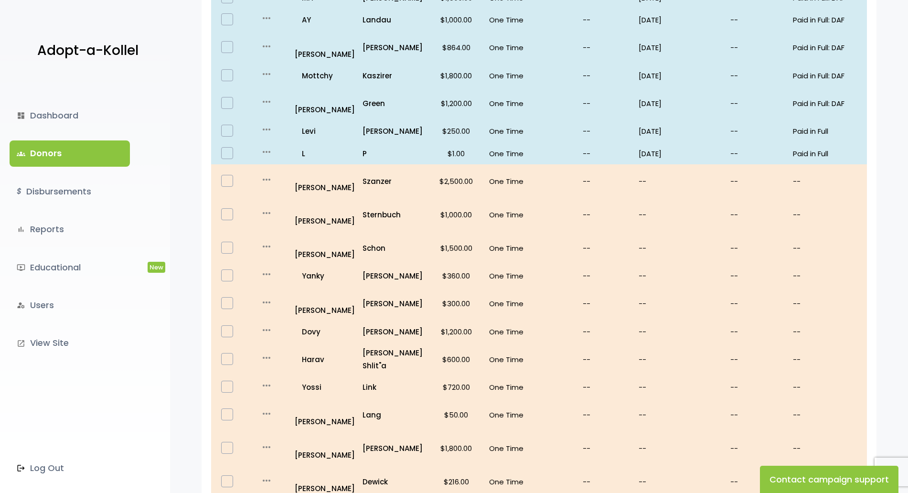
scroll to position [488, 0]
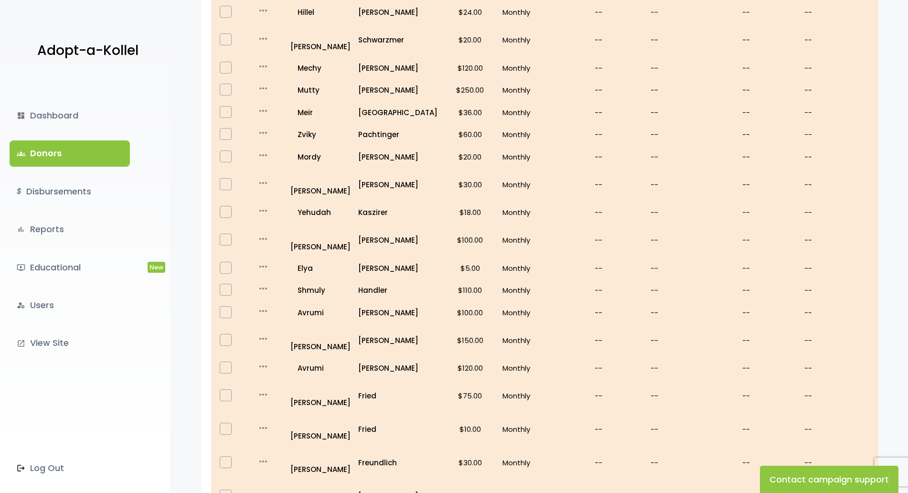
scroll to position [421, 0]
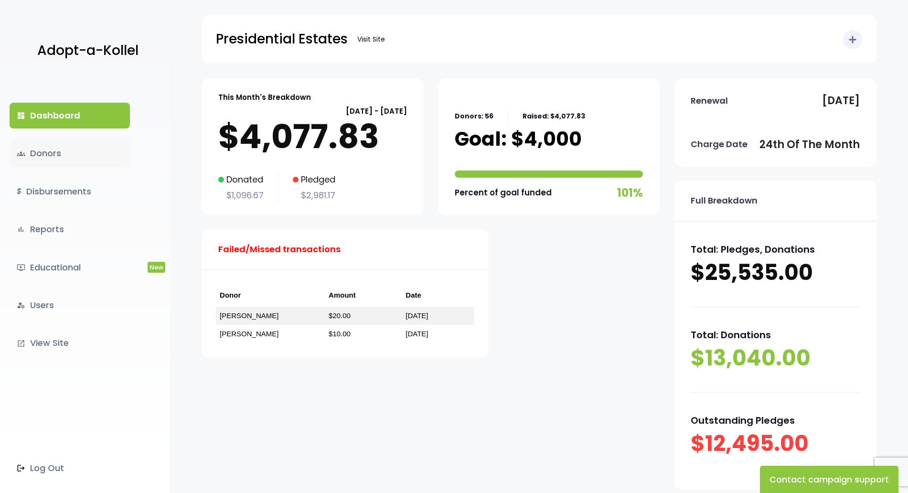
click at [80, 157] on link "groups Donors" at bounding box center [70, 153] width 120 height 26
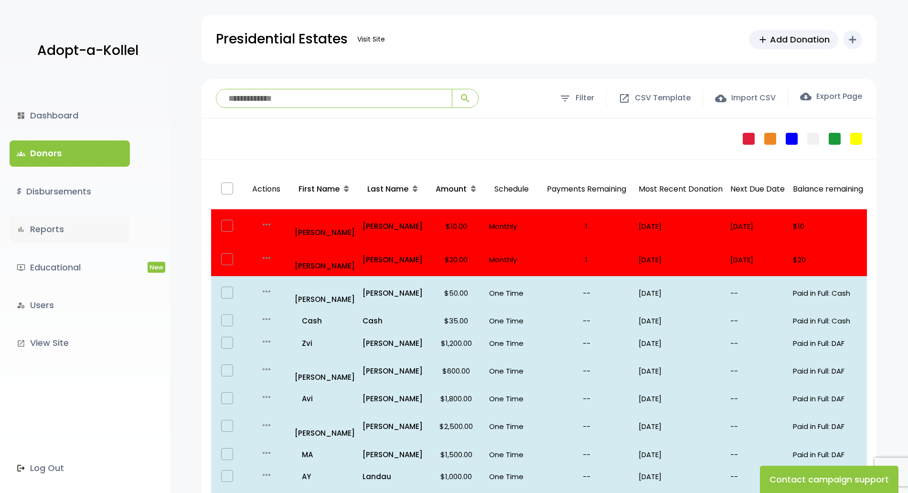
click at [61, 234] on link "bar_chart Reports" at bounding box center [70, 229] width 120 height 26
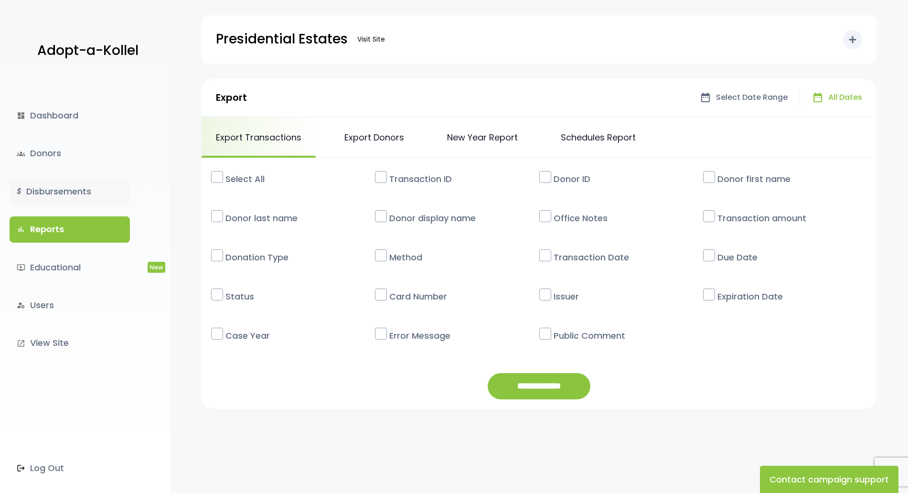
click at [70, 192] on link "$ Disbursements" at bounding box center [70, 192] width 120 height 26
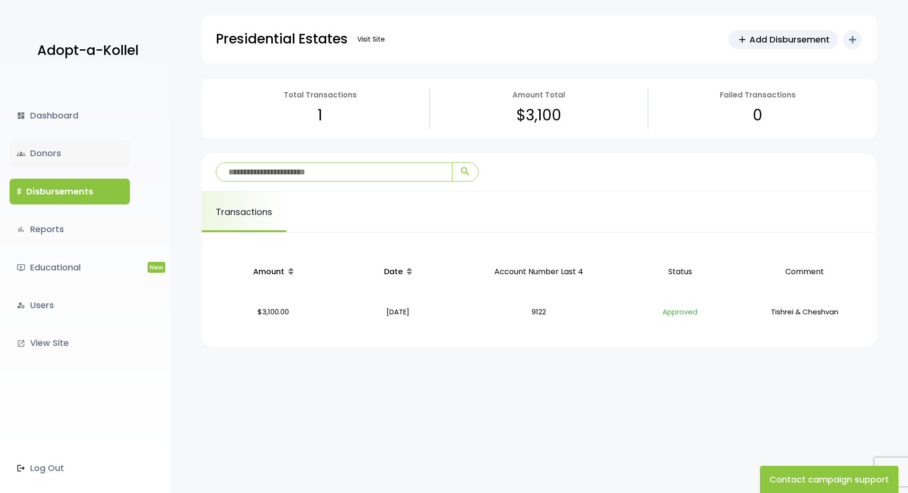
click at [51, 143] on link "groups Donors" at bounding box center [70, 153] width 120 height 26
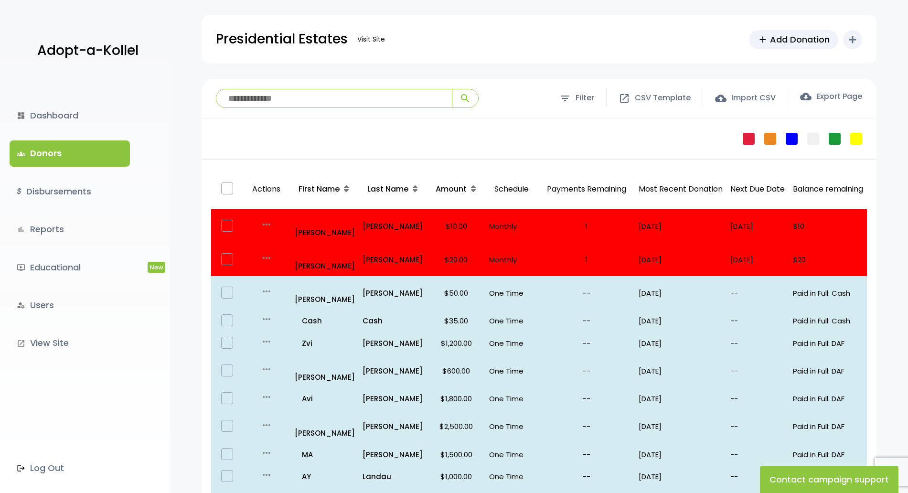
drag, startPoint x: 214, startPoint y: 78, endPoint x: 288, endPoint y: 143, distance: 98.8
click at [288, 143] on div "Failed Pledge One Time No Schedule Recurring Stopped Recurring" at bounding box center [539, 138] width 675 height 41
drag, startPoint x: 245, startPoint y: 186, endPoint x: 877, endPoint y: 201, distance: 633.1
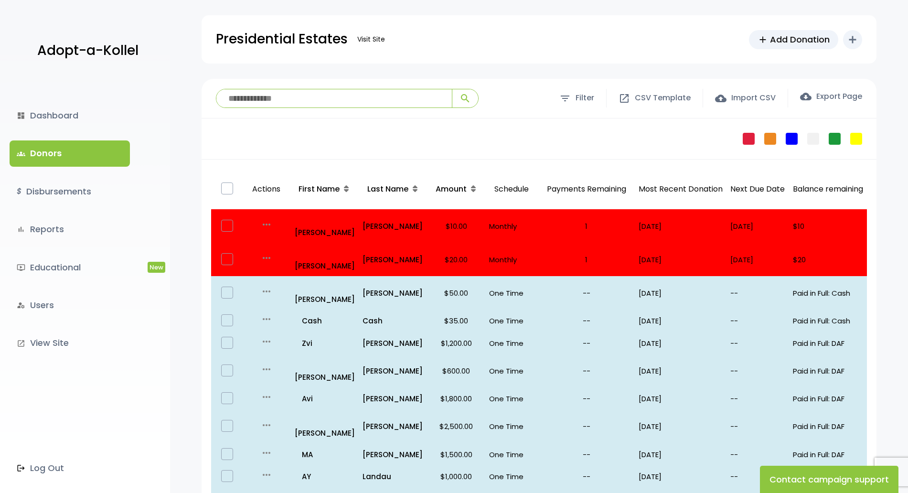
click at [267, 190] on p "Actions" at bounding box center [265, 189] width 39 height 33
click at [269, 175] on p "Actions" at bounding box center [265, 189] width 39 height 33
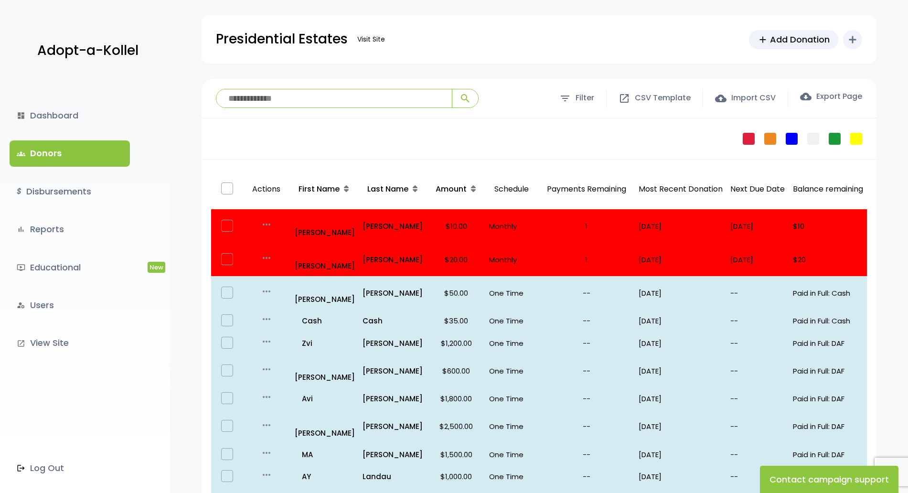
click at [291, 137] on div "Failed Pledge One Time No Schedule Recurring Stopped Recurring" at bounding box center [539, 138] width 675 height 41
click at [250, 41] on p "Presidential Estates" at bounding box center [282, 39] width 132 height 24
click at [315, 26] on div "Presidential Estates Visit Site add Add Donation add Shortcuts person Donor att…" at bounding box center [539, 39] width 646 height 48
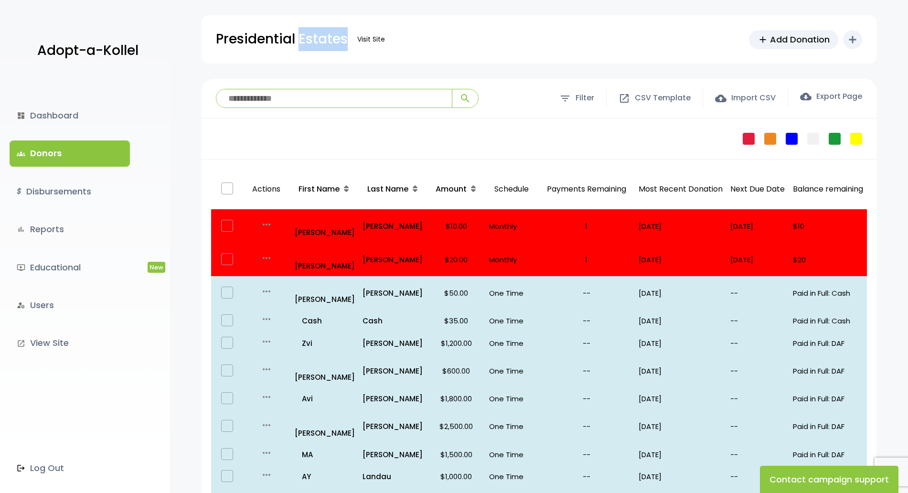
click at [315, 26] on div "Presidential Estates Visit Site add Add Donation add Shortcuts person Donor att…" at bounding box center [539, 39] width 646 height 48
click at [316, 43] on p "Presidential Estates" at bounding box center [282, 39] width 132 height 24
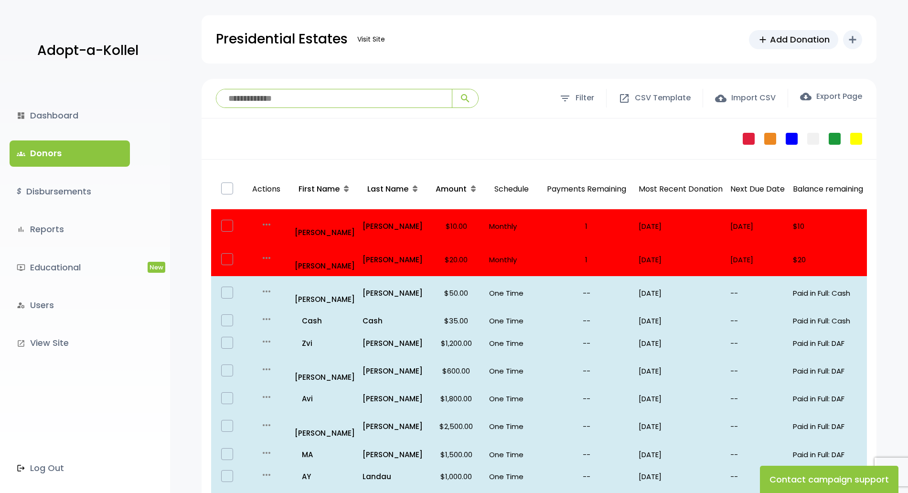
click at [257, 184] on p "Actions" at bounding box center [265, 189] width 39 height 33
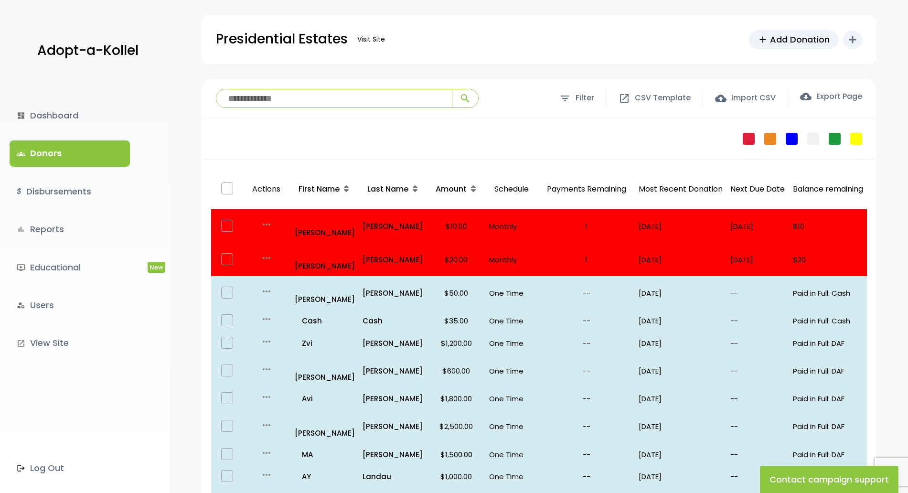
click at [274, 117] on div "**********" at bounding box center [539, 99] width 675 height 40
click at [249, 102] on input "search" at bounding box center [333, 98] width 235 height 18
click at [235, 129] on div "Failed Pledge One Time No Schedule Recurring Stopped Recurring" at bounding box center [539, 138] width 675 height 41
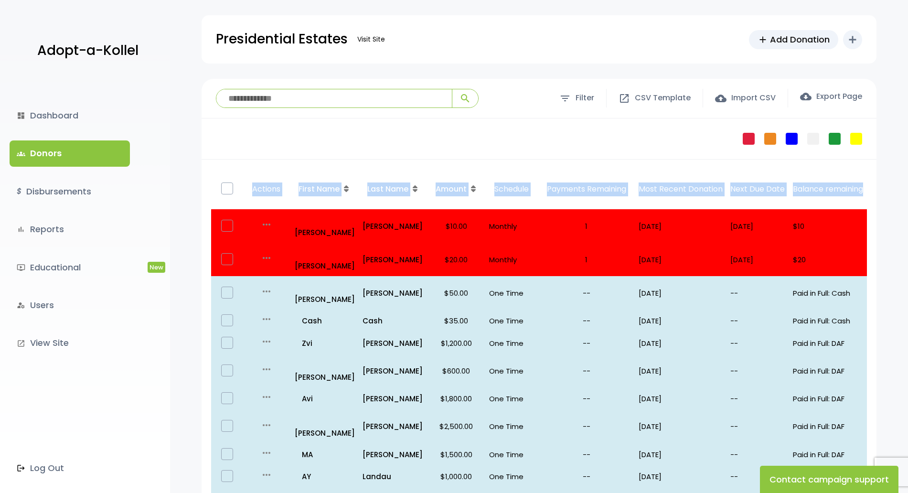
drag, startPoint x: 246, startPoint y: 162, endPoint x: 867, endPoint y: 184, distance: 621.3
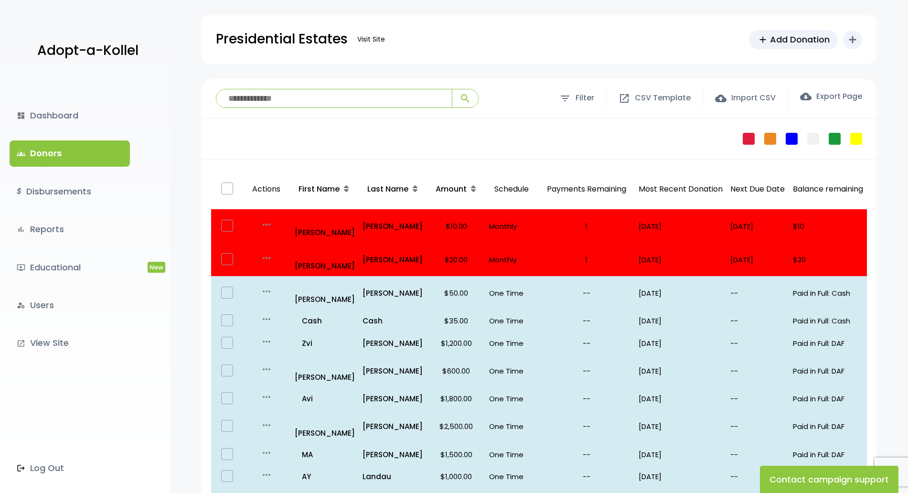
drag, startPoint x: 867, startPoint y: 184, endPoint x: 501, endPoint y: 194, distance: 366.0
click at [501, 194] on p "Schedule" at bounding box center [511, 189] width 45 height 33
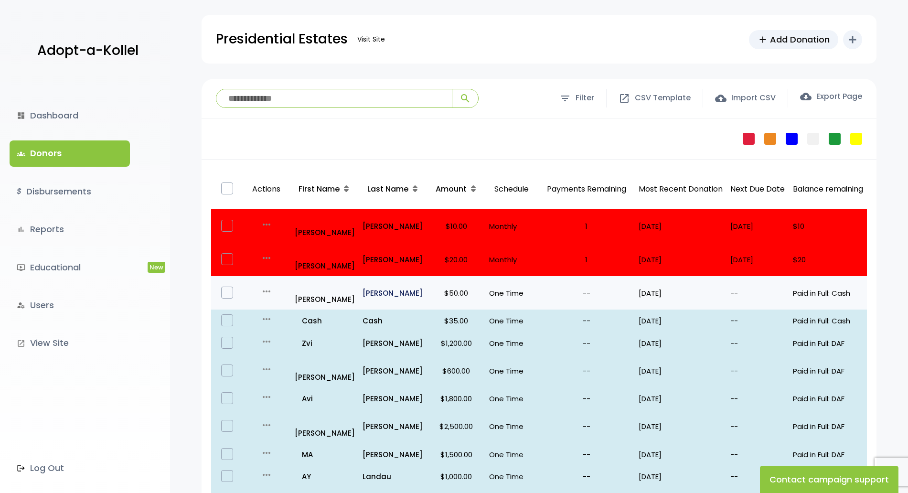
click at [406, 287] on p "Cohen" at bounding box center [393, 293] width 61 height 13
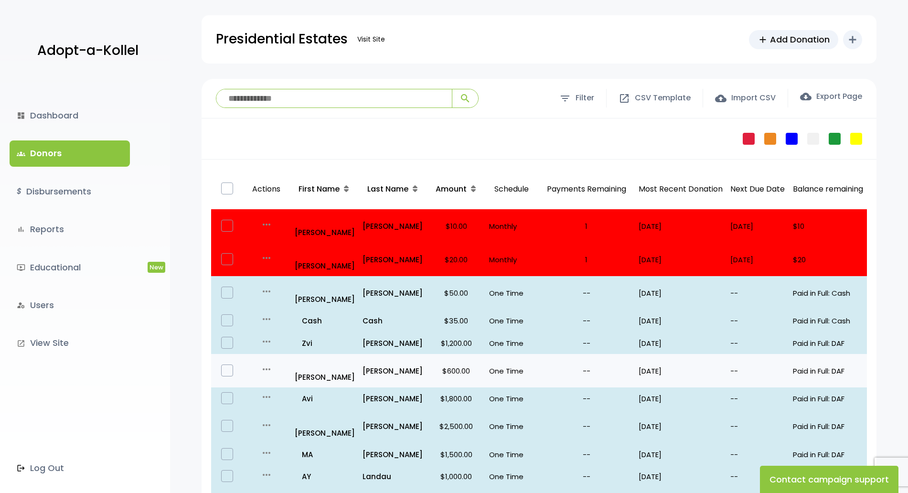
click at [273, 363] on div "more_horiz" at bounding box center [265, 370] width 39 height 15
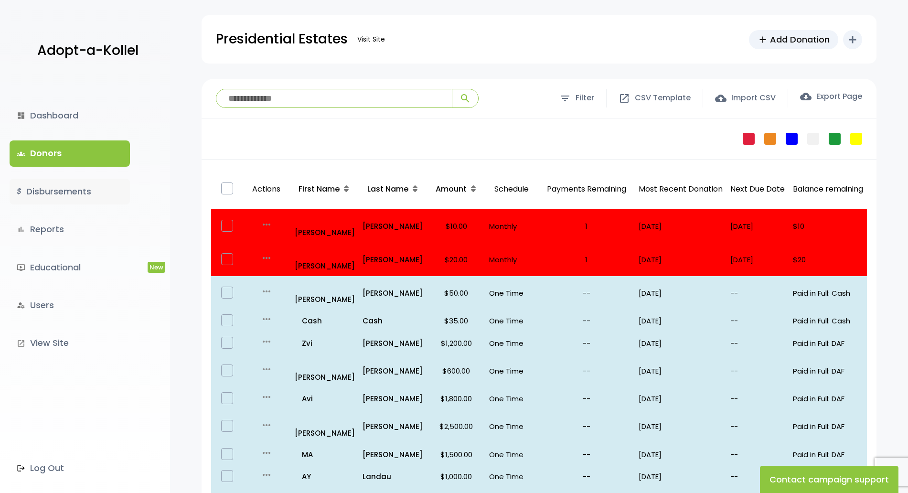
click at [45, 201] on link "$ Disbursements" at bounding box center [70, 192] width 120 height 26
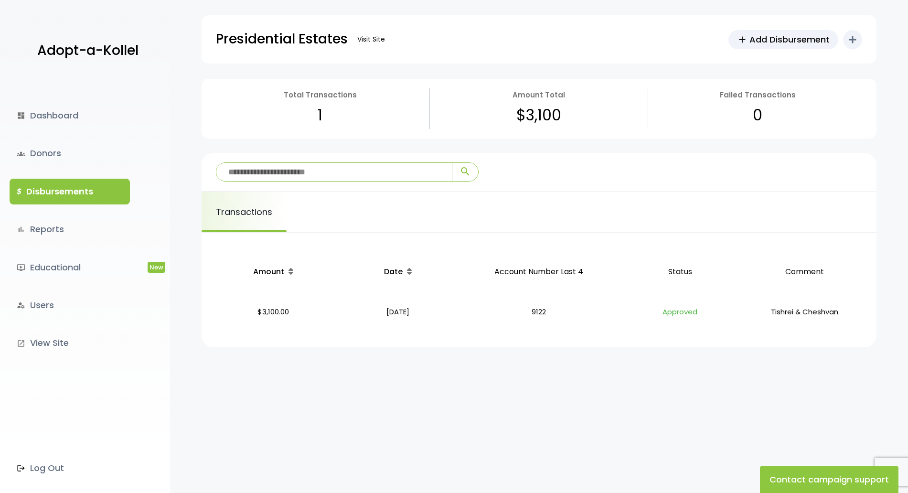
click at [208, 412] on div "Total Transactions 1 Amount Total $3,100 Failed Transactions 0 search search Tr…" at bounding box center [539, 312] width 738 height 466
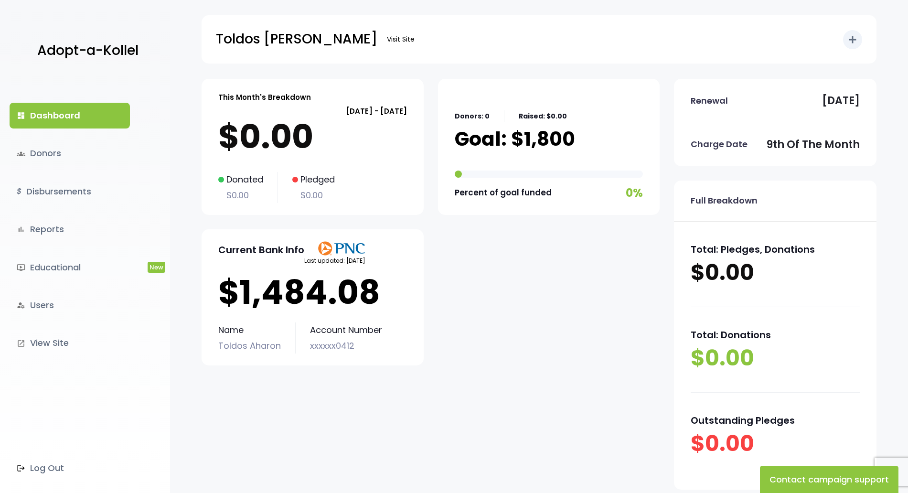
click at [47, 206] on div "dashboard Dashboard groups Donors $ Disbursements bar_chart Reports ondemand_vi…" at bounding box center [85, 286] width 170 height 414
click at [47, 193] on link "$ Disbursements" at bounding box center [70, 192] width 120 height 26
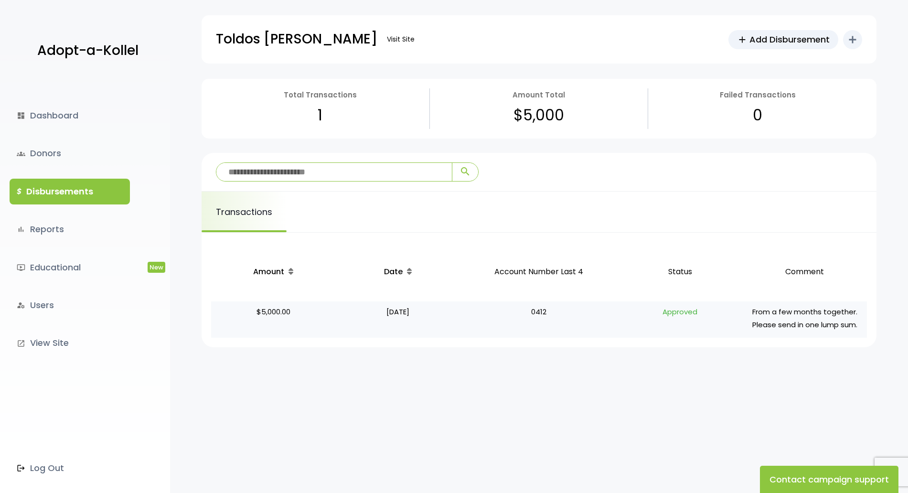
click at [316, 318] on p "$5,000.00" at bounding box center [273, 319] width 117 height 29
click at [70, 148] on link "groups Donors" at bounding box center [70, 153] width 120 height 26
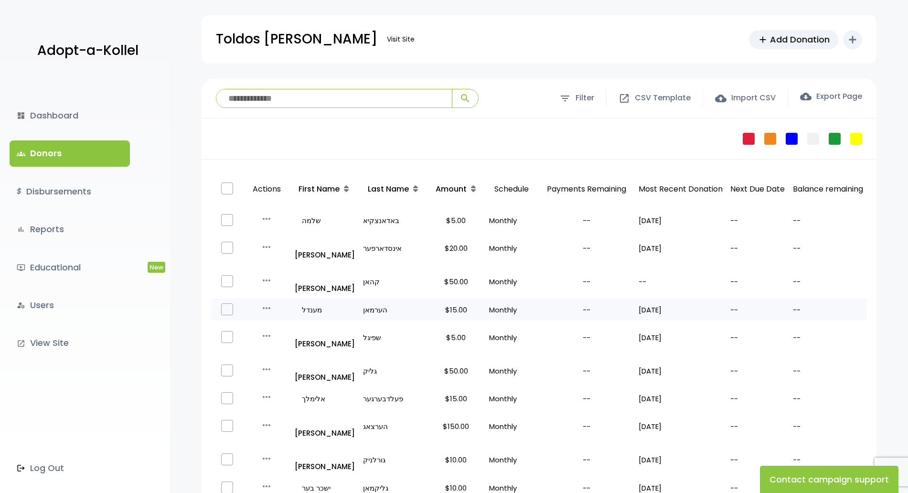
click at [833, 303] on p "--" at bounding box center [828, 309] width 70 height 13
drag, startPoint x: 812, startPoint y: 137, endPoint x: 792, endPoint y: 114, distance: 30.1
click at [792, 114] on div "**********" at bounding box center [539, 99] width 675 height 40
click at [762, 303] on p "--" at bounding box center [757, 309] width 55 height 13
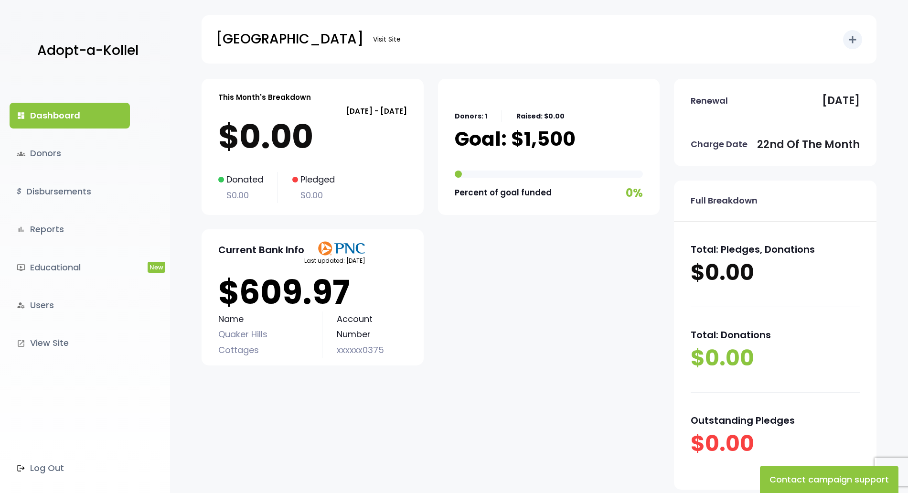
click at [235, 39] on p "[GEOGRAPHIC_DATA]" at bounding box center [290, 39] width 148 height 24
click at [60, 149] on link "groups Donors" at bounding box center [70, 153] width 120 height 26
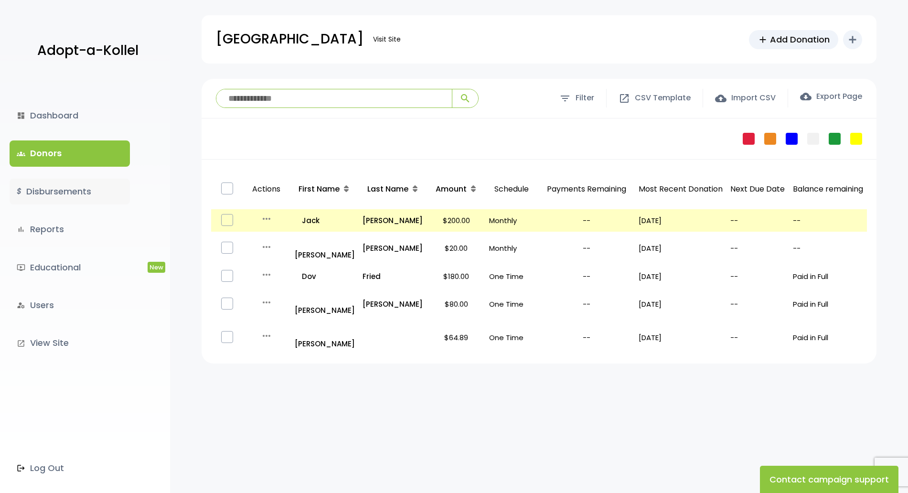
click at [51, 186] on link "$ Disbursements" at bounding box center [70, 192] width 120 height 26
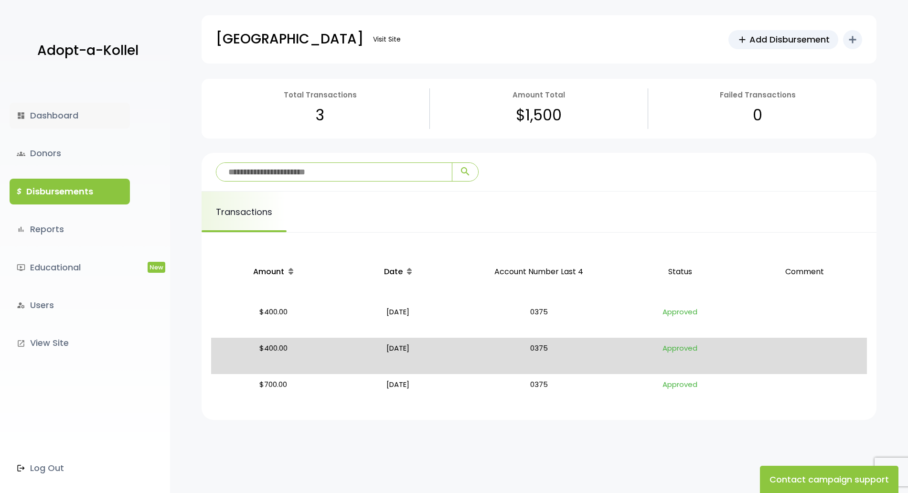
click at [49, 118] on link "dashboard Dashboard" at bounding box center [70, 116] width 120 height 26
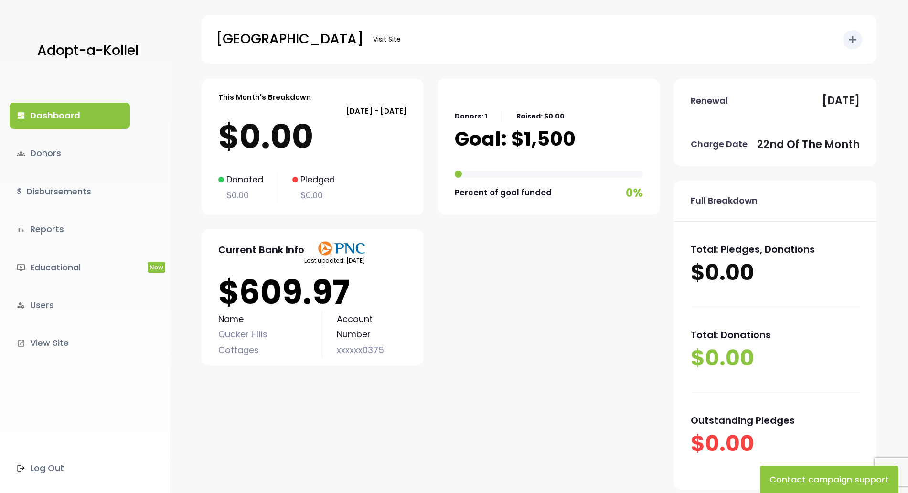
click at [56, 159] on link "groups Donors" at bounding box center [70, 153] width 120 height 26
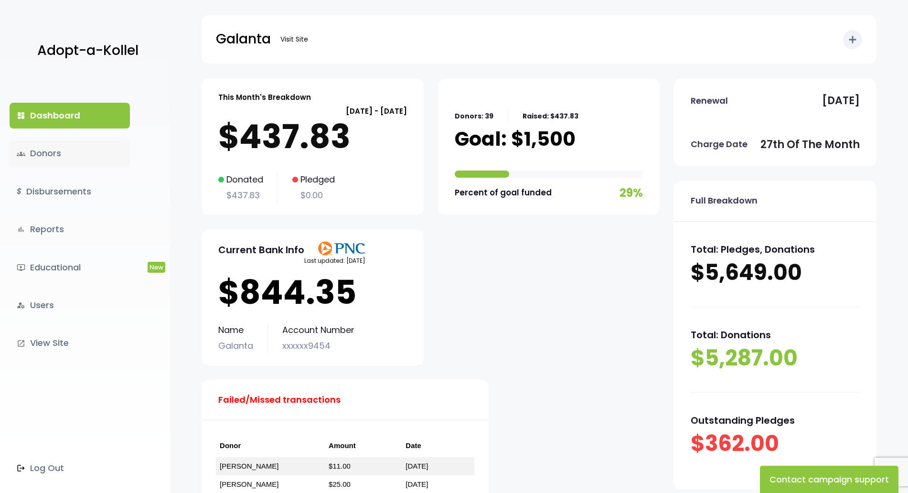
click at [36, 165] on link "groups Donors" at bounding box center [70, 153] width 120 height 26
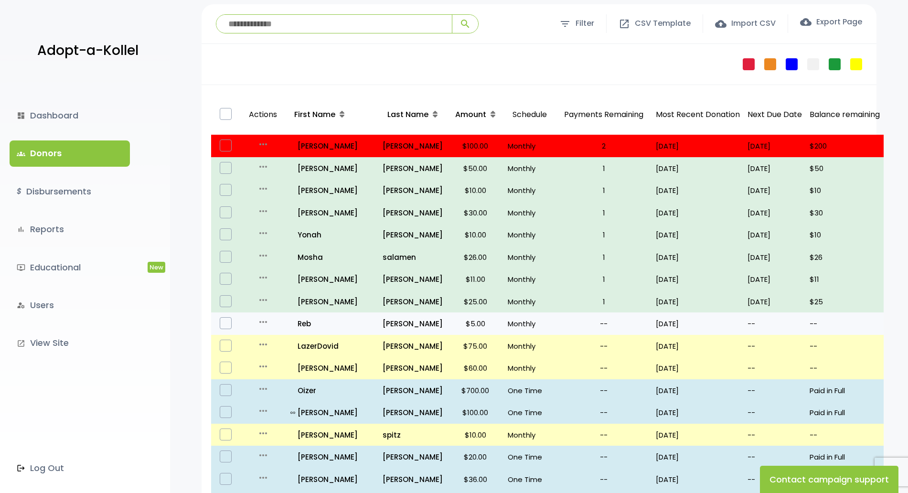
scroll to position [96, 0]
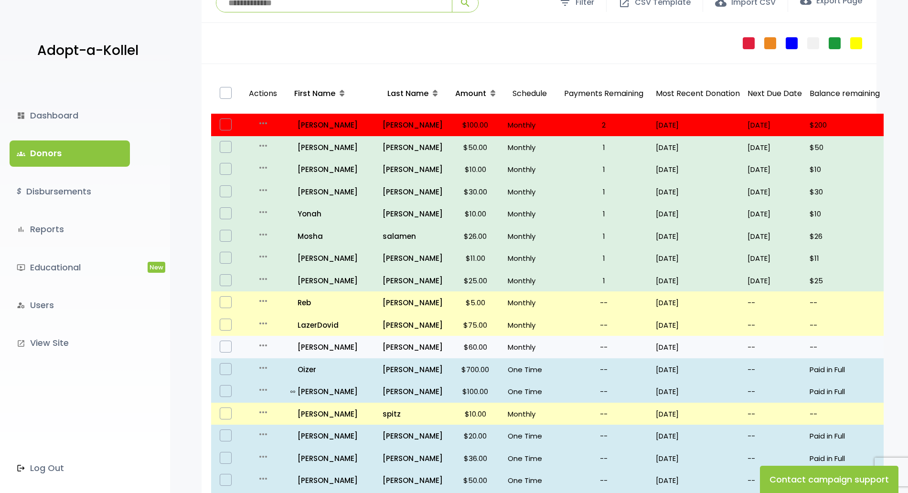
click at [632, 347] on td "--" at bounding box center [604, 347] width 96 height 22
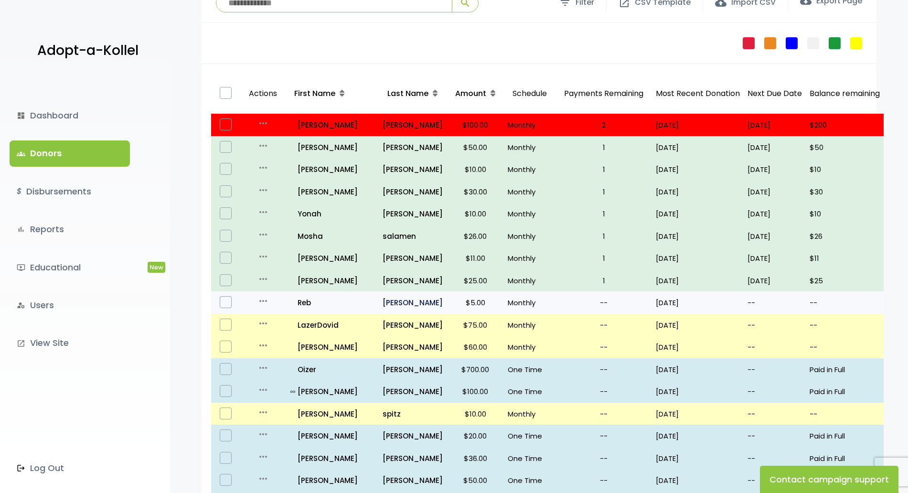
click at [383, 309] on p "fisher" at bounding box center [413, 302] width 60 height 13
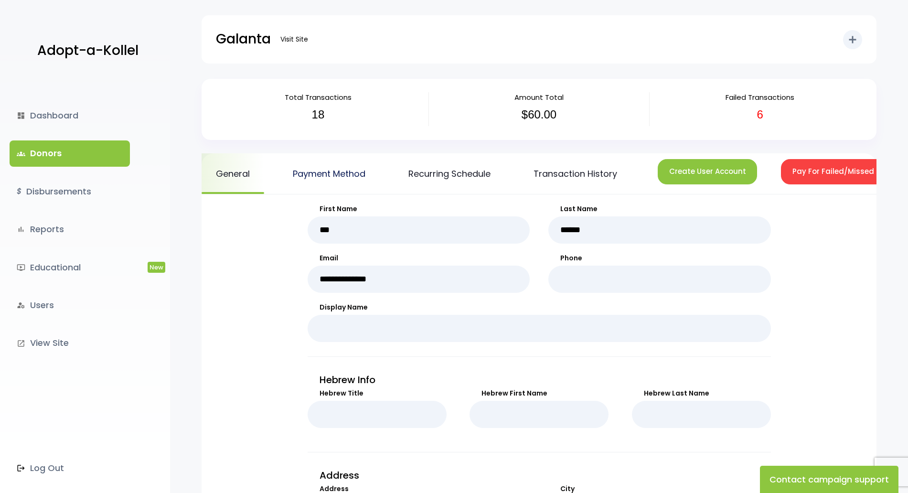
click at [310, 186] on link "Payment Method" at bounding box center [328, 173] width 101 height 41
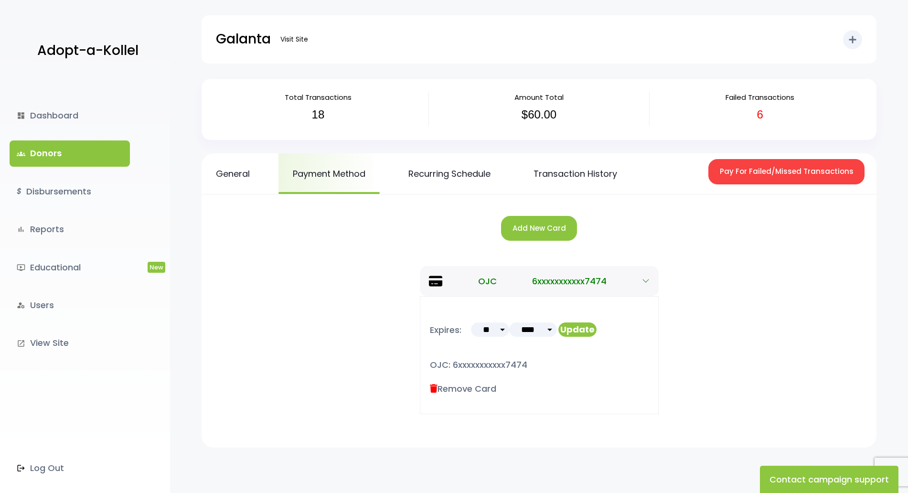
click at [515, 165] on div "General Payment Method Recurring Schedule Transaction History Pay For Failed/Mi…" at bounding box center [539, 173] width 675 height 41
click at [448, 181] on link "Recurring Schedule" at bounding box center [449, 173] width 111 height 41
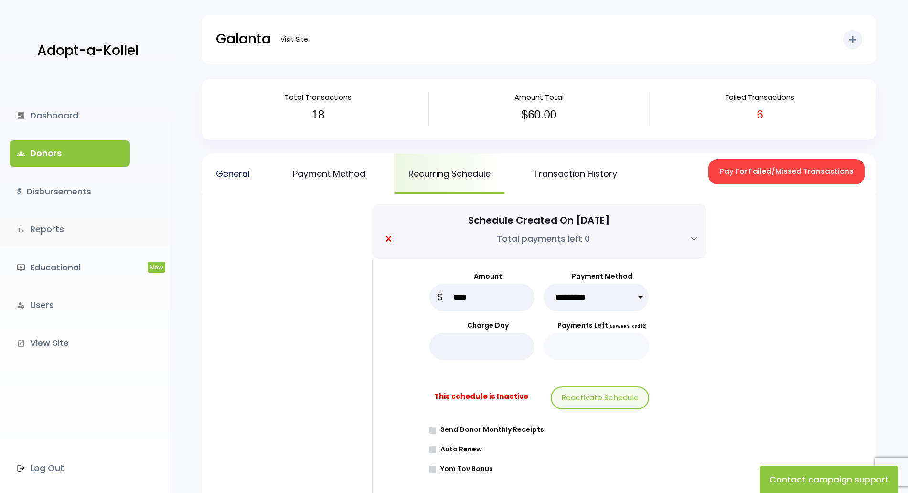
click at [245, 173] on link "General" at bounding box center [233, 173] width 63 height 41
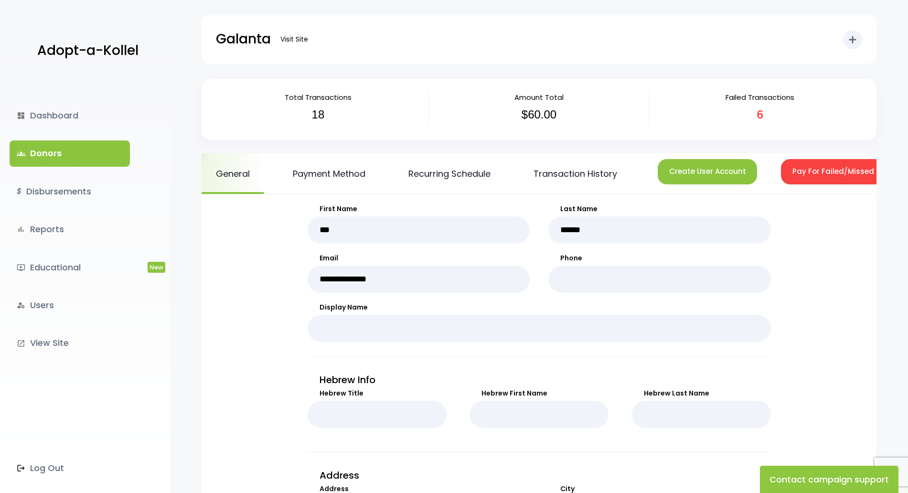
click at [86, 163] on link "groups Donors" at bounding box center [70, 153] width 120 height 26
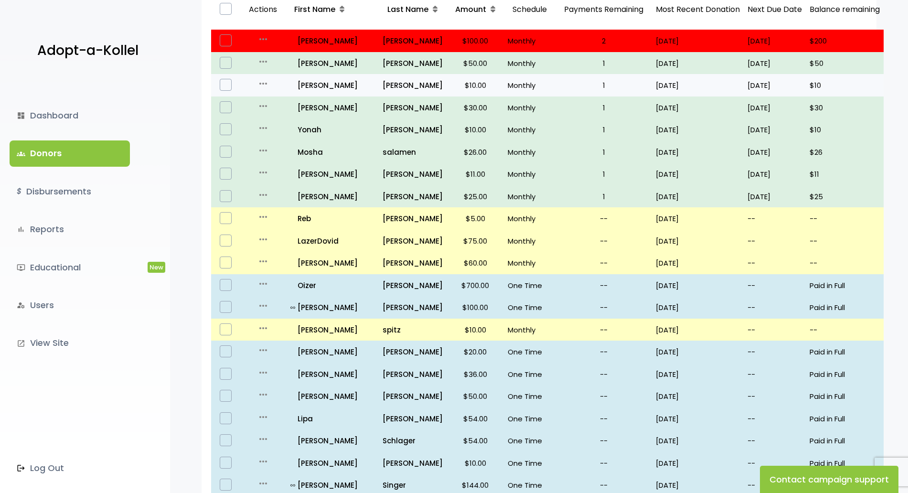
scroll to position [172, 0]
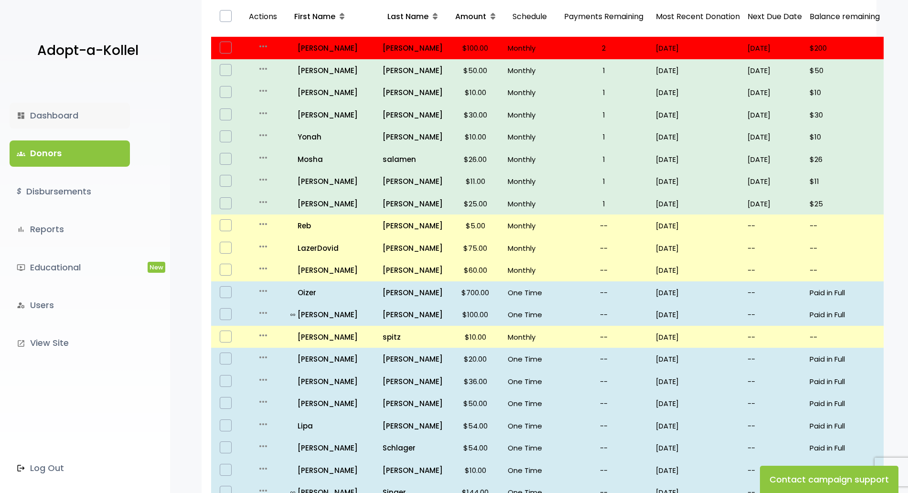
click at [97, 113] on link "dashboard Dashboard" at bounding box center [70, 116] width 120 height 26
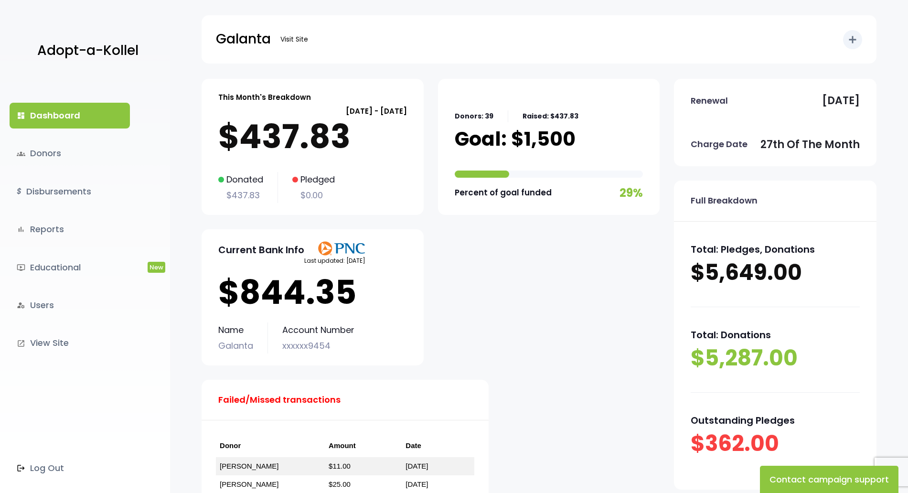
click at [325, 145] on p "$437.83" at bounding box center [312, 137] width 189 height 38
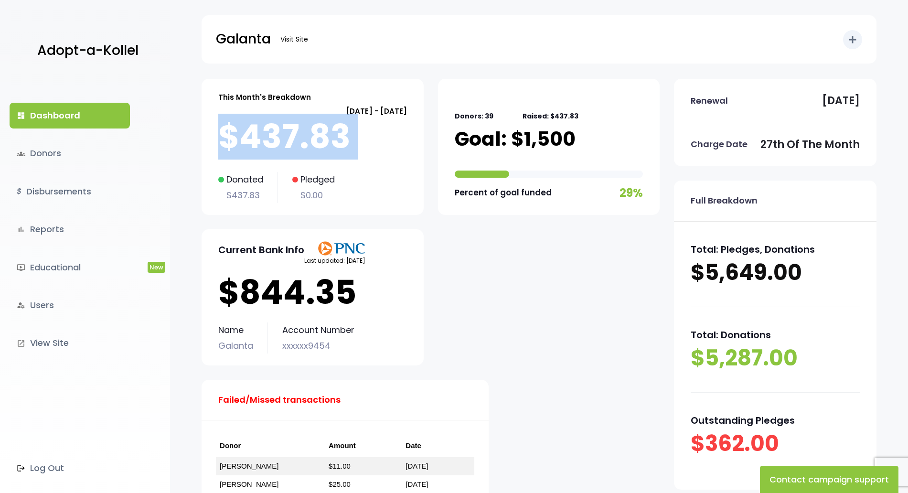
click at [325, 145] on p "$437.83" at bounding box center [312, 137] width 189 height 38
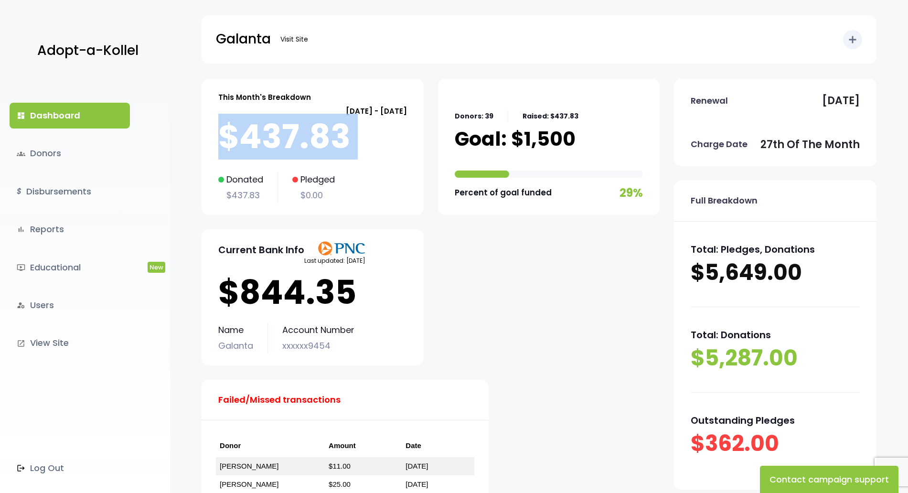
click at [325, 145] on p "$437.83" at bounding box center [312, 137] width 189 height 38
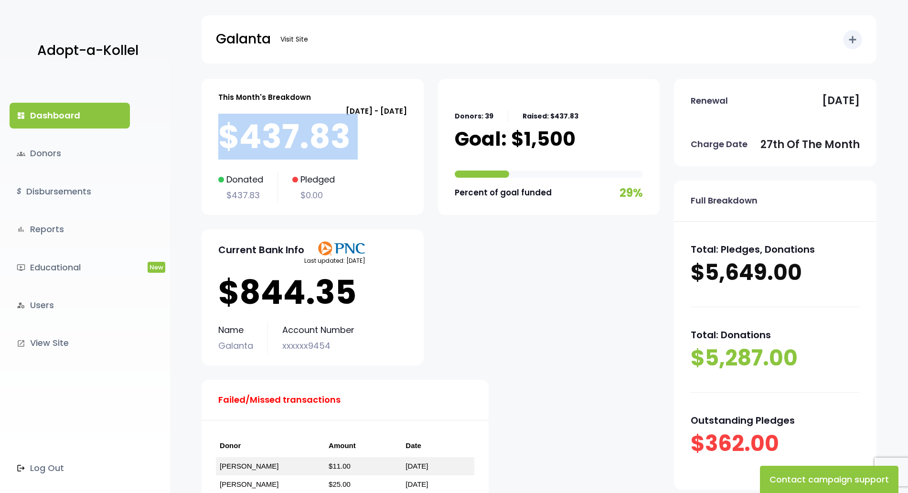
click at [353, 139] on p "$437.83" at bounding box center [312, 137] width 189 height 38
drag, startPoint x: 342, startPoint y: 139, endPoint x: 210, endPoint y: 137, distance: 131.9
click at [210, 137] on div "This Month's Breakdown [DATE] - [DATE] $437.83 Donated $437.83 Pledged $0.00" at bounding box center [313, 147] width 222 height 136
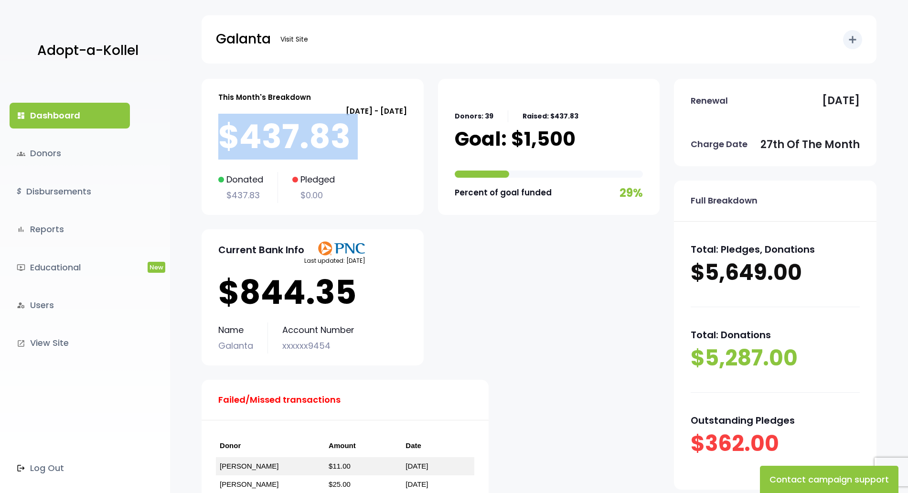
click at [210, 137] on div "This Month's Breakdown [DATE] - [DATE] $437.83 Donated $437.83 Pledged $0.00" at bounding box center [313, 147] width 222 height 136
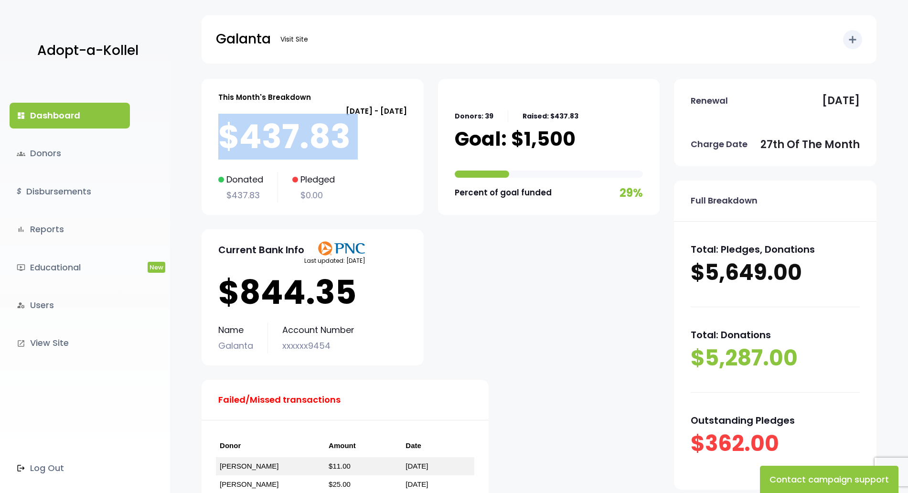
click at [210, 137] on div "This Month's Breakdown August 27 - September 26 $437.83 Donated $437.83 Pledged…" at bounding box center [313, 147] width 222 height 136
click at [227, 134] on p "$437.83" at bounding box center [312, 137] width 189 height 38
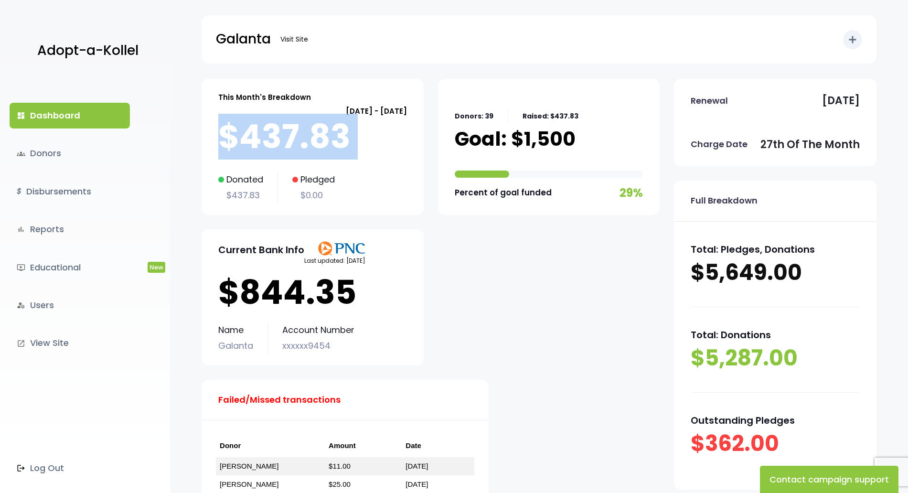
click at [227, 134] on p "$437.83" at bounding box center [312, 137] width 189 height 38
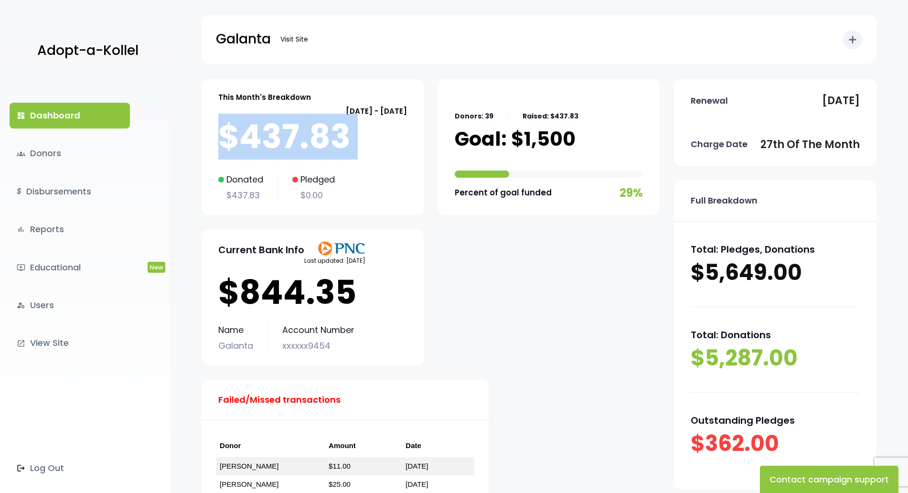
click at [227, 134] on p "$437.83" at bounding box center [312, 137] width 189 height 38
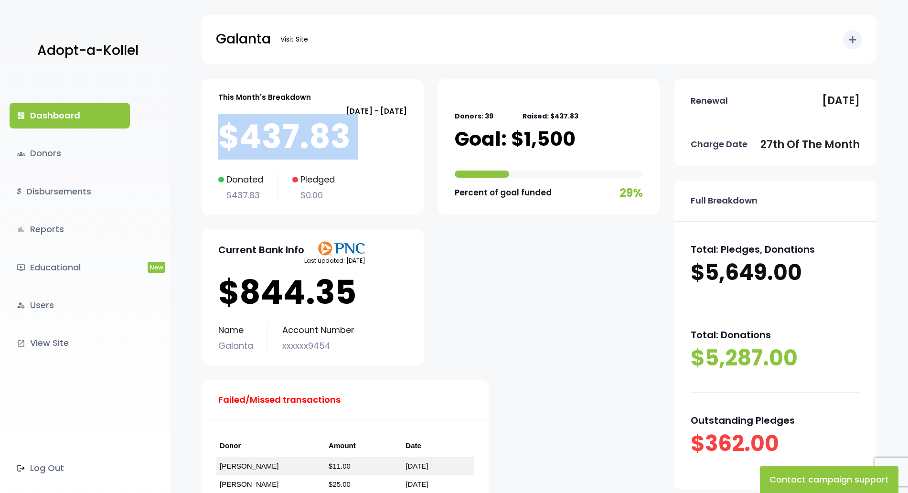
click at [227, 134] on p "$437.83" at bounding box center [312, 137] width 189 height 38
click at [249, 129] on p "$437.83" at bounding box center [312, 137] width 189 height 38
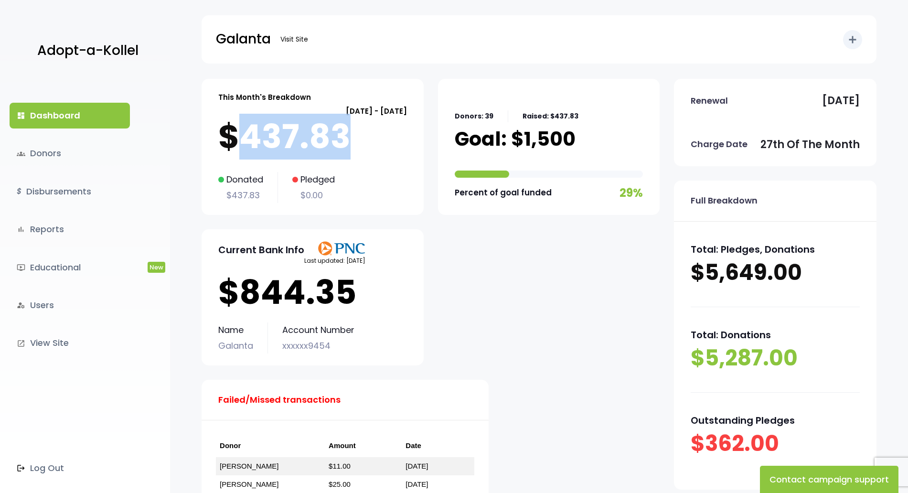
click at [249, 129] on p "$437.83" at bounding box center [312, 137] width 189 height 38
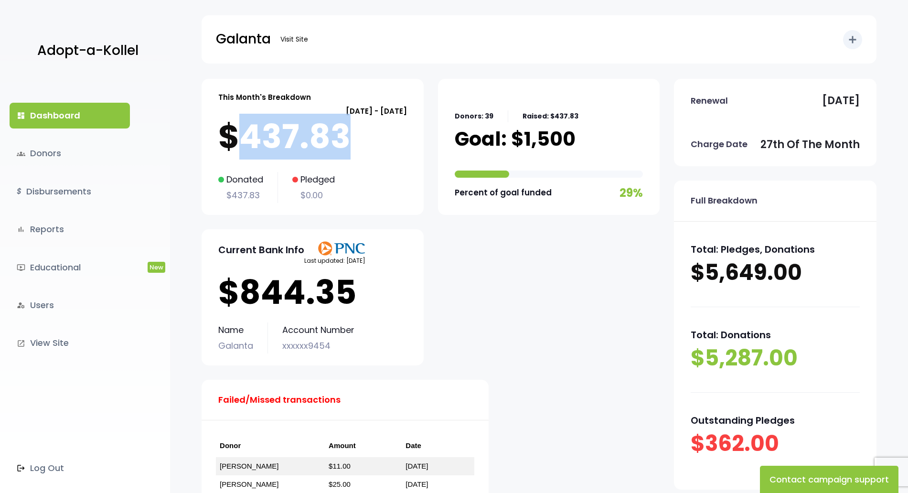
click at [249, 129] on p "$437.83" at bounding box center [312, 137] width 189 height 38
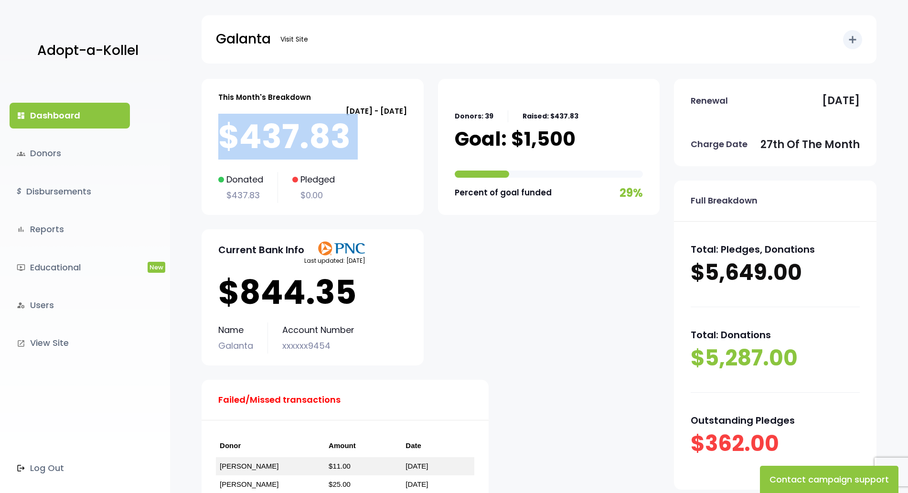
click at [249, 129] on p "$437.83" at bounding box center [312, 137] width 189 height 38
click at [229, 139] on p "$437.83" at bounding box center [312, 137] width 189 height 38
drag, startPoint x: 248, startPoint y: 131, endPoint x: 419, endPoint y: 123, distance: 171.2
click at [419, 123] on div "This Month's Breakdown August 27 - September 26 $437.83 Donated $437.83 Pledged…" at bounding box center [313, 147] width 222 height 136
click at [328, 133] on p "$437.83" at bounding box center [312, 137] width 189 height 38
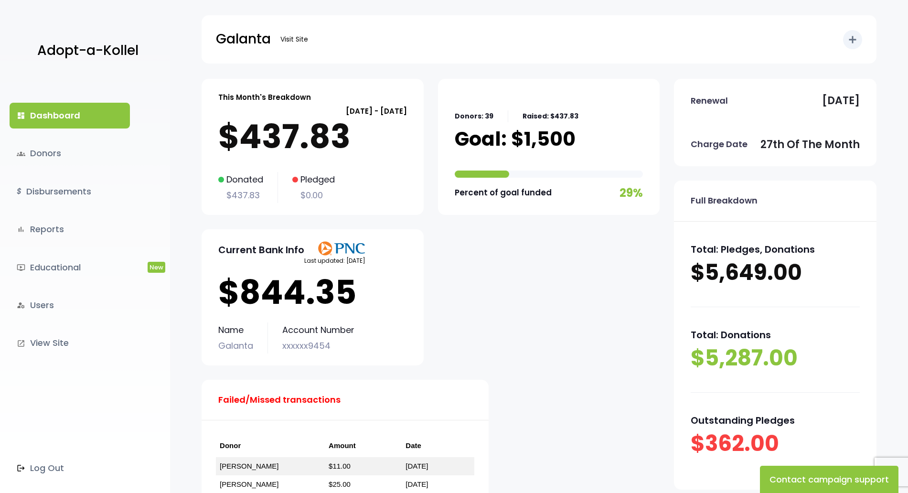
click at [328, 133] on p "$437.83" at bounding box center [312, 137] width 189 height 38
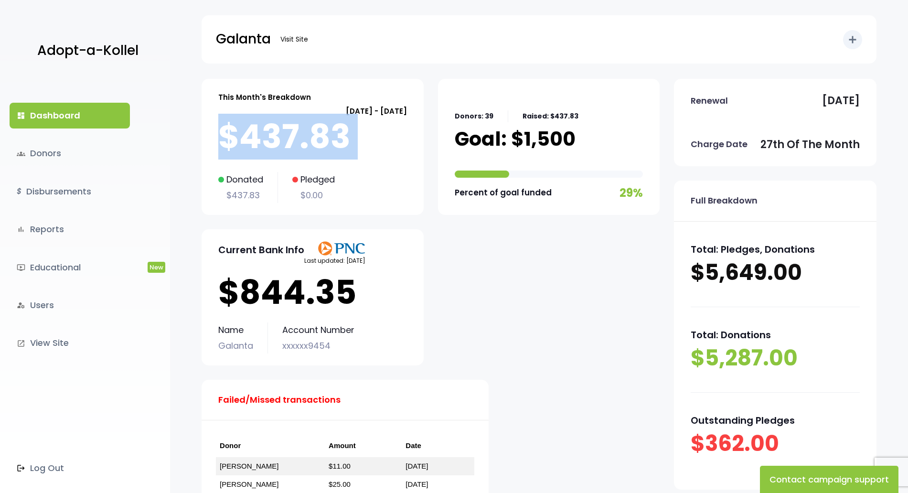
click at [328, 133] on p "$437.83" at bounding box center [312, 137] width 189 height 38
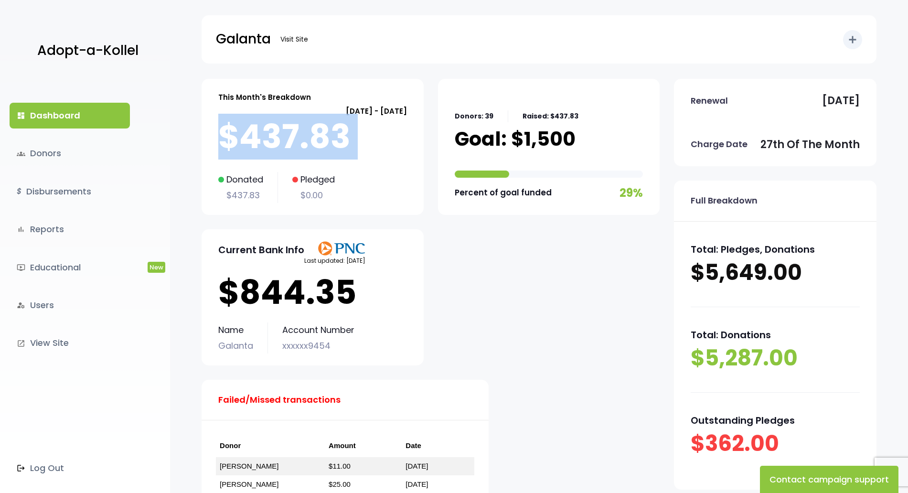
click at [328, 133] on p "$437.83" at bounding box center [312, 137] width 189 height 38
click at [258, 149] on p "$437.83" at bounding box center [312, 137] width 189 height 38
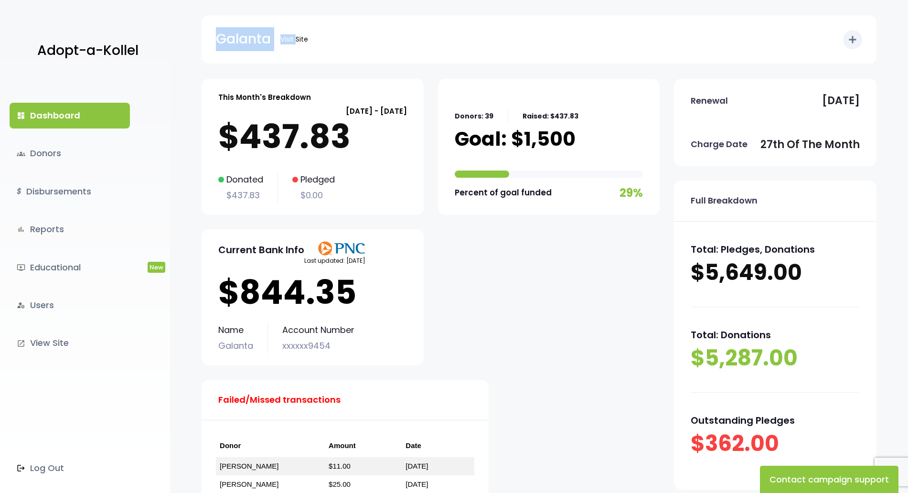
drag, startPoint x: 206, startPoint y: 44, endPoint x: 296, endPoint y: 49, distance: 90.4
click at [296, 49] on div "Galanta Visit Site add Shortcuts person Donor attach_money Donation attach_mone…" at bounding box center [539, 39] width 675 height 48
click at [296, 49] on div "Galanta Visit Site" at bounding box center [264, 39] width 97 height 24
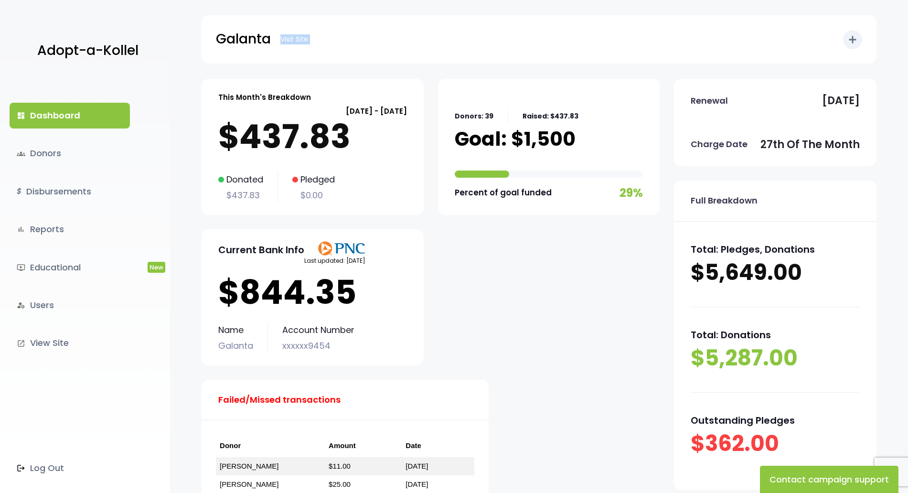
click at [296, 49] on div "Galanta Visit Site" at bounding box center [264, 39] width 97 height 24
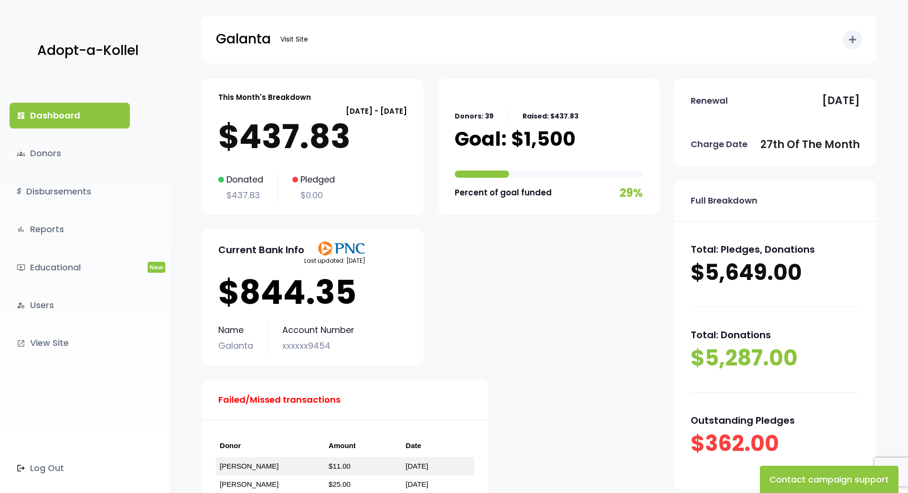
click at [214, 36] on div "Galanta Visit Site add Shortcuts person Donor attach_money Donation attach_mone…" at bounding box center [539, 39] width 675 height 48
drag, startPoint x: 214, startPoint y: 36, endPoint x: 321, endPoint y: 48, distance: 107.7
click at [321, 48] on div "Galanta Visit Site add Shortcuts person Donor attach_money Donation attach_mone…" at bounding box center [539, 39] width 675 height 48
click at [246, 58] on div "Galanta Visit Site add Shortcuts person Donor attach_money Donation attach_mone…" at bounding box center [539, 39] width 646 height 48
drag, startPoint x: 206, startPoint y: 55, endPoint x: 306, endPoint y: 44, distance: 101.0
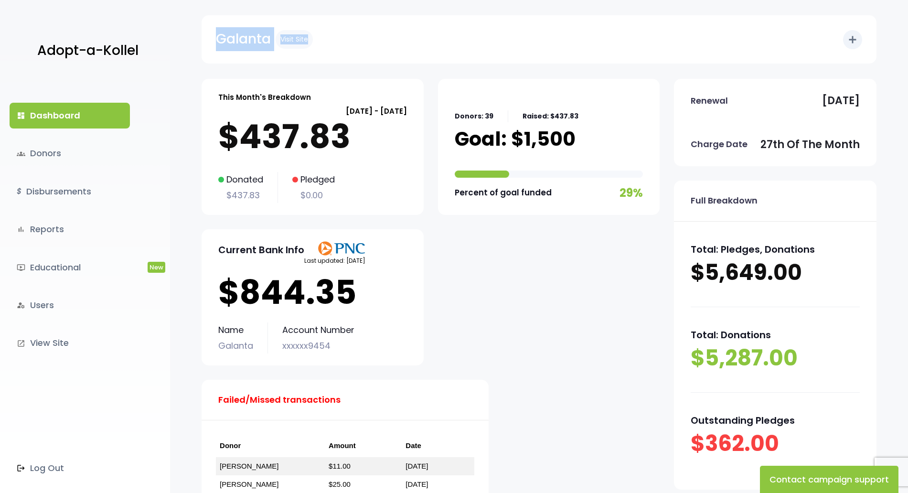
click at [306, 44] on div "Galanta Visit Site add Shortcuts person Donor attach_money Donation attach_mone…" at bounding box center [539, 39] width 675 height 48
click at [306, 44] on link "Visit Site" at bounding box center [294, 39] width 37 height 19
click at [231, 35] on p "Galanta" at bounding box center [243, 39] width 55 height 24
drag, startPoint x: 216, startPoint y: 33, endPoint x: 339, endPoint y: 35, distance: 123.2
click at [339, 35] on div "Galanta Visit Site add Shortcuts person Donor attach_money Donation attach_mone…" at bounding box center [539, 39] width 646 height 48
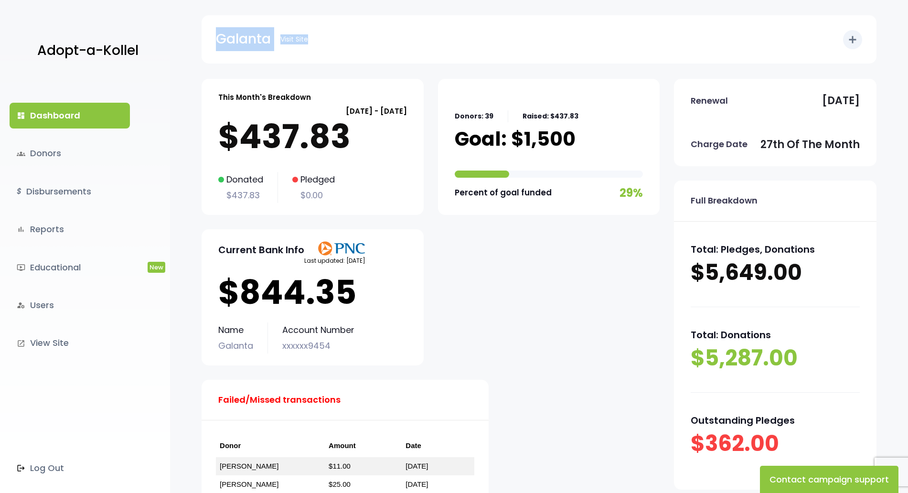
click at [339, 35] on div "Galanta Visit Site add Shortcuts person Donor attach_money Donation attach_mone…" at bounding box center [539, 39] width 646 height 48
drag, startPoint x: 206, startPoint y: 34, endPoint x: 325, endPoint y: 63, distance: 122.7
click at [325, 63] on div "Galanta Visit Site add Shortcuts person Donor attach_money Donation attach_mone…" at bounding box center [539, 39] width 675 height 48
click at [251, 59] on div "Galanta Visit Site add Shortcuts person Donor attach_money Donation attach_mone…" at bounding box center [539, 39] width 646 height 48
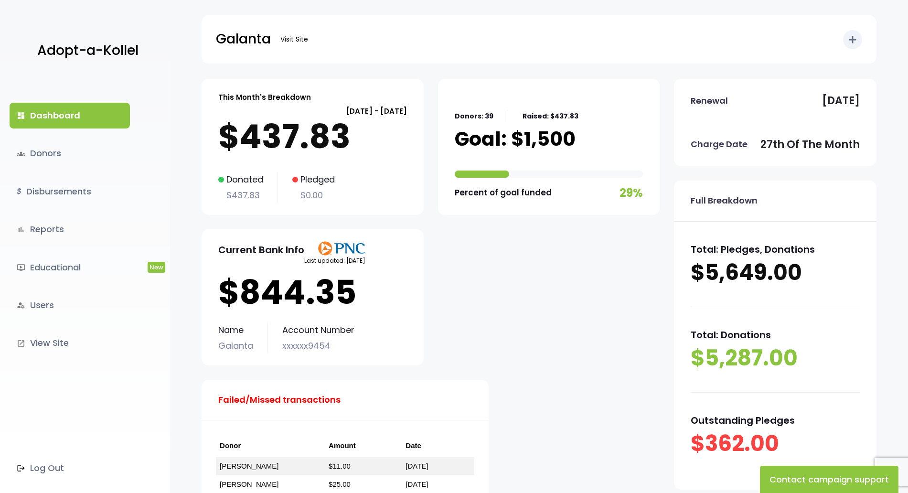
click at [198, 43] on div "Galanta Visit Site add Shortcuts person Donor attach_money Donation attach_mone…" at bounding box center [539, 32] width 738 height 64
drag, startPoint x: 234, startPoint y: 46, endPoint x: 320, endPoint y: 47, distance: 85.5
click at [320, 47] on div "Galanta Visit Site add Shortcuts person Donor attach_money Donation attach_mone…" at bounding box center [539, 32] width 738 height 64
click at [320, 47] on div "Galanta Visit Site add Shortcuts person Donor attach_money Donation attach_mone…" at bounding box center [539, 39] width 646 height 48
drag, startPoint x: 202, startPoint y: 34, endPoint x: 317, endPoint y: 40, distance: 115.3
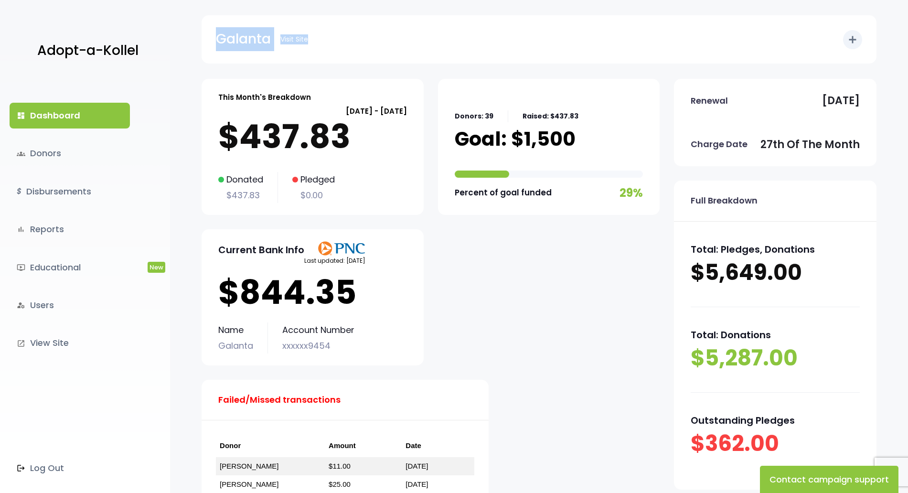
click at [317, 40] on div "Galanta Visit Site add Shortcuts person Donor attach_money Donation attach_mone…" at bounding box center [539, 39] width 675 height 48
click at [317, 40] on div "Galanta Visit Site add Shortcuts person Donor attach_money Donation attach_mone…" at bounding box center [539, 39] width 646 height 48
click at [330, 371] on div "This Month's Breakdown August 27 - September 26 $437.83 Donated $437.83 Pledged…" at bounding box center [431, 310] width 458 height 462
click at [452, 355] on div "This Month's Breakdown August 27 - September 26 $437.83 Donated $437.83 Pledged…" at bounding box center [431, 310] width 458 height 462
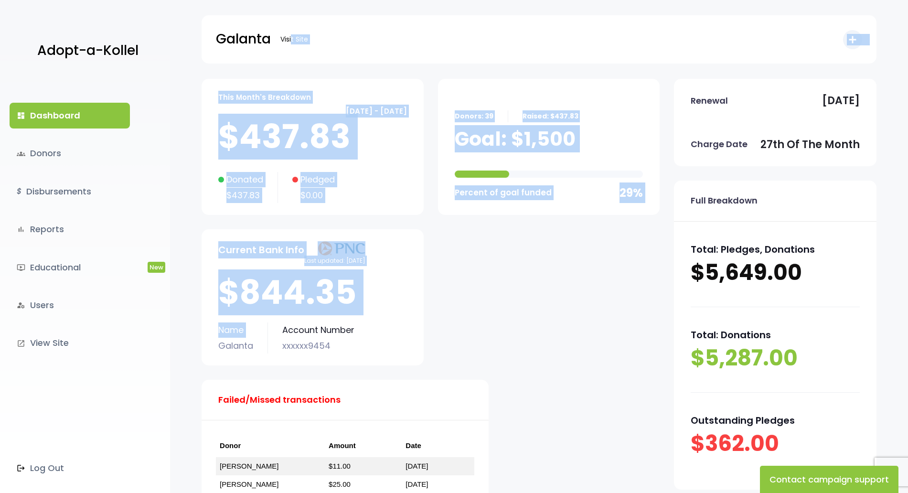
drag, startPoint x: 198, startPoint y: 357, endPoint x: 292, endPoint y: -9, distance: 378.4
click at [292, 0] on html "Adopt-a-Kollel dashboard Dashboard groups Donors $ Disbursements bar_chart Repo…" at bounding box center [454, 304] width 908 height 608
click at [351, 75] on body "Adopt-a-Kollel dashboard Dashboard groups Donors $ Disbursements bar_chart Repo…" at bounding box center [454, 304] width 908 height 608
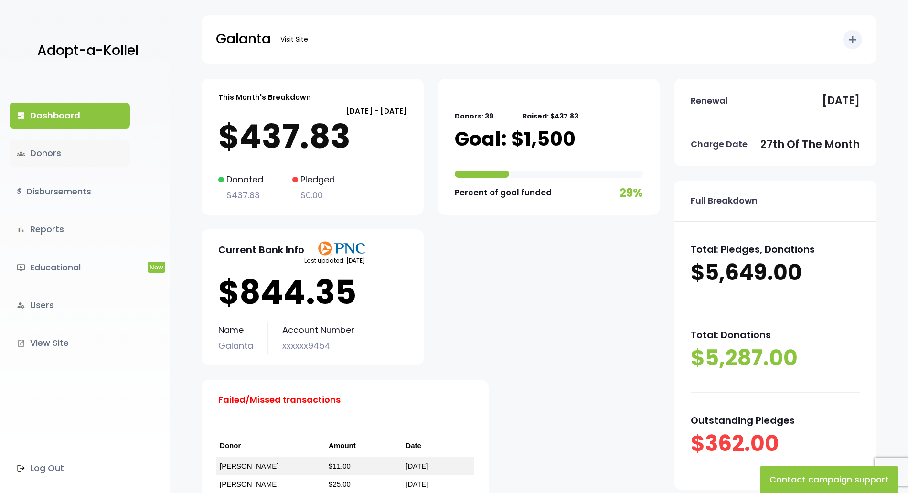
click at [102, 156] on link "groups Donors" at bounding box center [70, 153] width 120 height 26
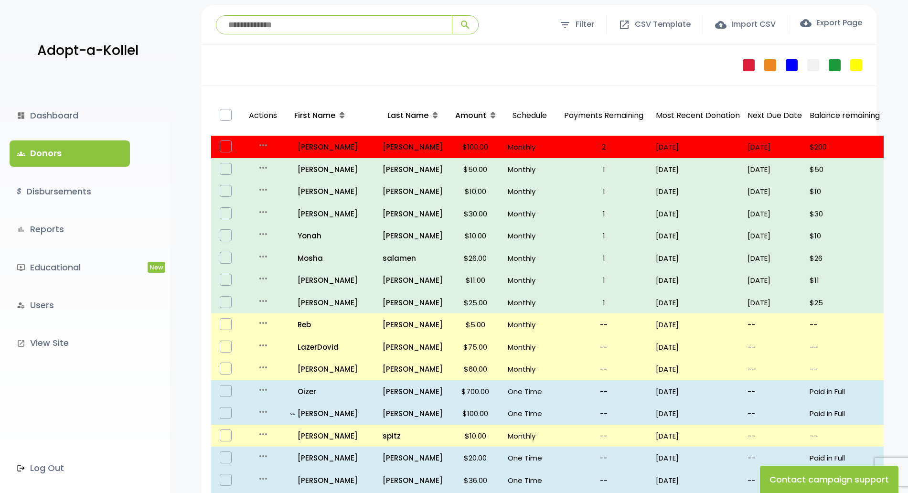
scroll to position [107, 0]
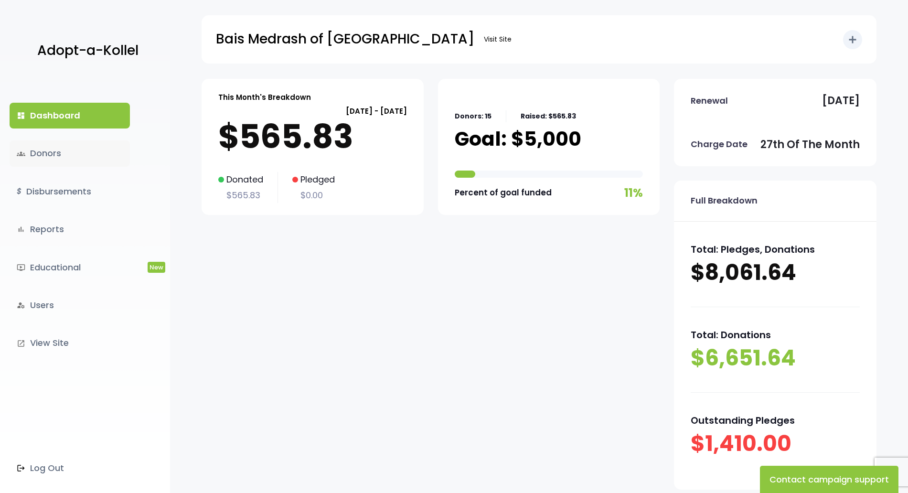
click at [61, 146] on link "groups Donors" at bounding box center [70, 153] width 120 height 26
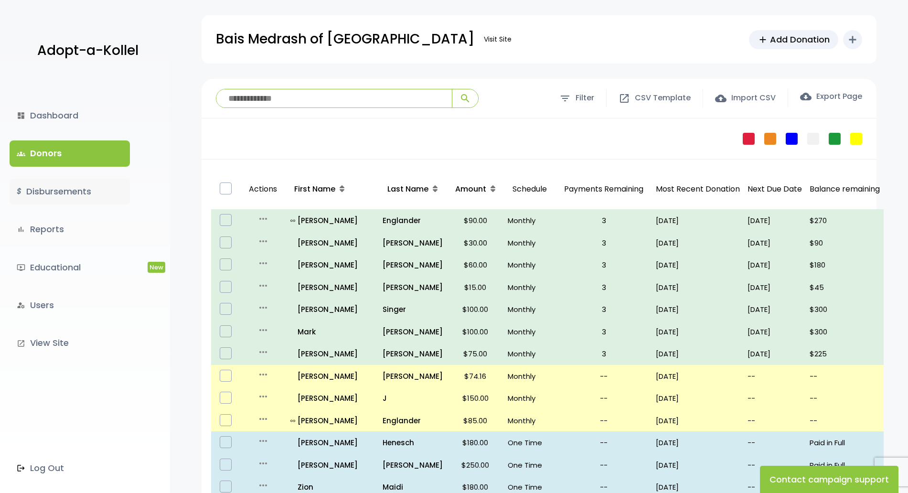
click at [58, 190] on link "$ Disbursements" at bounding box center [70, 192] width 120 height 26
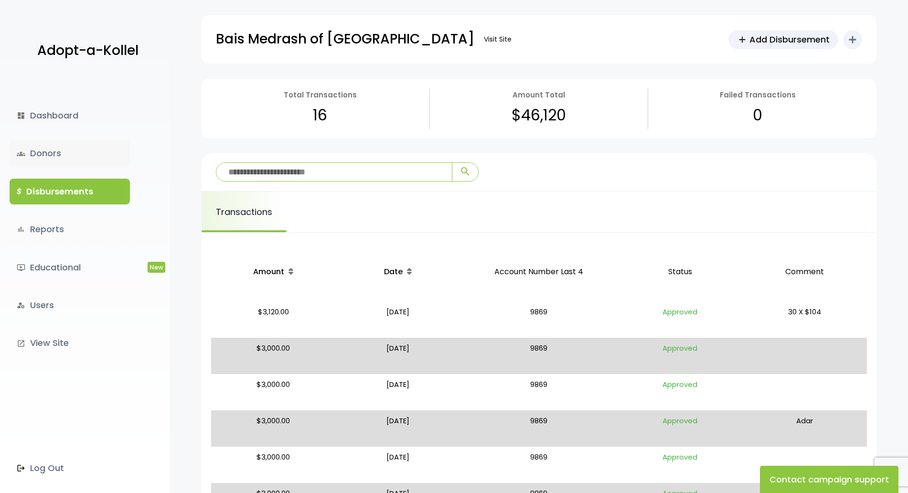
click at [36, 146] on link "groups Donors" at bounding box center [70, 153] width 120 height 26
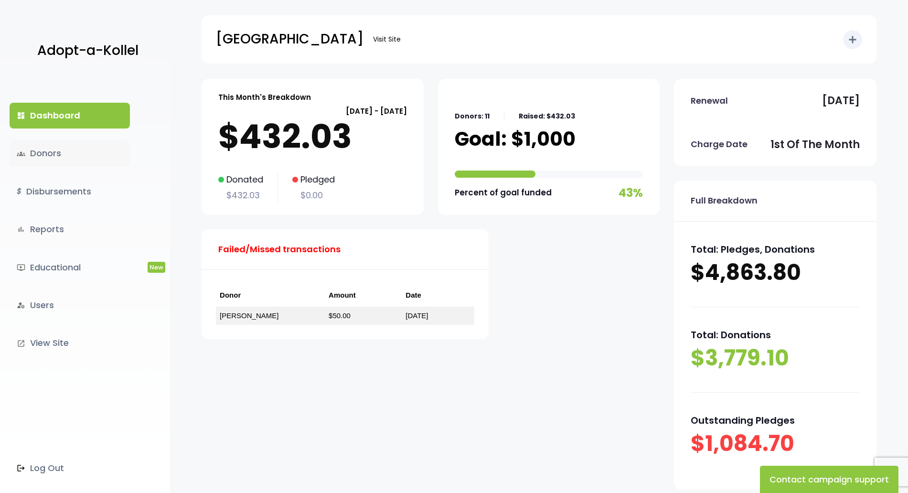
click at [68, 149] on link "groups Donors" at bounding box center [70, 153] width 120 height 26
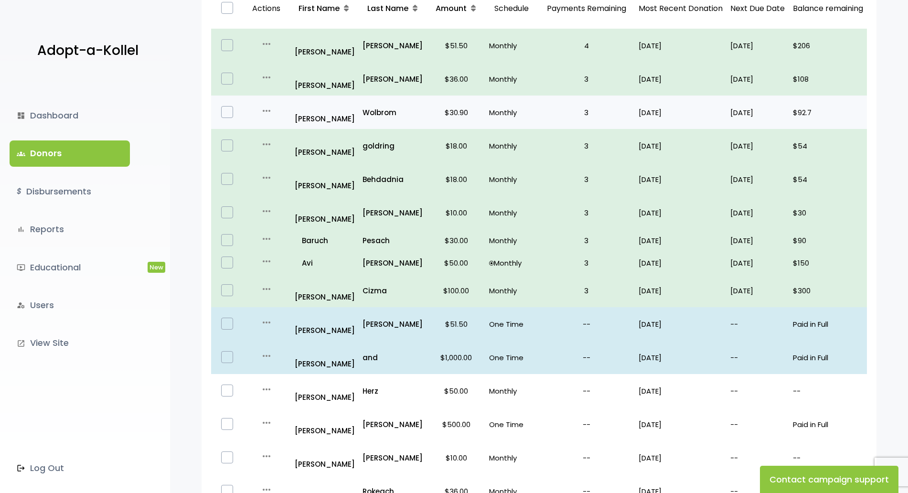
scroll to position [162, 0]
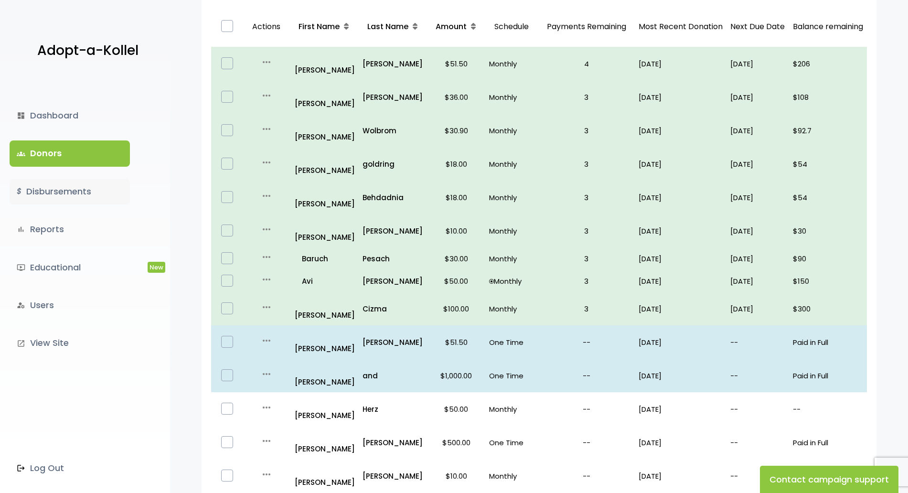
click at [59, 199] on link "$ Disbursements" at bounding box center [70, 192] width 120 height 26
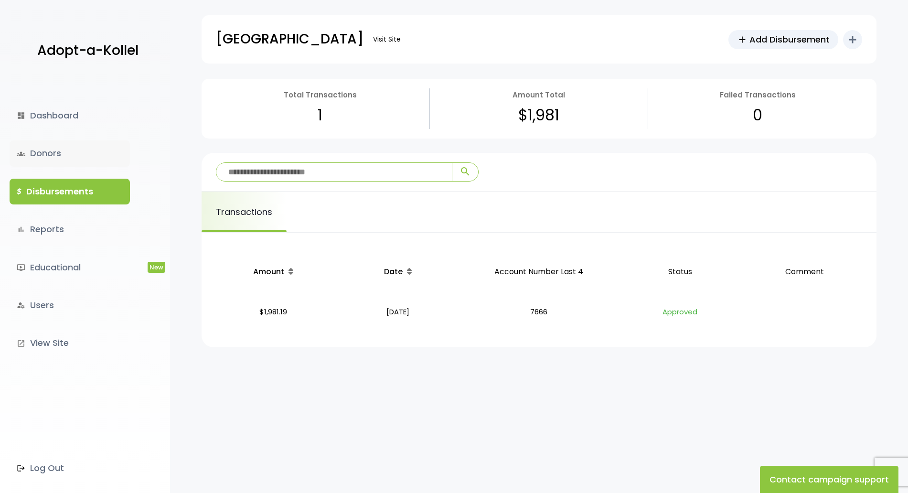
click at [37, 163] on link "groups Donors" at bounding box center [70, 153] width 120 height 26
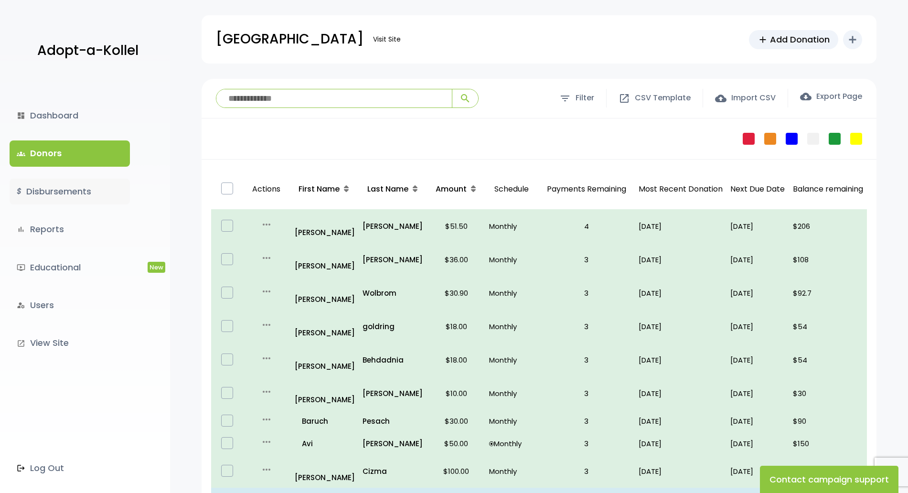
click at [51, 184] on link "$ Disbursements" at bounding box center [70, 192] width 120 height 26
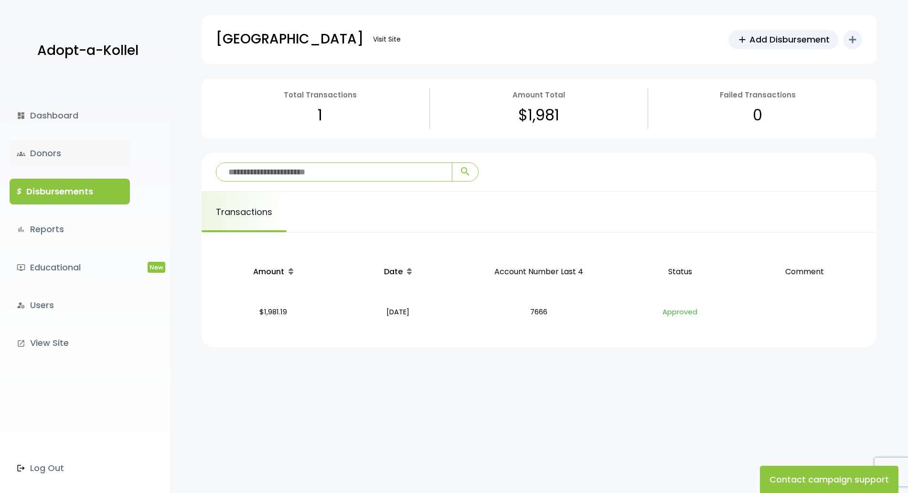
click at [72, 159] on link "groups Donors" at bounding box center [70, 153] width 120 height 26
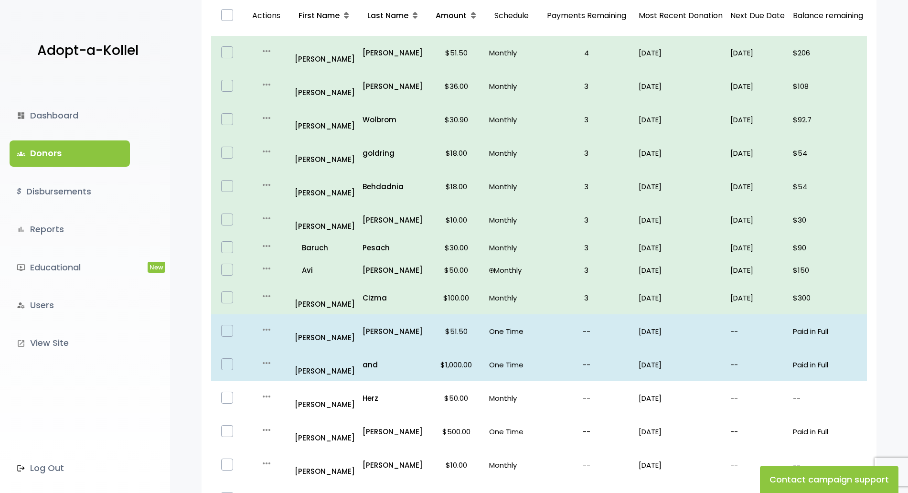
scroll to position [172, 0]
click at [40, 197] on link "$ Disbursements" at bounding box center [70, 192] width 120 height 26
